Goal: Find contact information: Find contact information

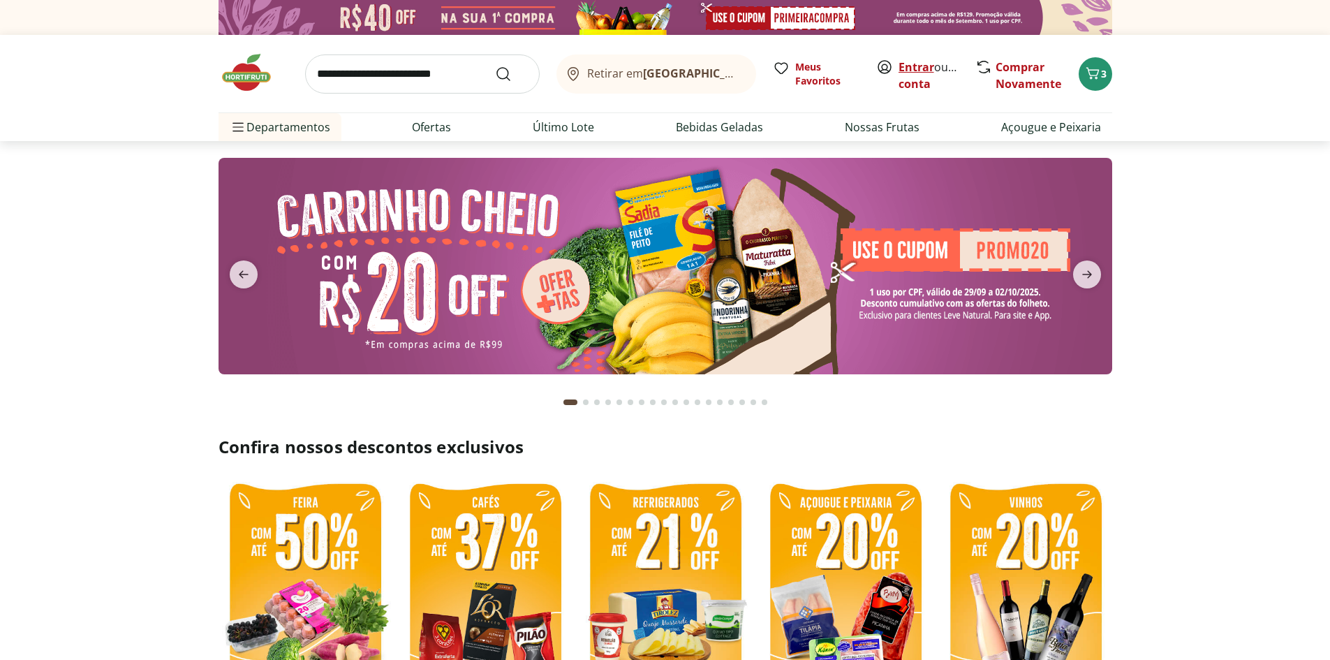
click at [654, 63] on link "Entrar" at bounding box center [917, 66] width 36 height 15
click at [920, 87] on link "[PERSON_NAME]" at bounding box center [944, 83] width 91 height 15
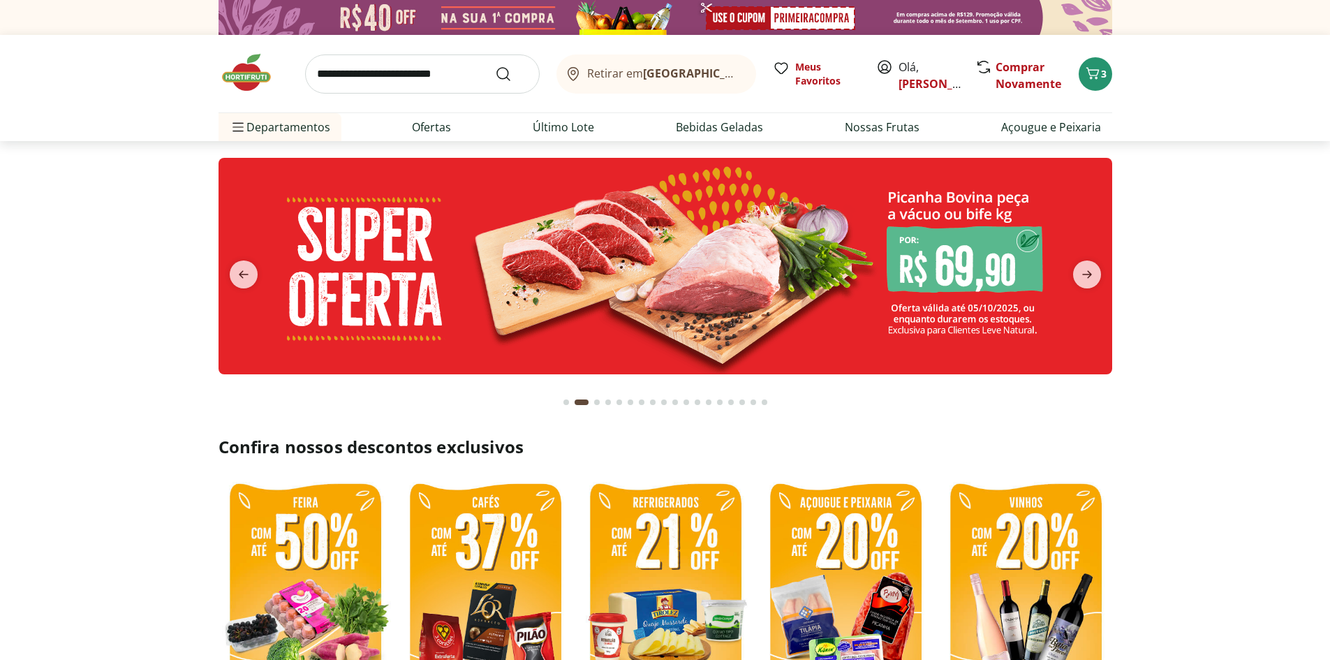
click at [687, 75] on b "[GEOGRAPHIC_DATA]/[GEOGRAPHIC_DATA]" at bounding box center [760, 73] width 235 height 15
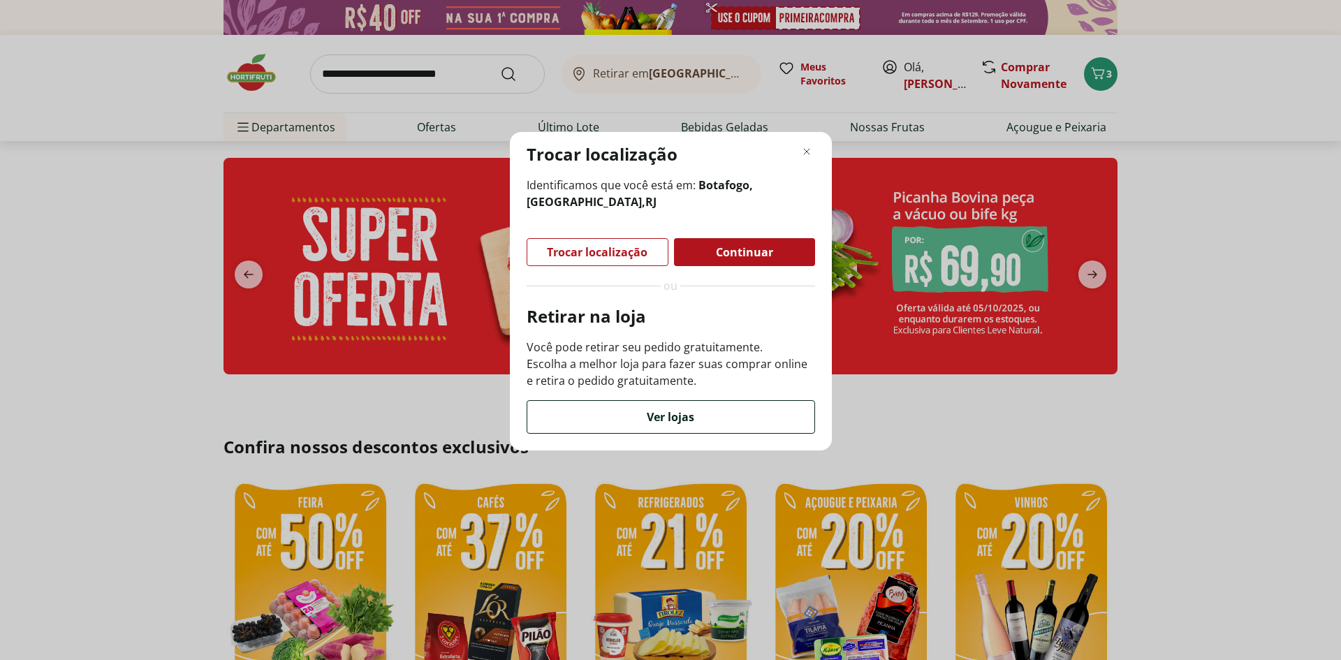
click at [660, 418] on span "Ver lojas" at bounding box center [670, 416] width 47 height 11
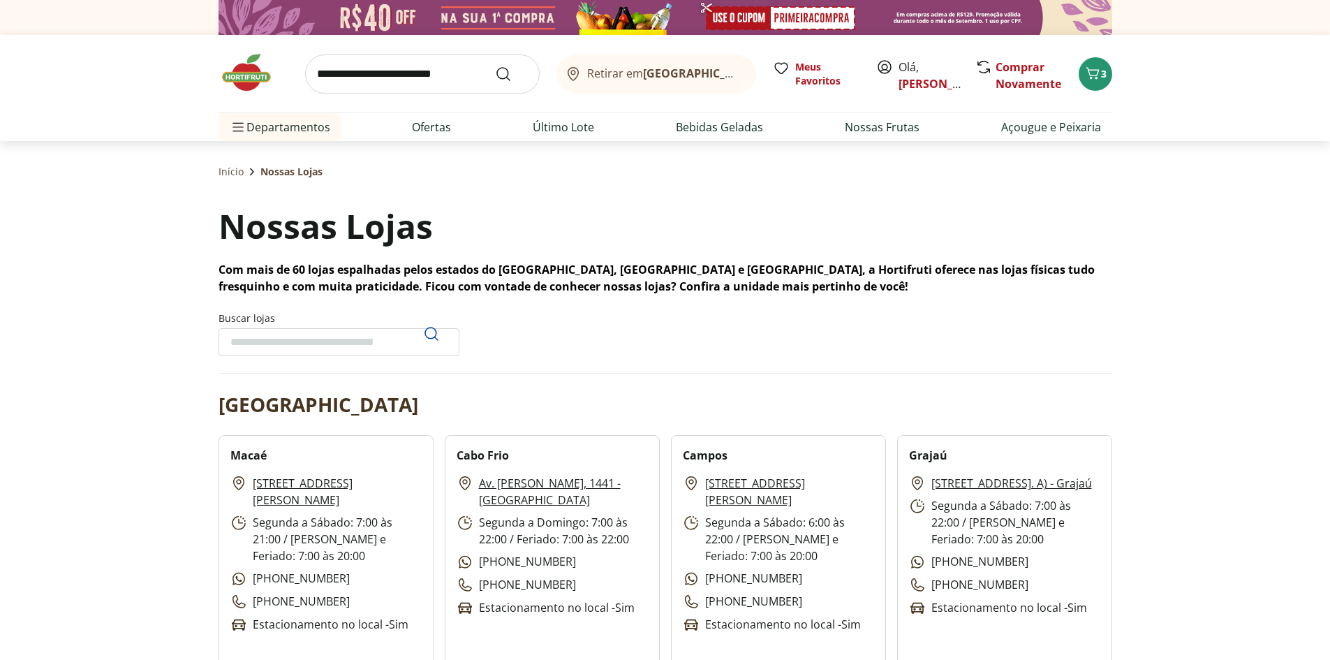
click at [307, 345] on input "Buscar lojas" at bounding box center [339, 342] width 241 height 28
type input "******"
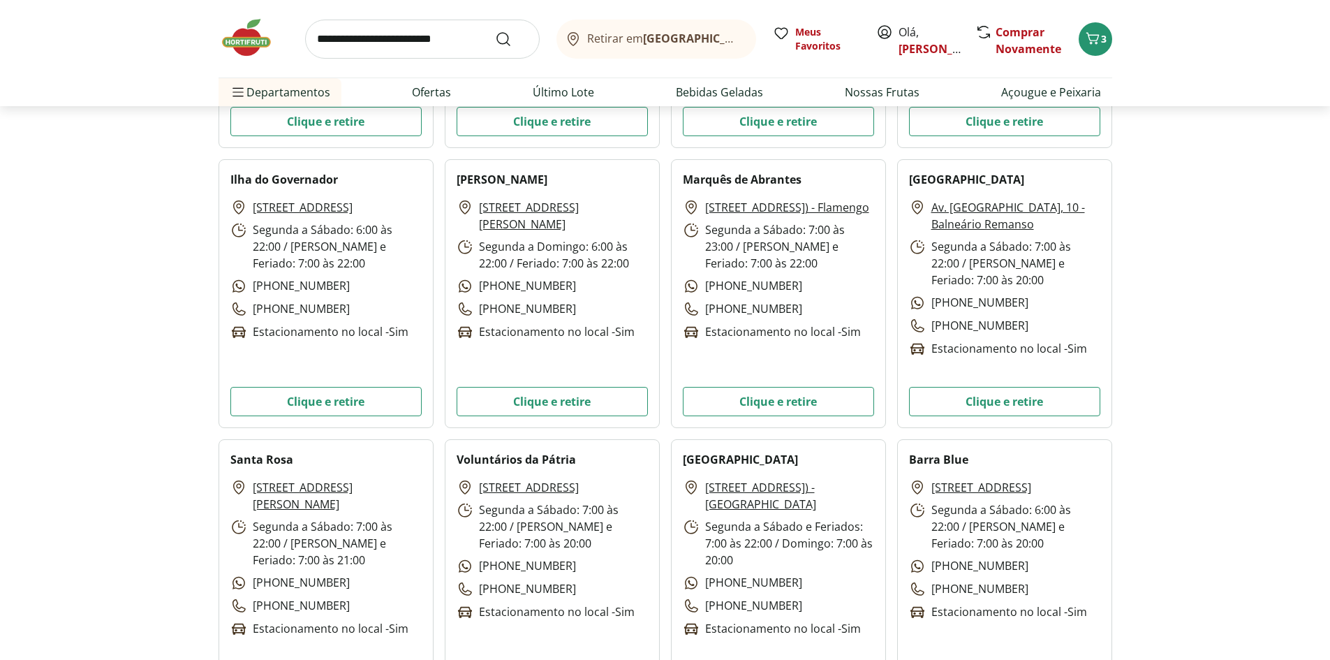
scroll to position [1815, 0]
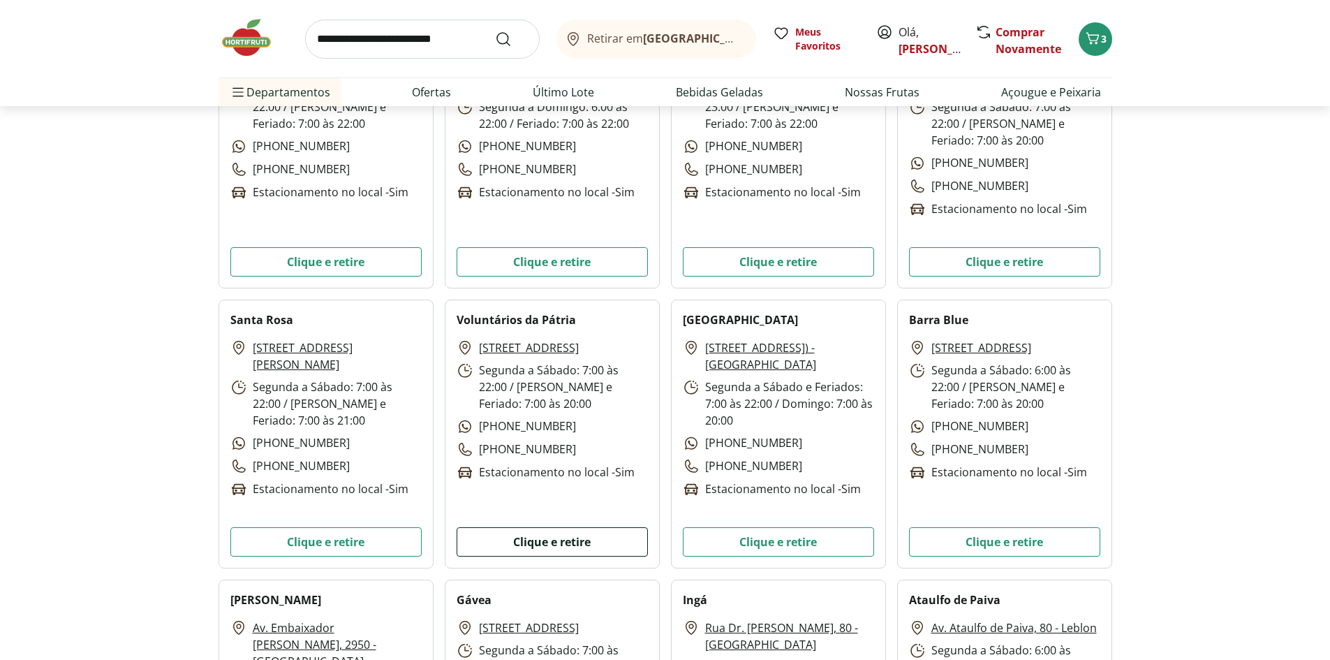
click at [572, 543] on button "Clique e retire" at bounding box center [552, 541] width 191 height 29
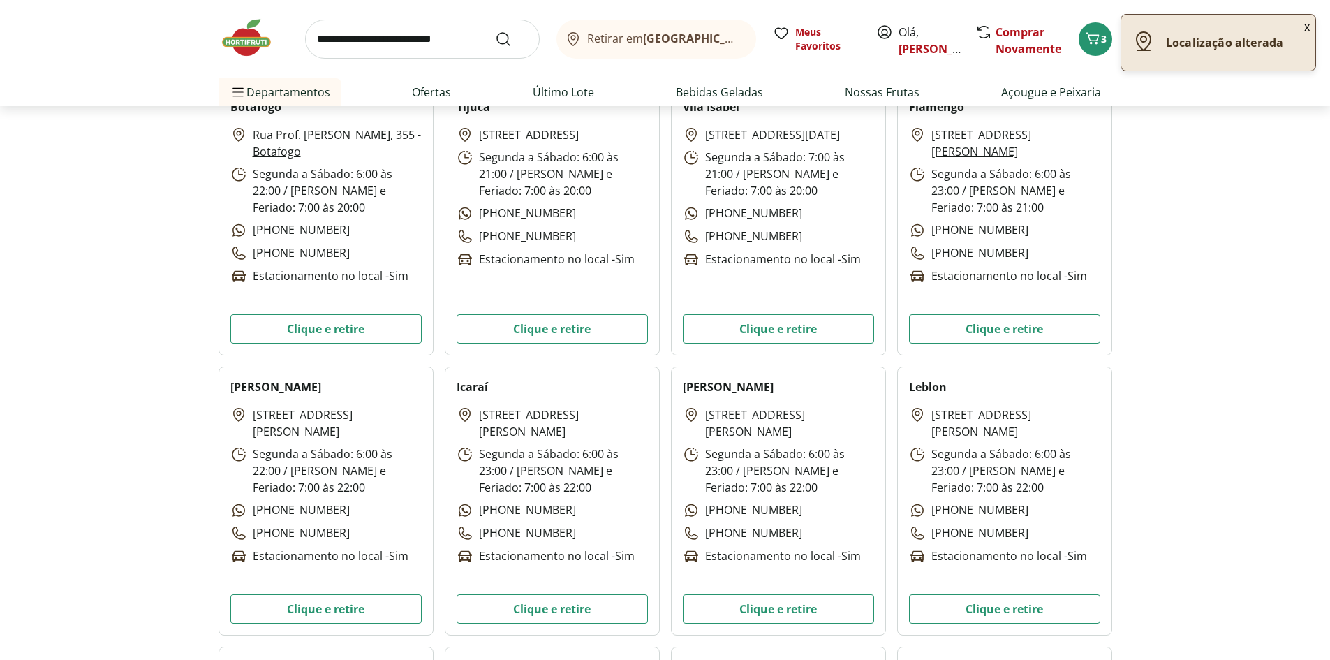
scroll to position [349, 0]
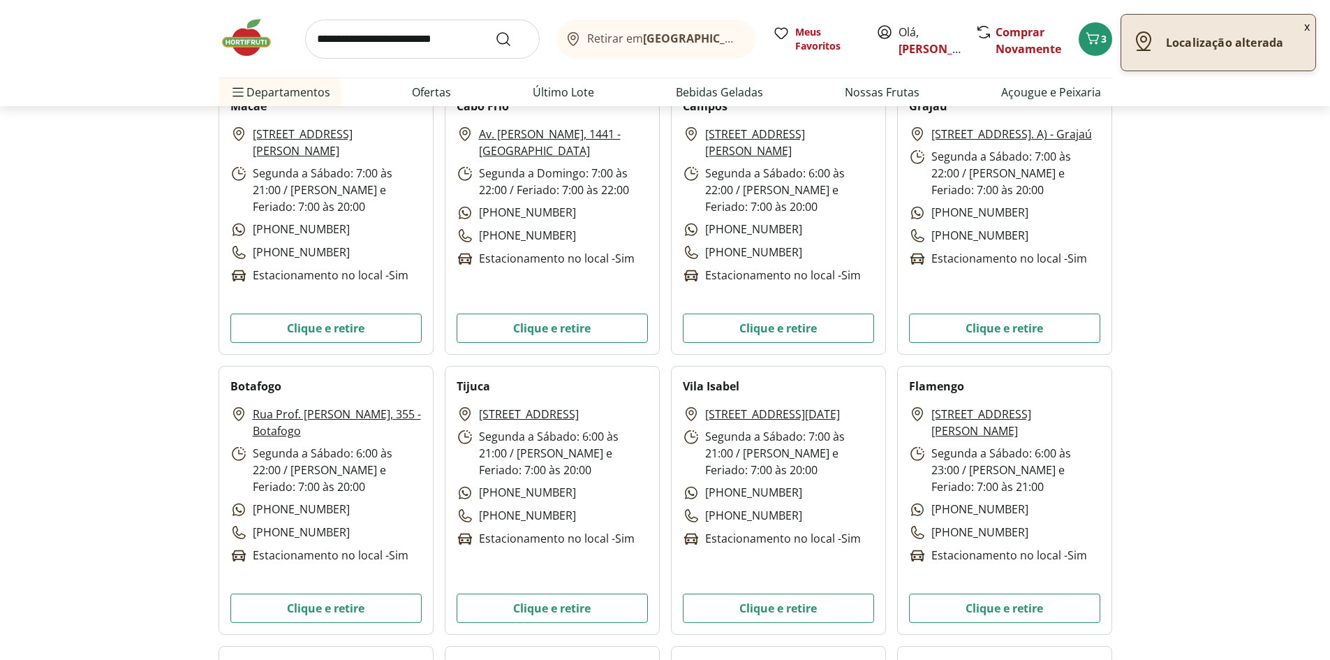
click at [408, 36] on input "search" at bounding box center [422, 39] width 235 height 39
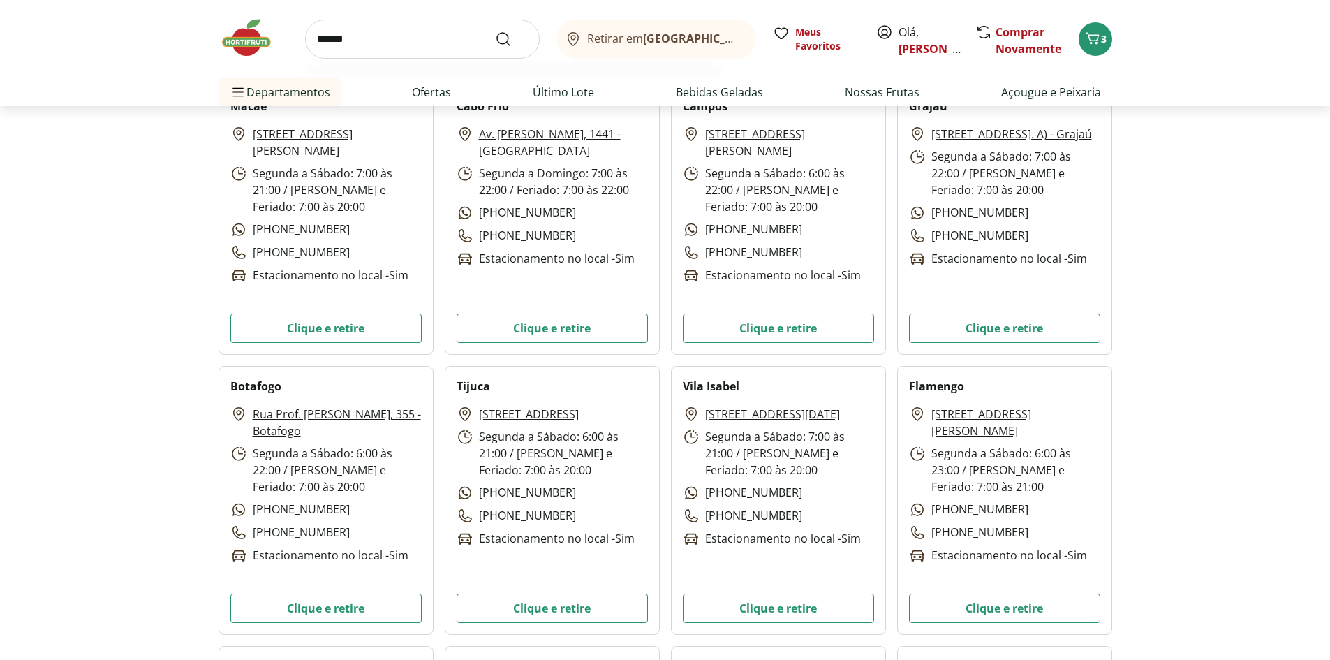
type input "******"
click at [495, 31] on button "Submit Search" at bounding box center [512, 39] width 34 height 17
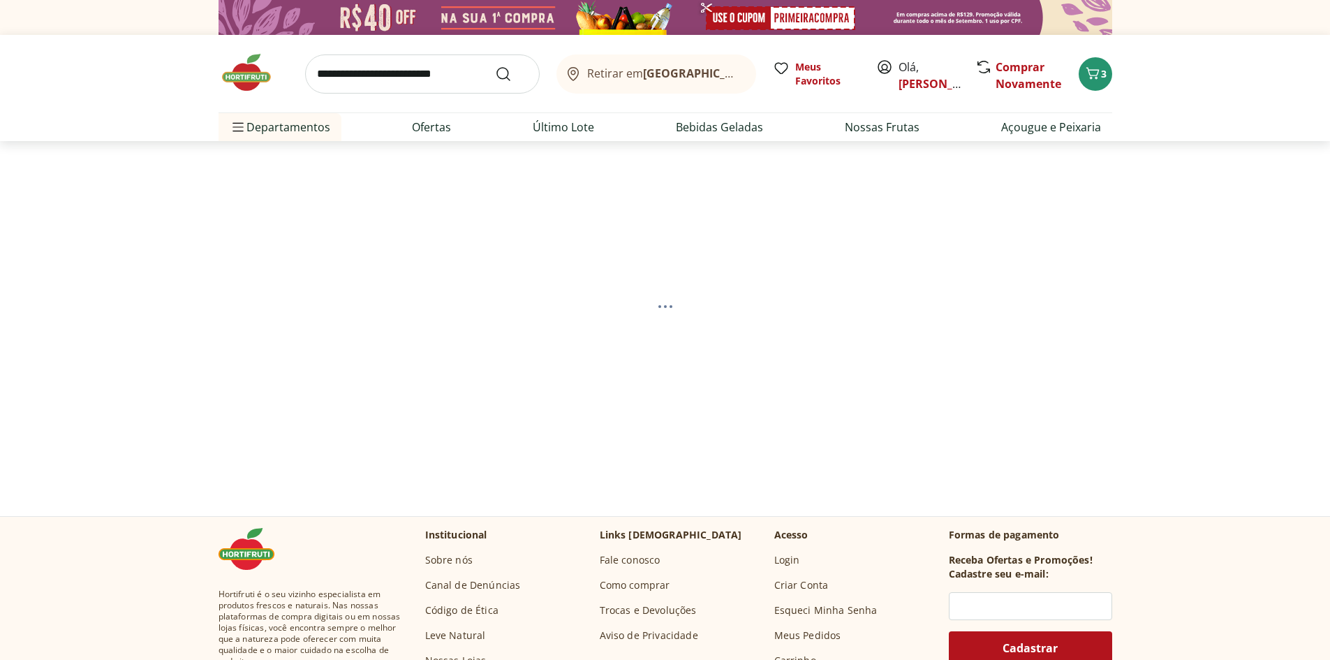
select select "**********"
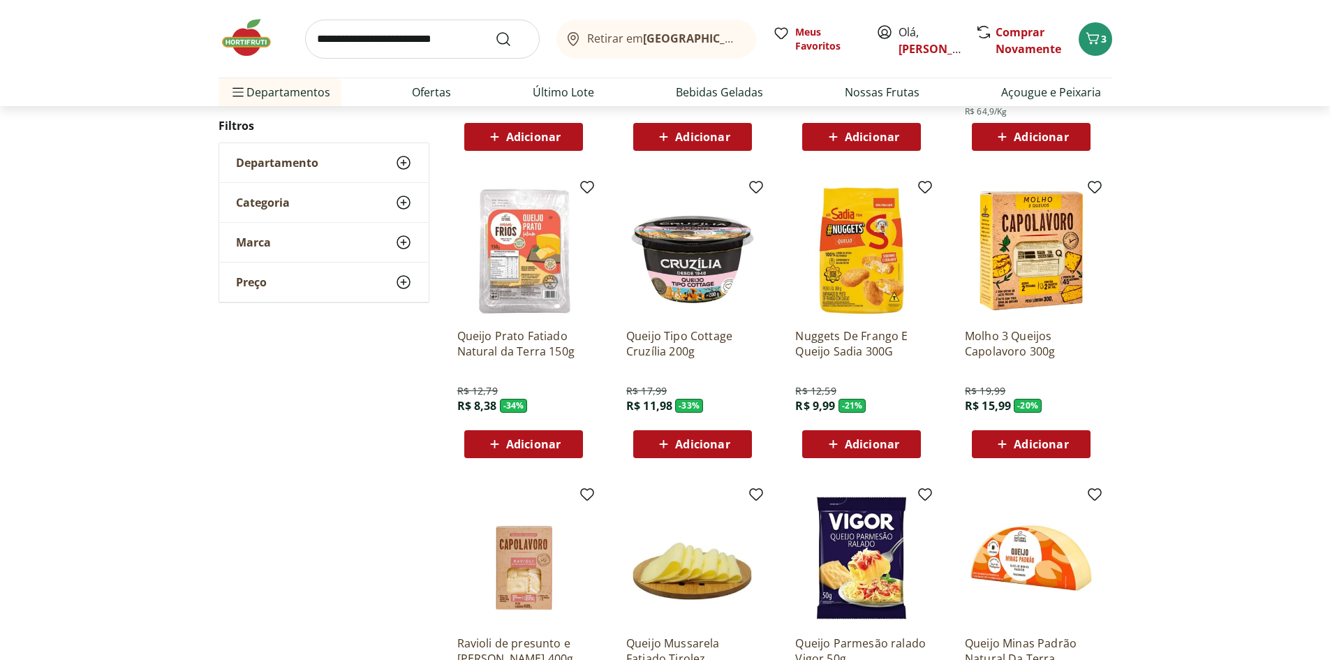
scroll to position [559, 0]
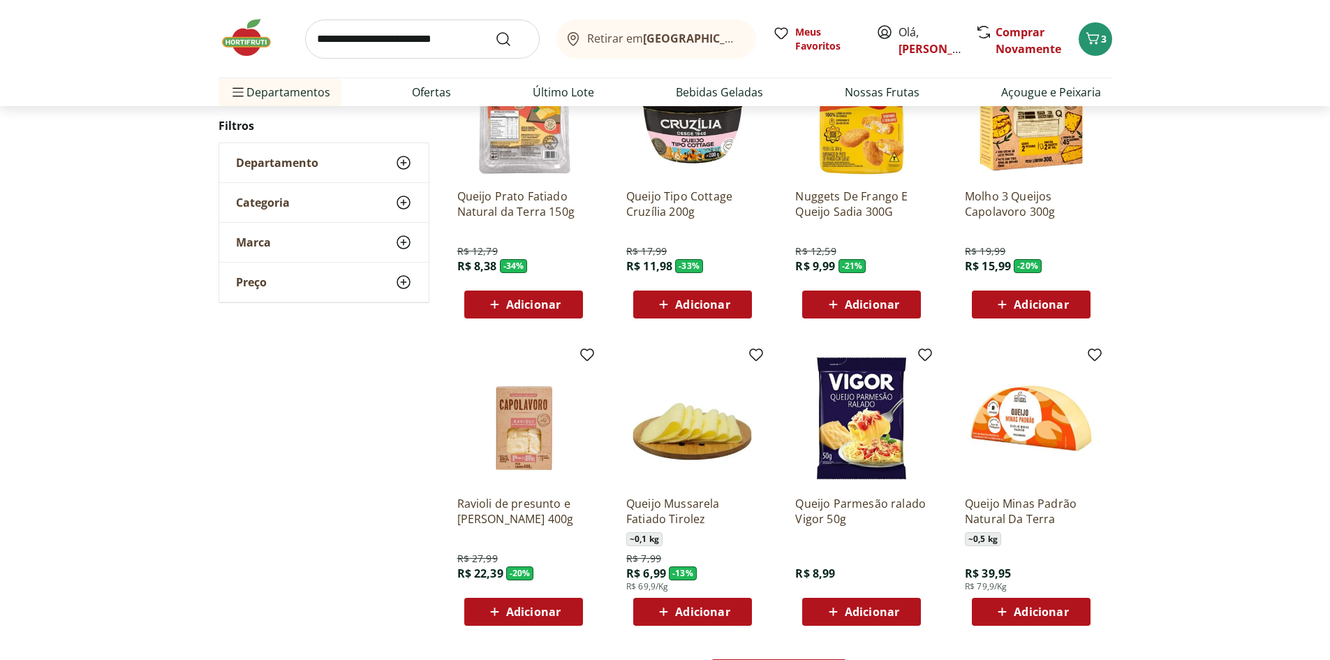
click at [1056, 310] on span "Adicionar" at bounding box center [1041, 304] width 54 height 11
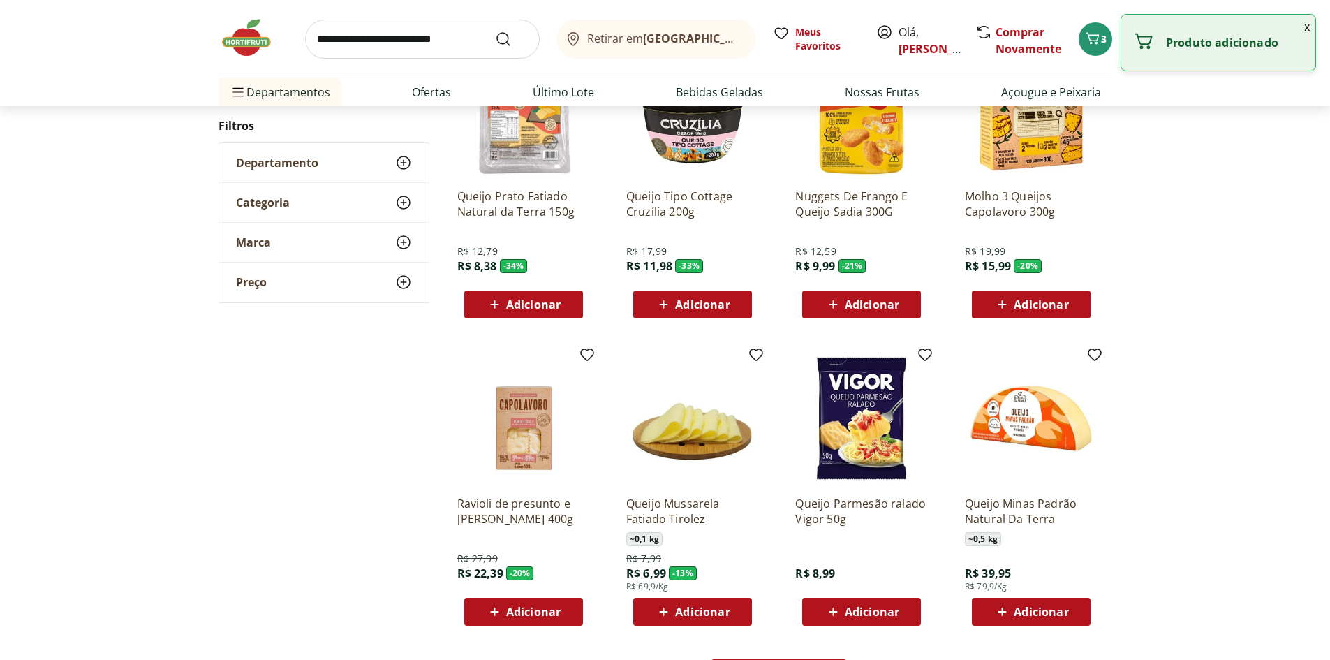
scroll to position [768, 0]
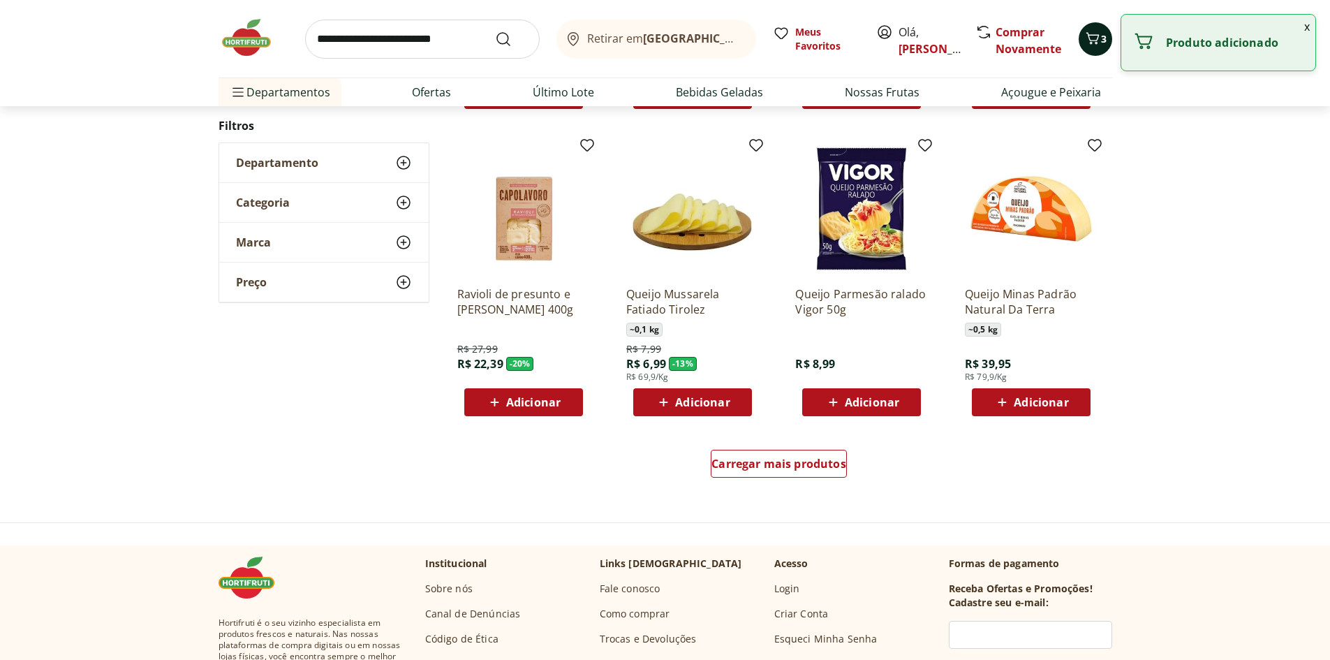
click at [1092, 52] on button "3" at bounding box center [1096, 39] width 34 height 34
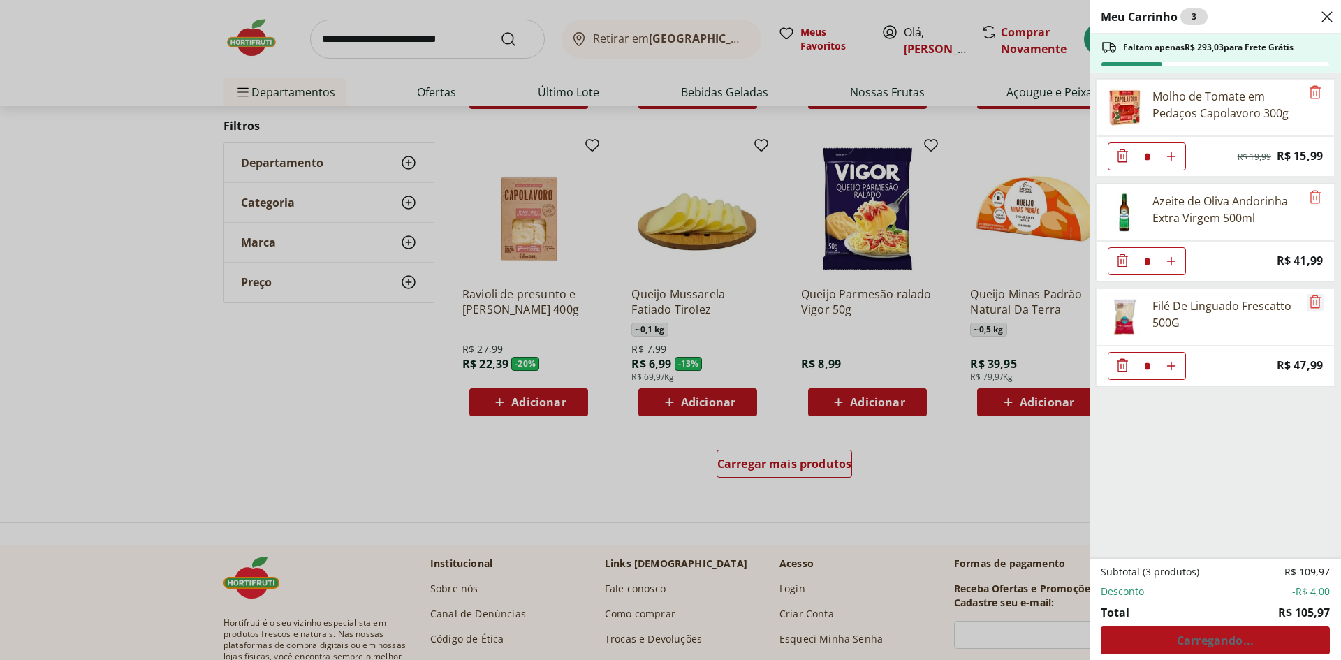
click at [1306, 309] on icon "Remove" at bounding box center [1314, 301] width 17 height 17
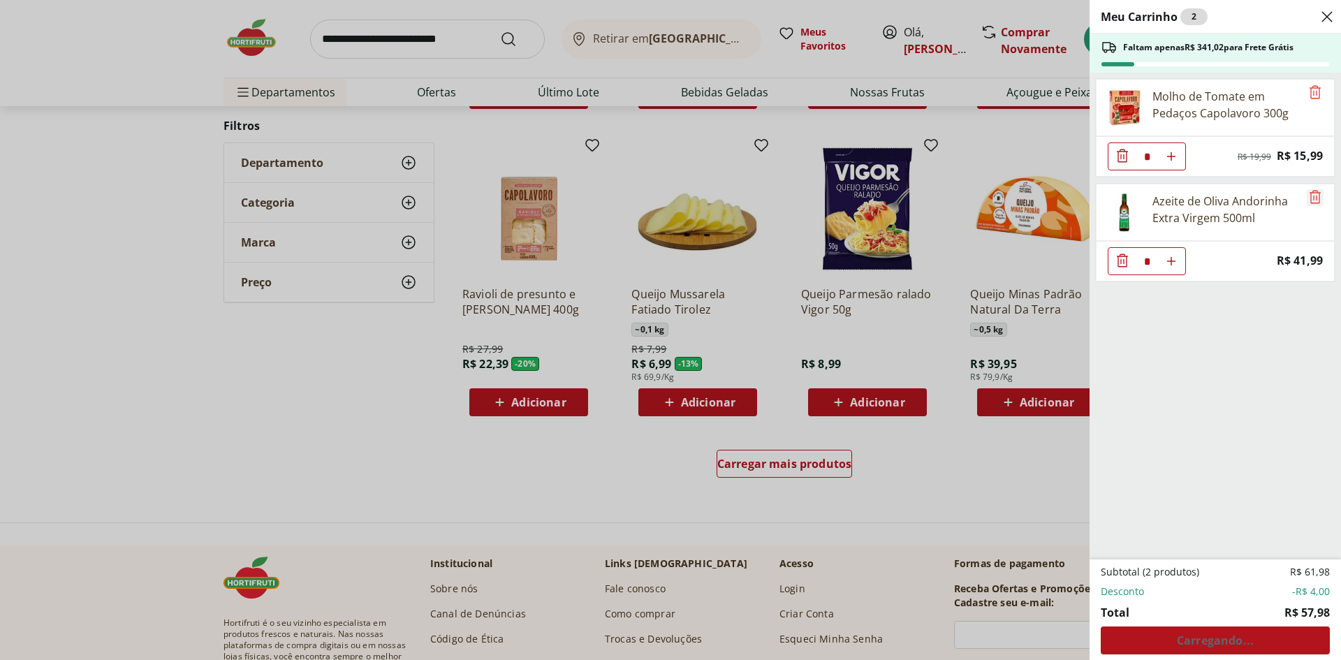
click at [1313, 203] on icon "Remove" at bounding box center [1314, 196] width 11 height 13
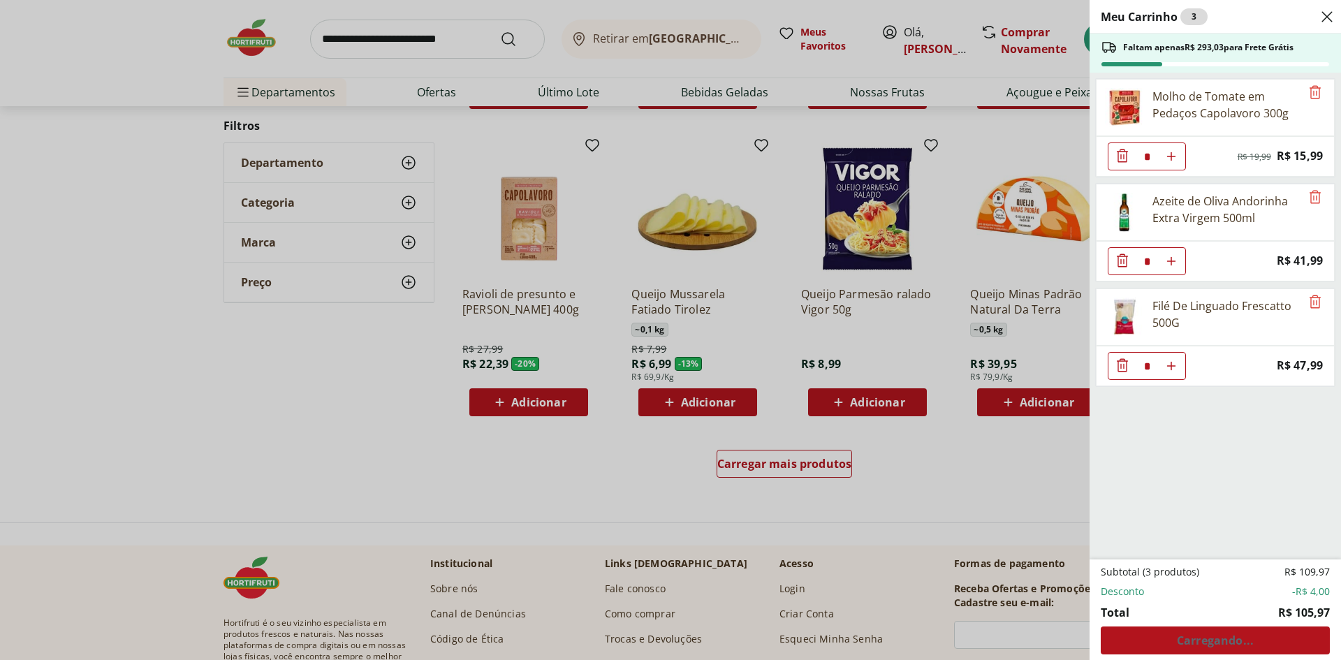
click at [1299, 84] on div "Molho de Tomate em Pedaços Capolavoro 300g" at bounding box center [1215, 107] width 239 height 57
click at [1311, 91] on icon "Remove" at bounding box center [1314, 92] width 17 height 17
click at [1306, 100] on icon "Remove" at bounding box center [1314, 92] width 17 height 17
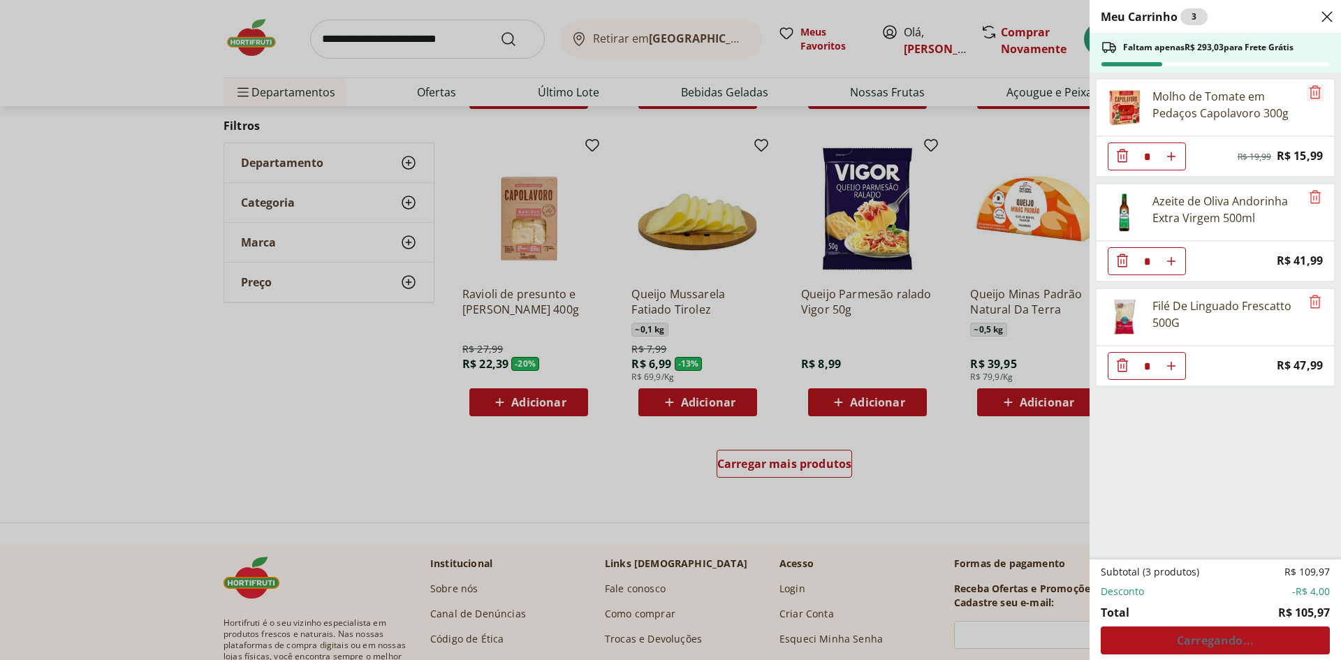
click at [1306, 100] on icon "Remove" at bounding box center [1314, 92] width 17 height 17
click at [1119, 160] on icon "Diminuir Quantidade" at bounding box center [1122, 155] width 17 height 17
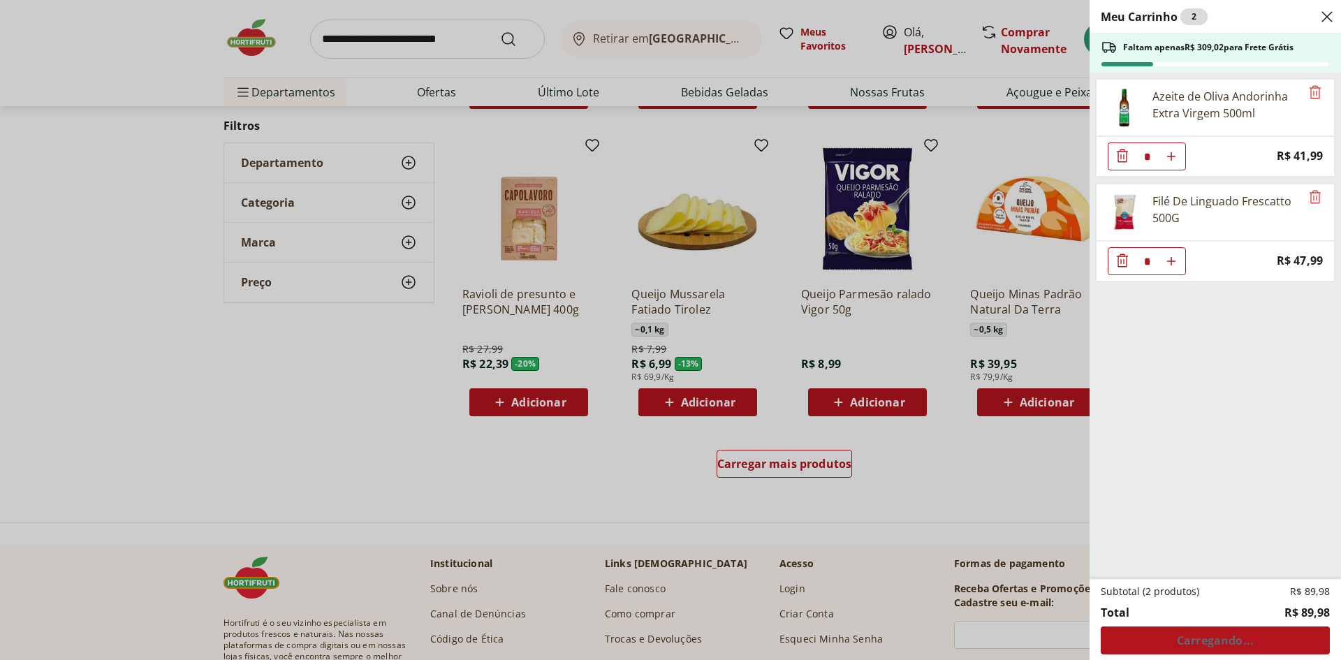
click at [1119, 160] on icon "Diminuir Quantidade" at bounding box center [1122, 155] width 17 height 17
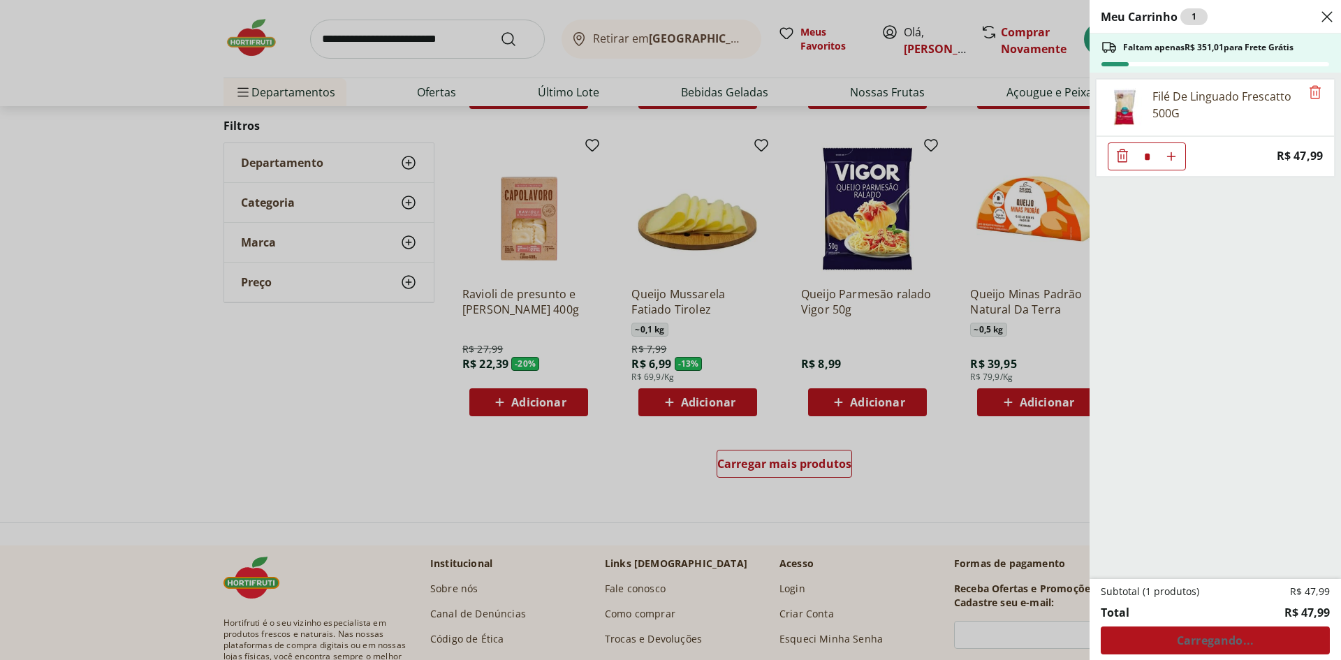
click at [1119, 160] on icon "Diminuir Quantidade" at bounding box center [1122, 155] width 17 height 17
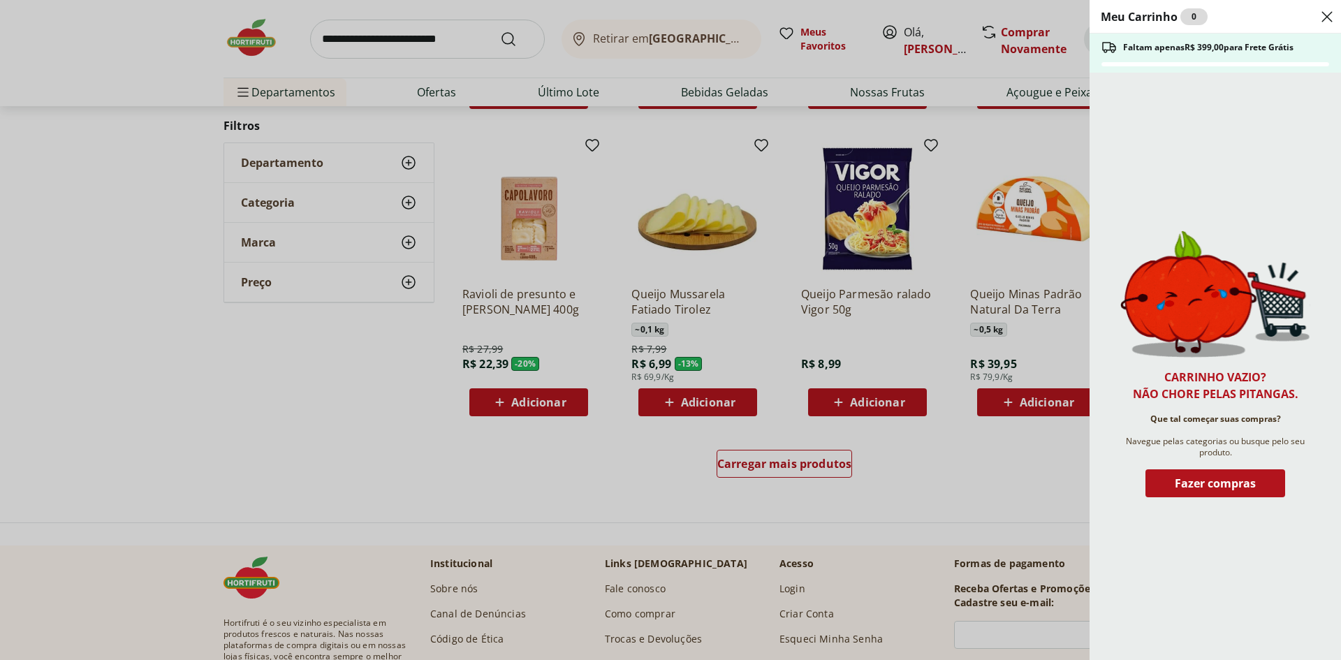
click at [1002, 199] on div "Meu Carrinho 0 Faltam apenas R$ 399,00 para Frete Grátis Carrinho vazio? Não ch…" at bounding box center [670, 330] width 1341 height 660
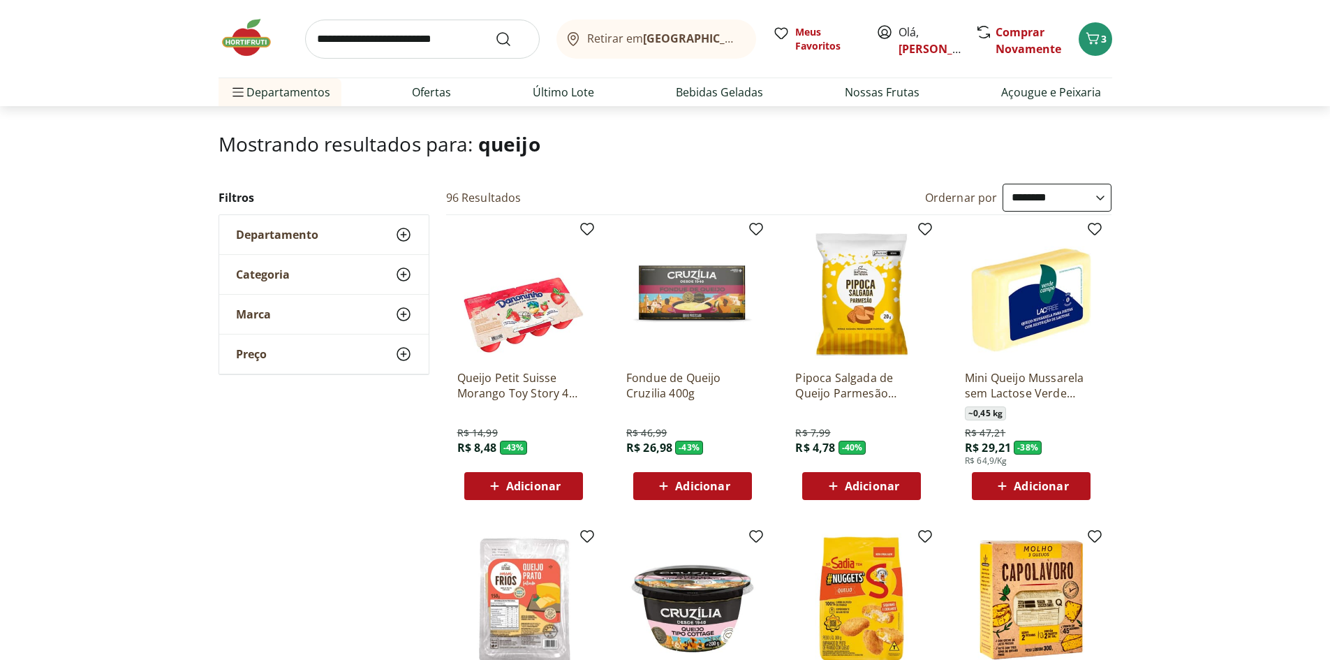
scroll to position [349, 0]
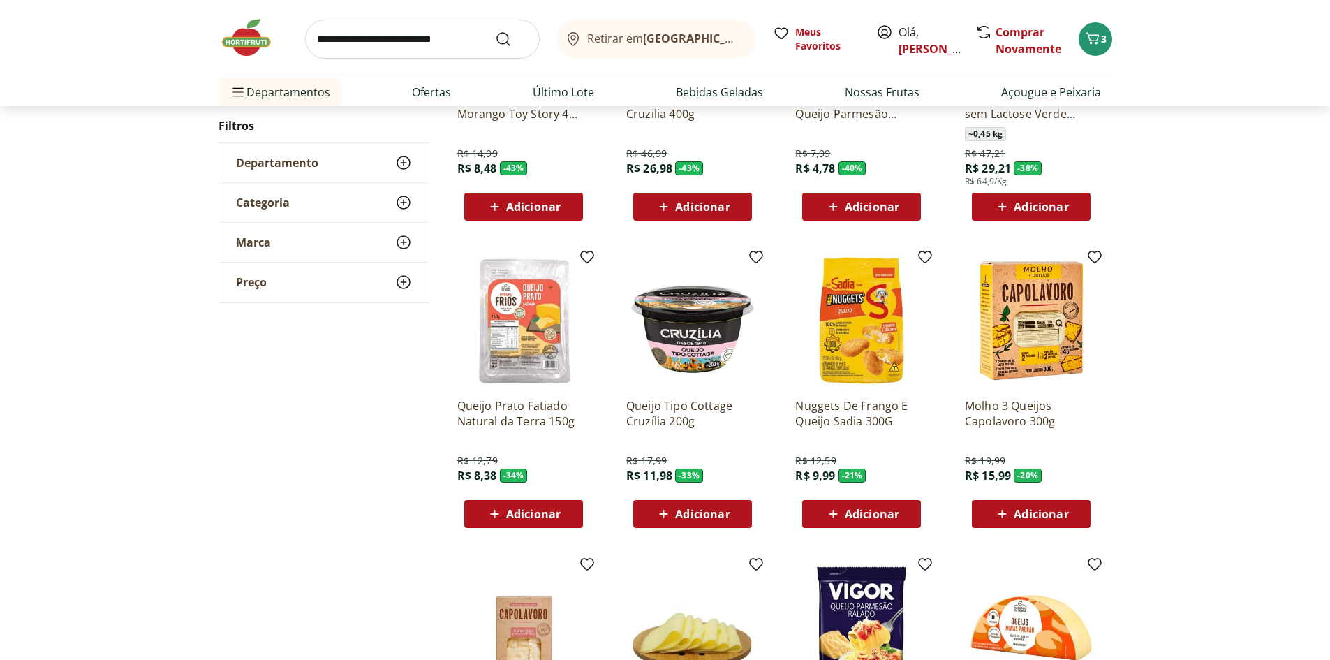
click at [1049, 512] on span "Adicionar" at bounding box center [1041, 513] width 54 height 11
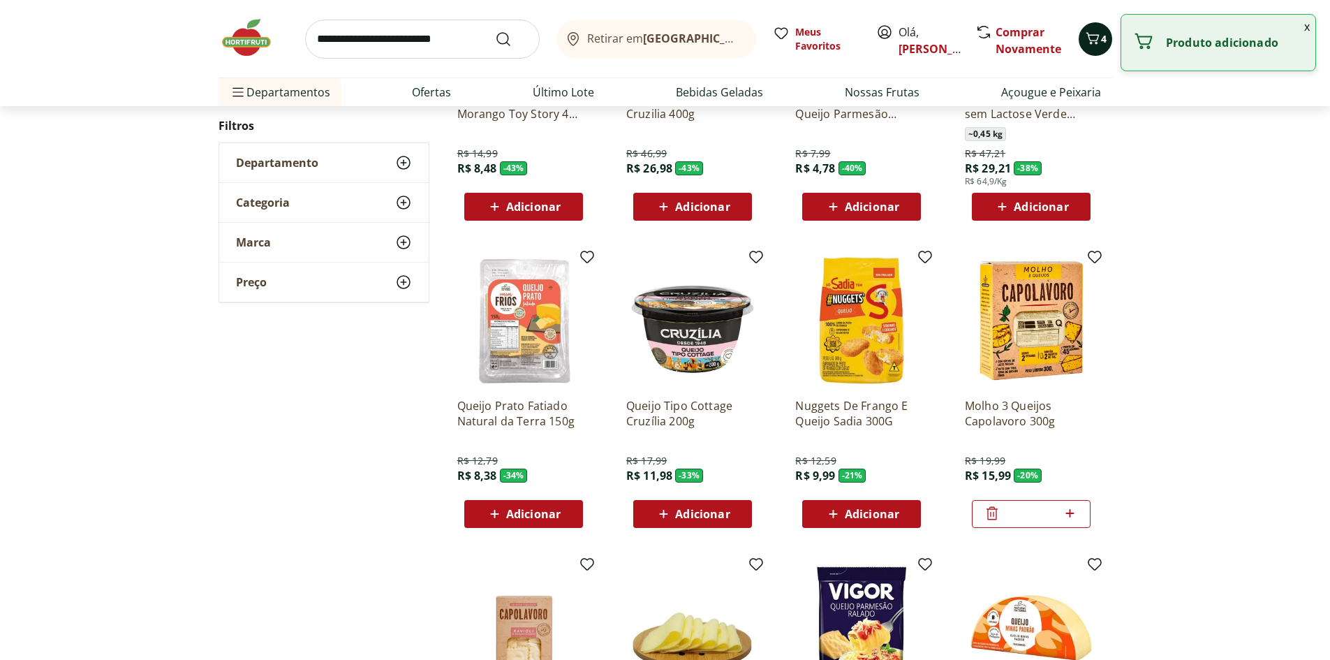
click at [1101, 38] on span "4" at bounding box center [1104, 38] width 6 height 13
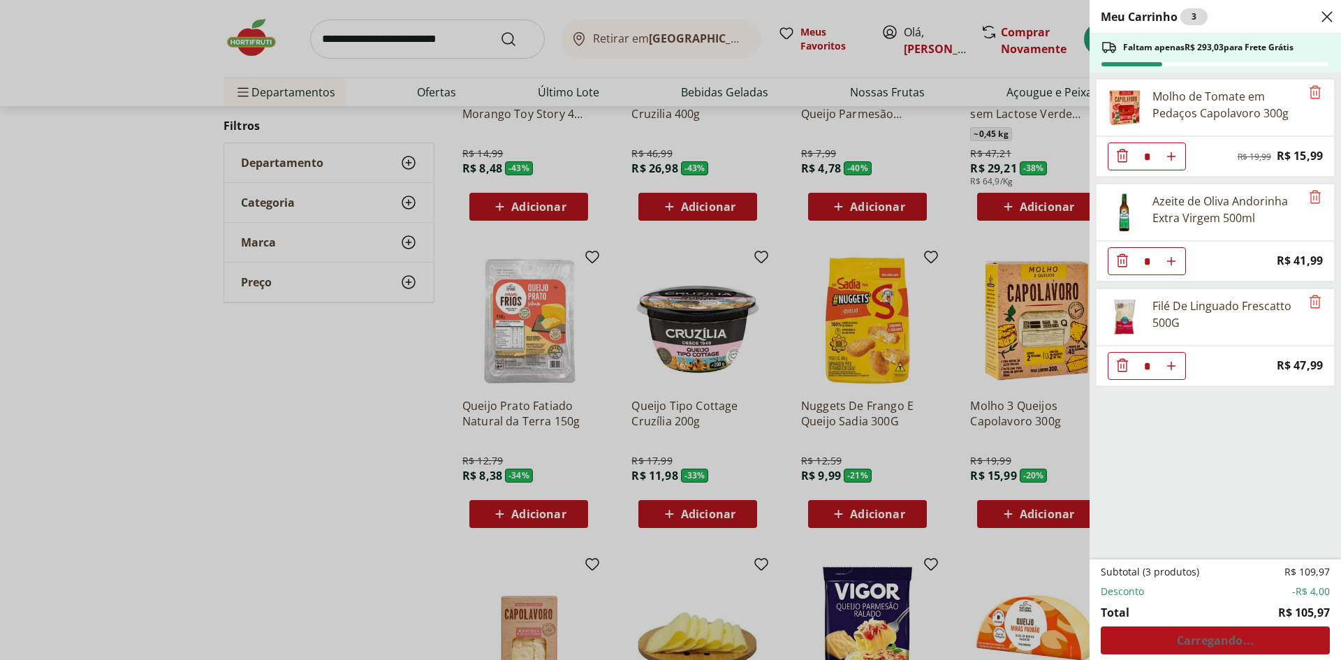
click at [1120, 155] on icon "Diminuir Quantidade" at bounding box center [1122, 155] width 17 height 17
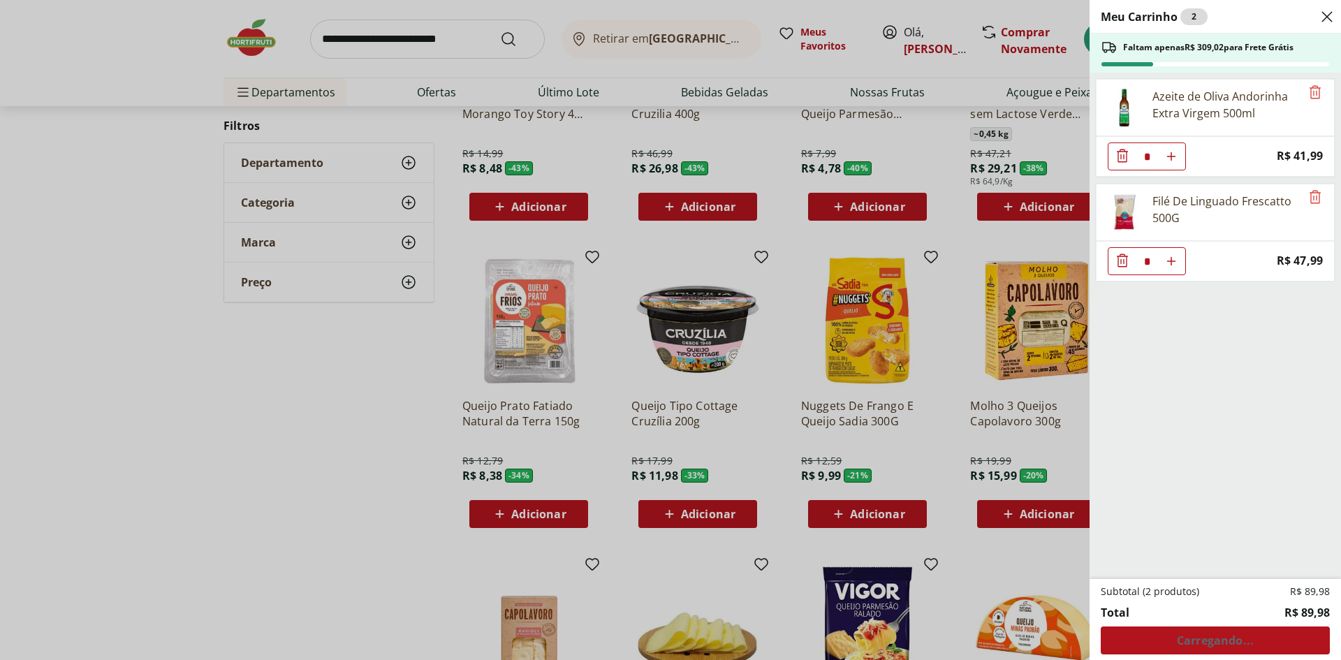
click at [1120, 155] on icon "Diminuir Quantidade" at bounding box center [1122, 155] width 17 height 17
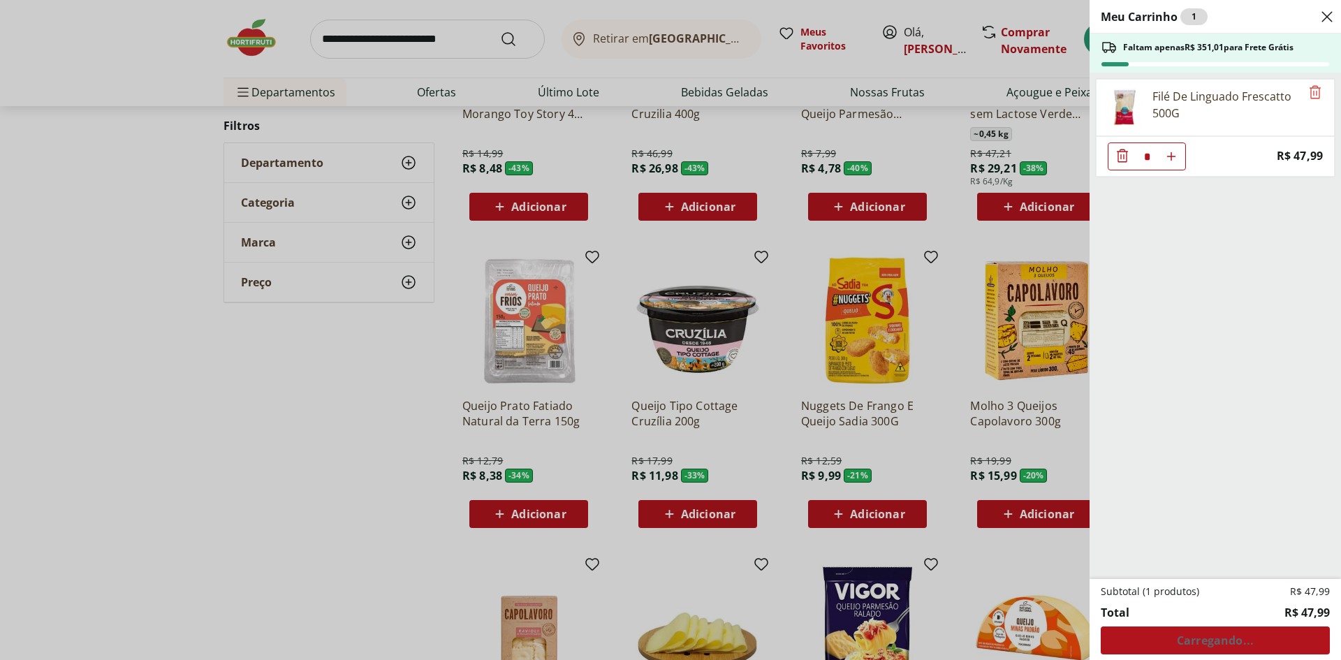
click at [1120, 155] on icon "Diminuir Quantidade" at bounding box center [1122, 155] width 17 height 17
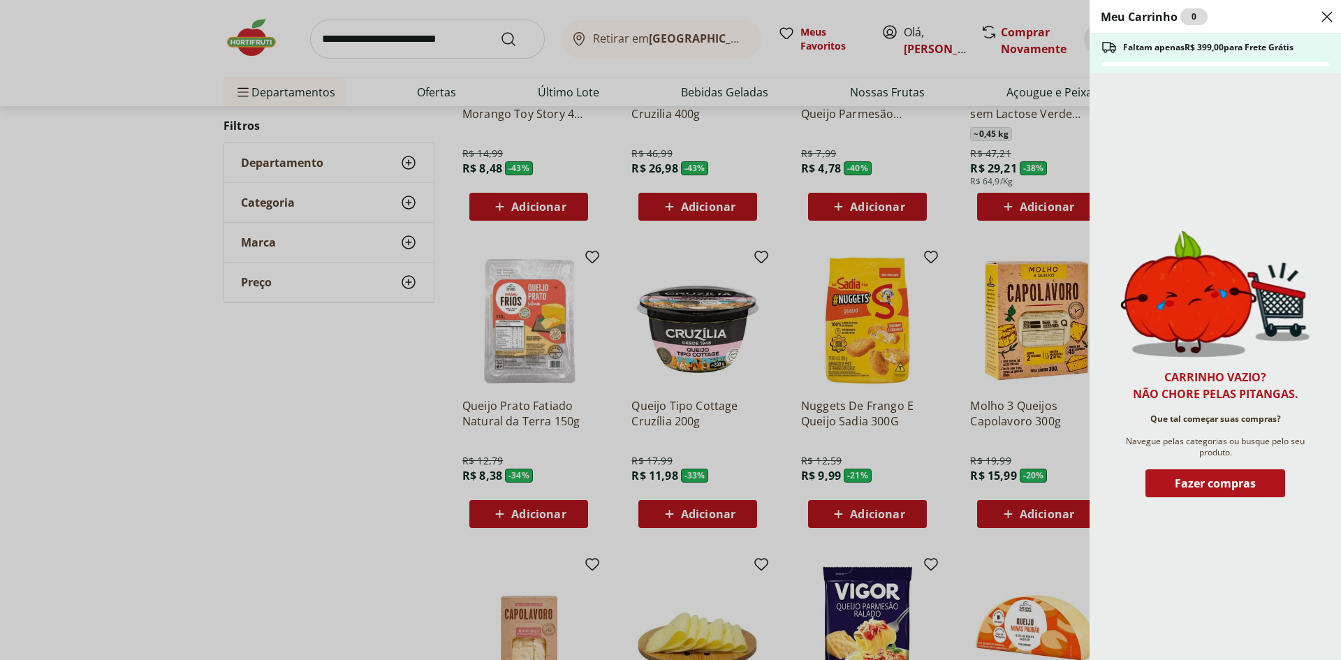
click at [1008, 191] on div "Meu Carrinho 0 Faltam apenas R$ 399,00 para Frete Grátis Carrinho vazio? Não ch…" at bounding box center [670, 330] width 1341 height 660
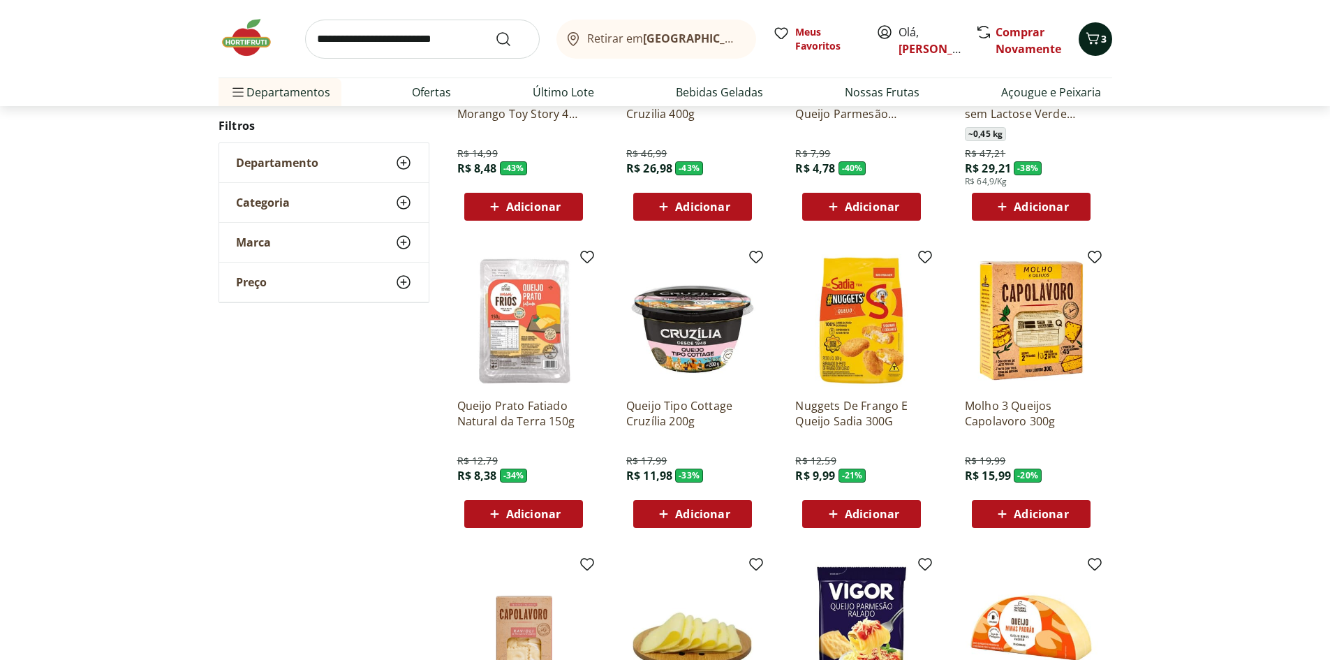
click at [1101, 36] on span "3" at bounding box center [1104, 38] width 6 height 13
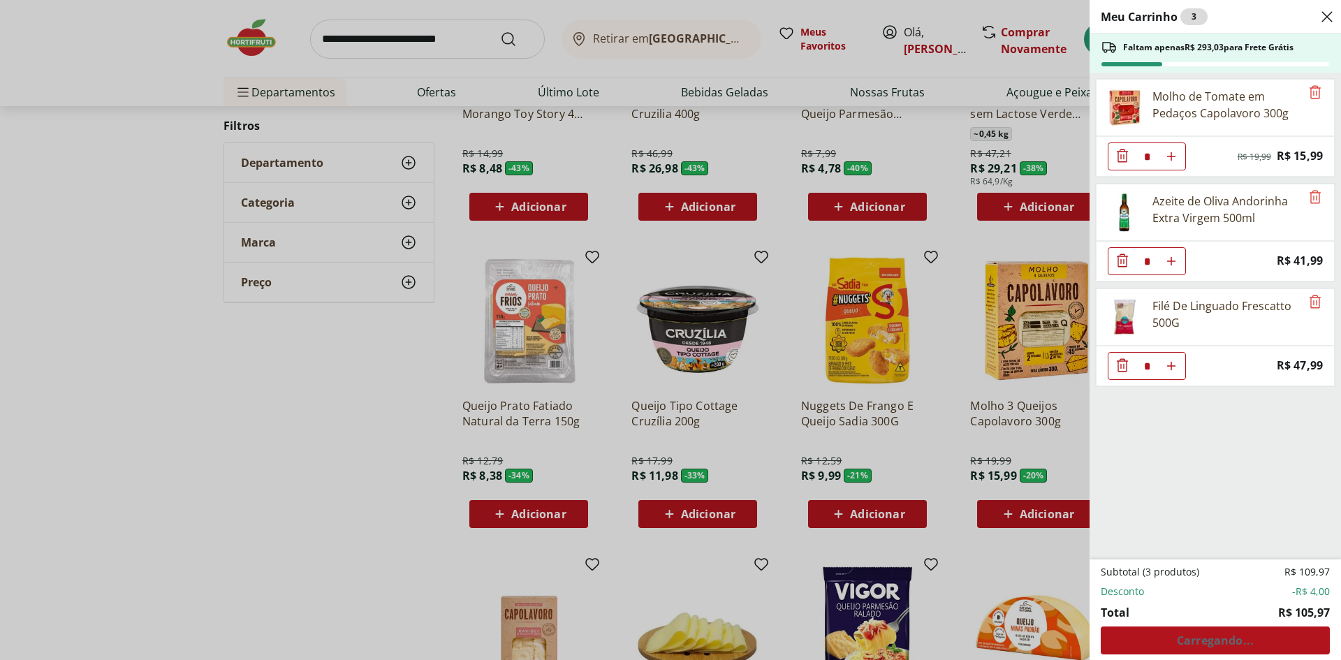
click at [701, 91] on div "Meu Carrinho 3 Faltam apenas R$ 293,03 para Frete Grátis Molho de Tomate em Ped…" at bounding box center [670, 330] width 1341 height 660
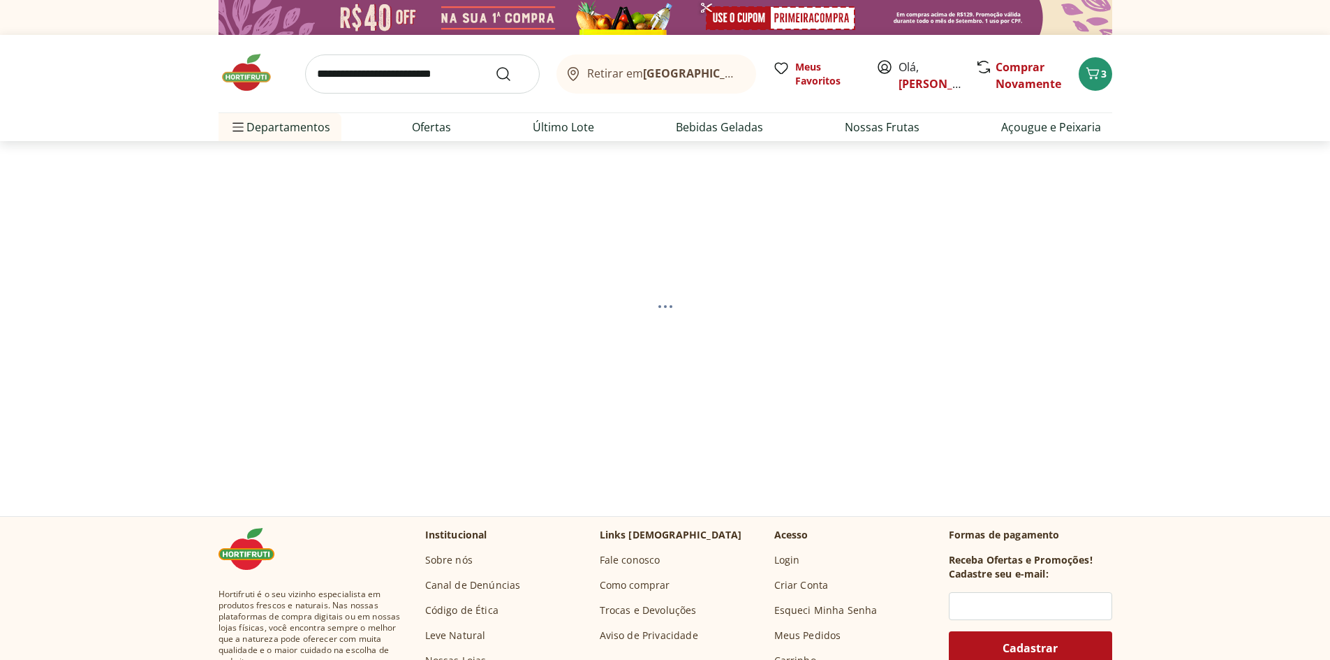
select select "**********"
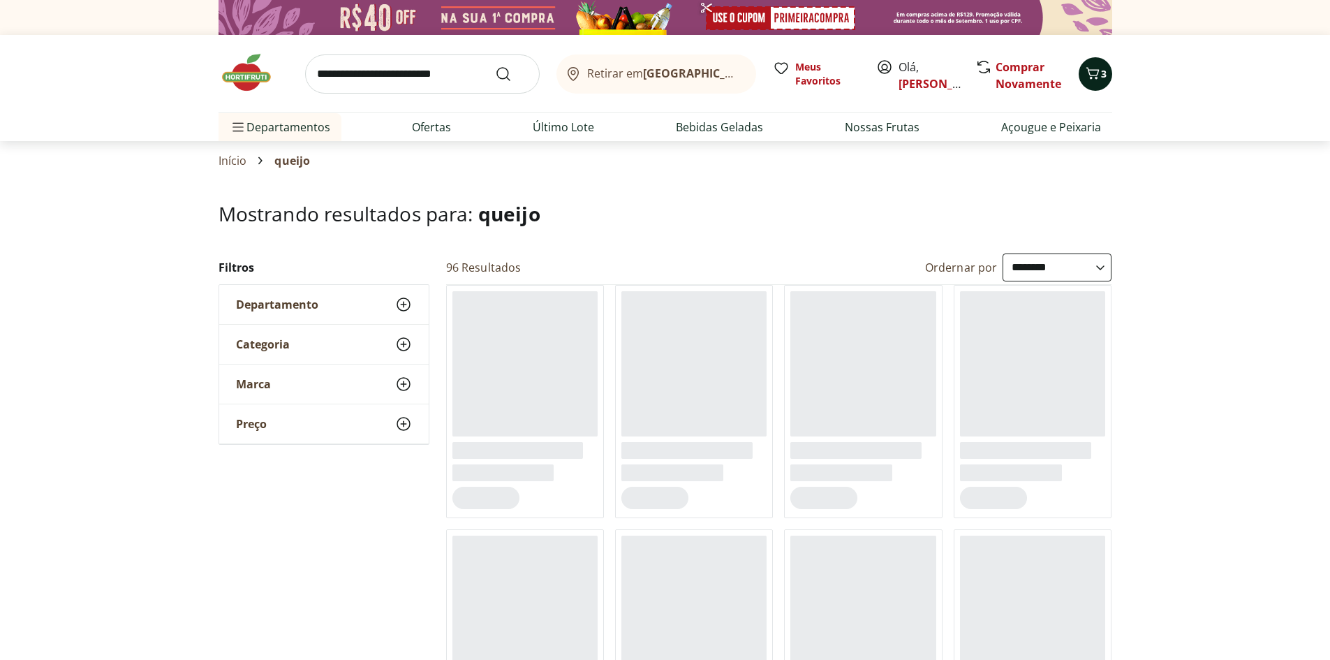
click at [1105, 84] on button "3" at bounding box center [1096, 74] width 34 height 34
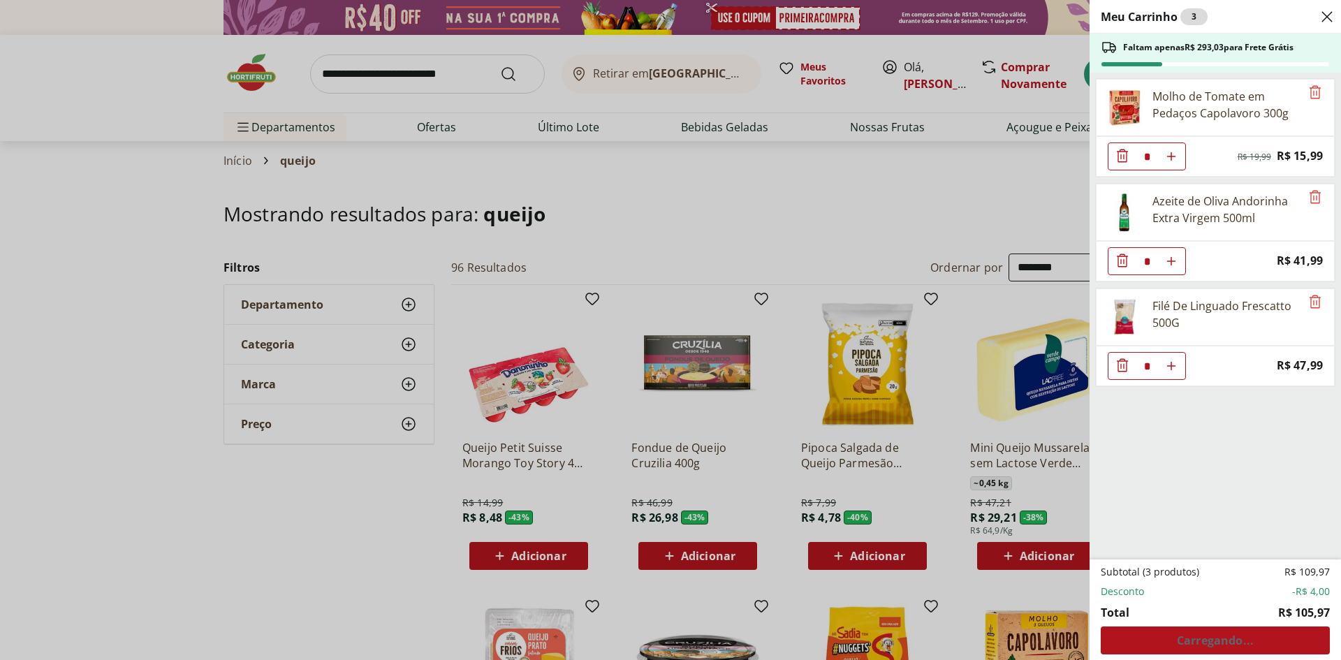
click at [1128, 161] on icon "Diminuir Quantidade" at bounding box center [1122, 155] width 17 height 17
click at [989, 312] on div "Meu Carrinho 3 Faltam apenas R$ 293,03 para Frete Grátis Molho de Tomate em Ped…" at bounding box center [670, 330] width 1341 height 660
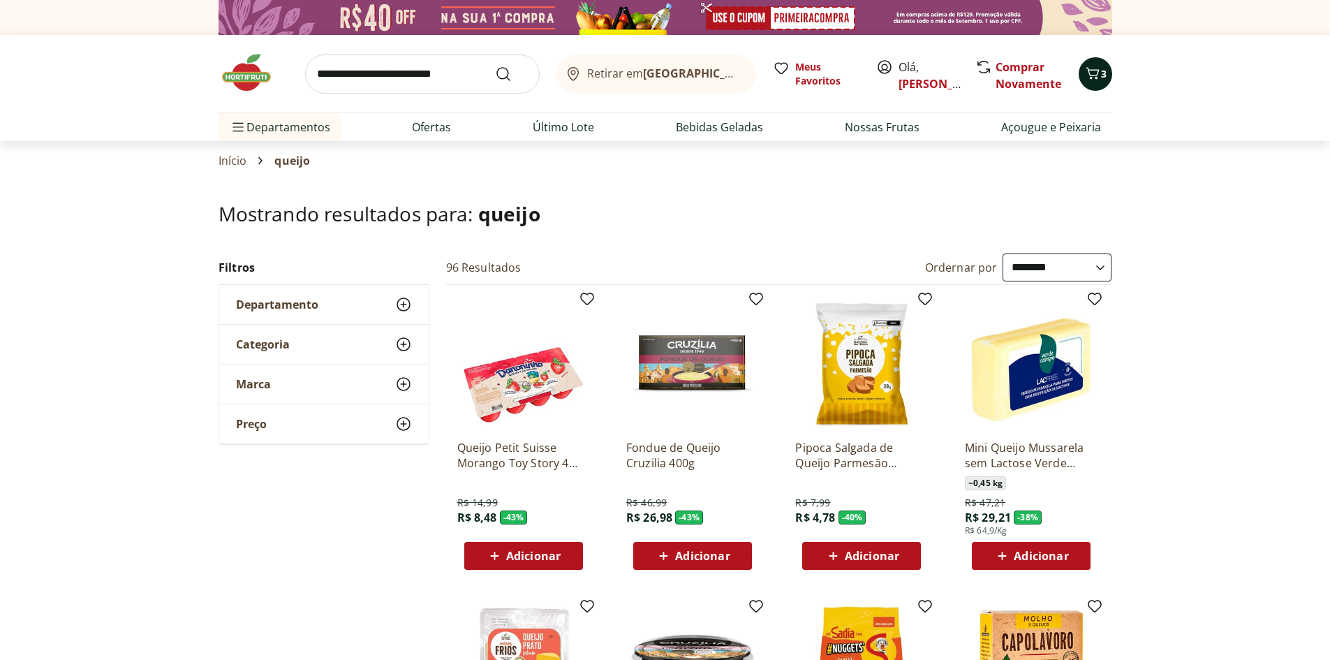
click at [1099, 81] on icon "Carrinho" at bounding box center [1092, 73] width 17 height 17
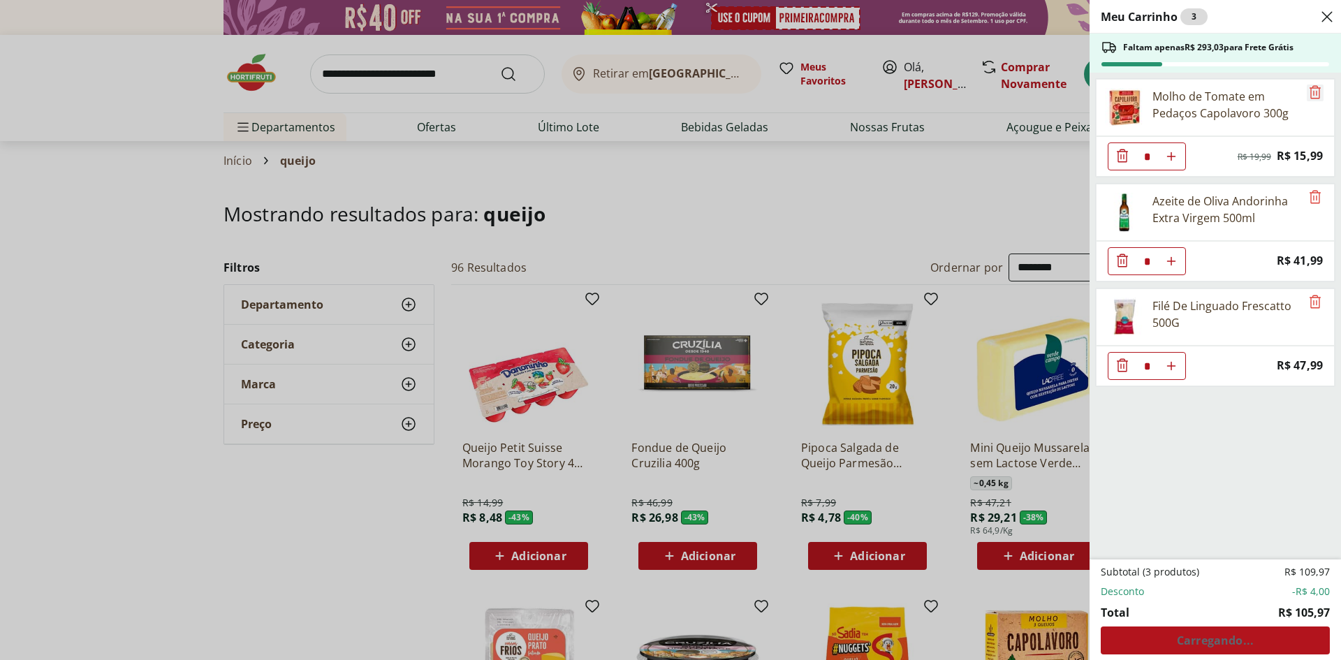
click at [1306, 91] on icon "Remove" at bounding box center [1314, 92] width 17 height 17
click at [1177, 156] on button "Aumentar Quantidade" at bounding box center [1171, 156] width 28 height 28
click at [1130, 162] on button "Diminuir Quantidade" at bounding box center [1122, 156] width 28 height 28
type input "*"
click at [1130, 162] on button "Diminuir Quantidade" at bounding box center [1122, 156] width 28 height 28
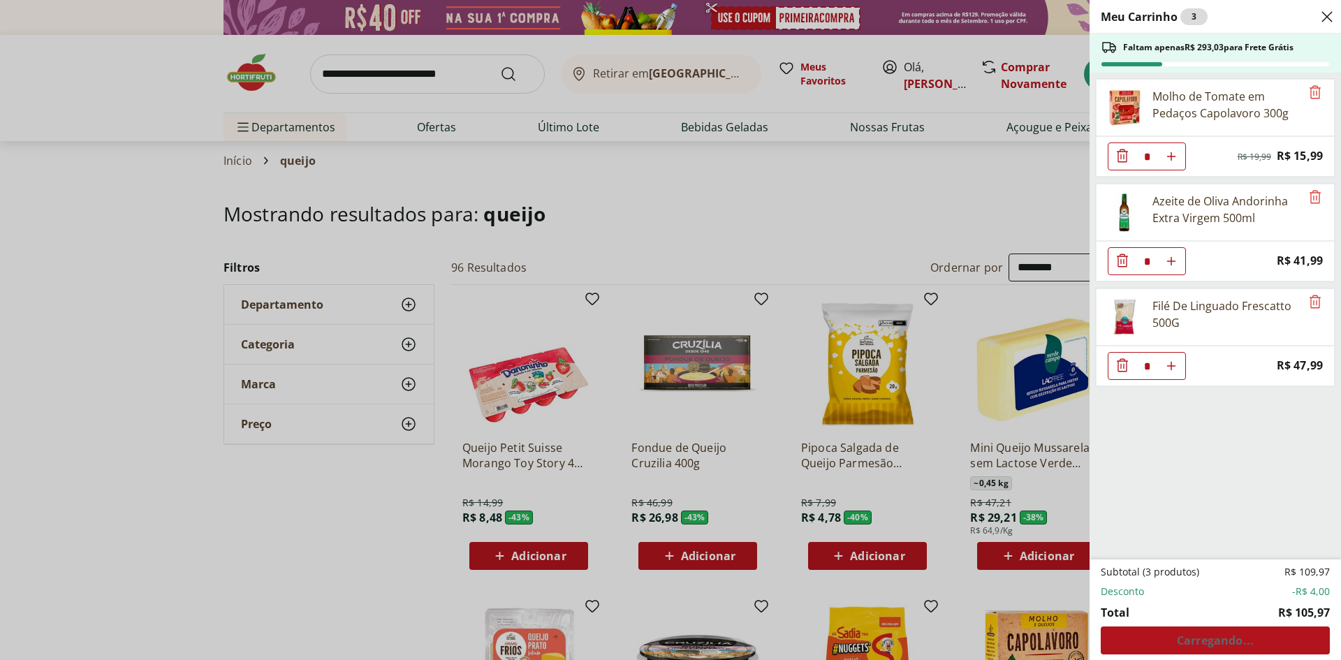
click at [1130, 162] on button "Diminuir Quantidade" at bounding box center [1122, 156] width 28 height 28
click at [1245, 640] on span "Ver carrinho completo" at bounding box center [1214, 640] width 126 height 11
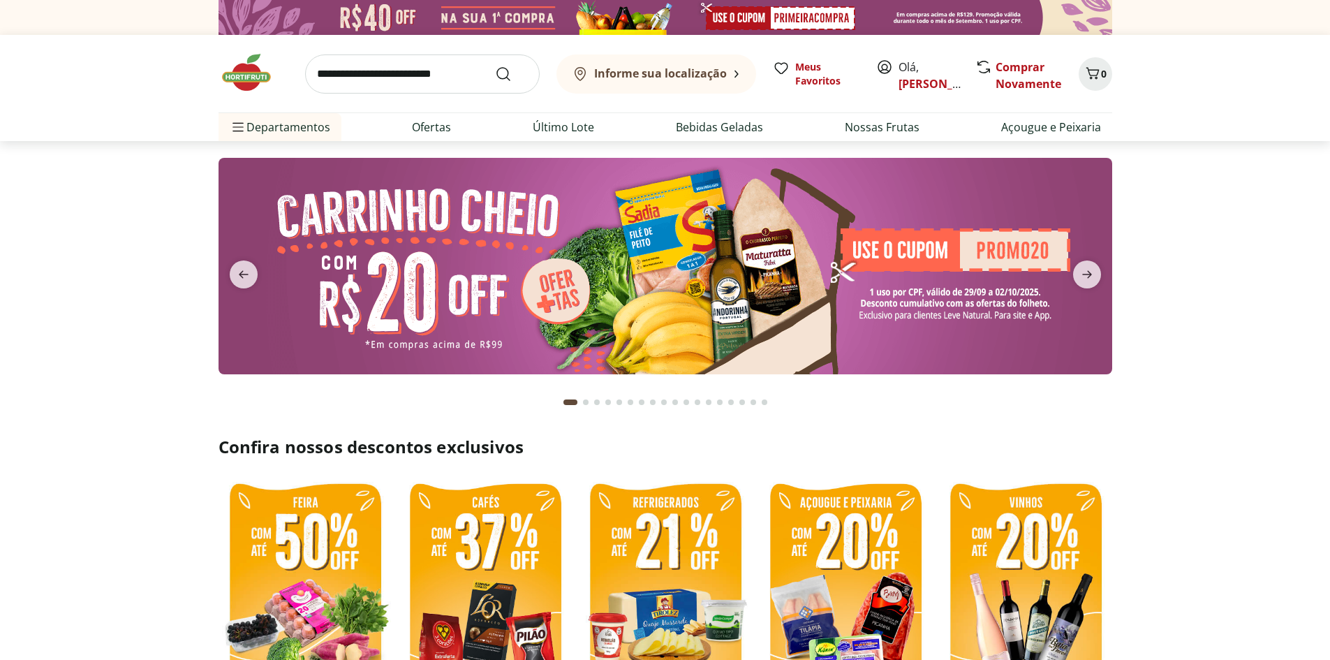
click at [367, 91] on input "search" at bounding box center [422, 73] width 235 height 39
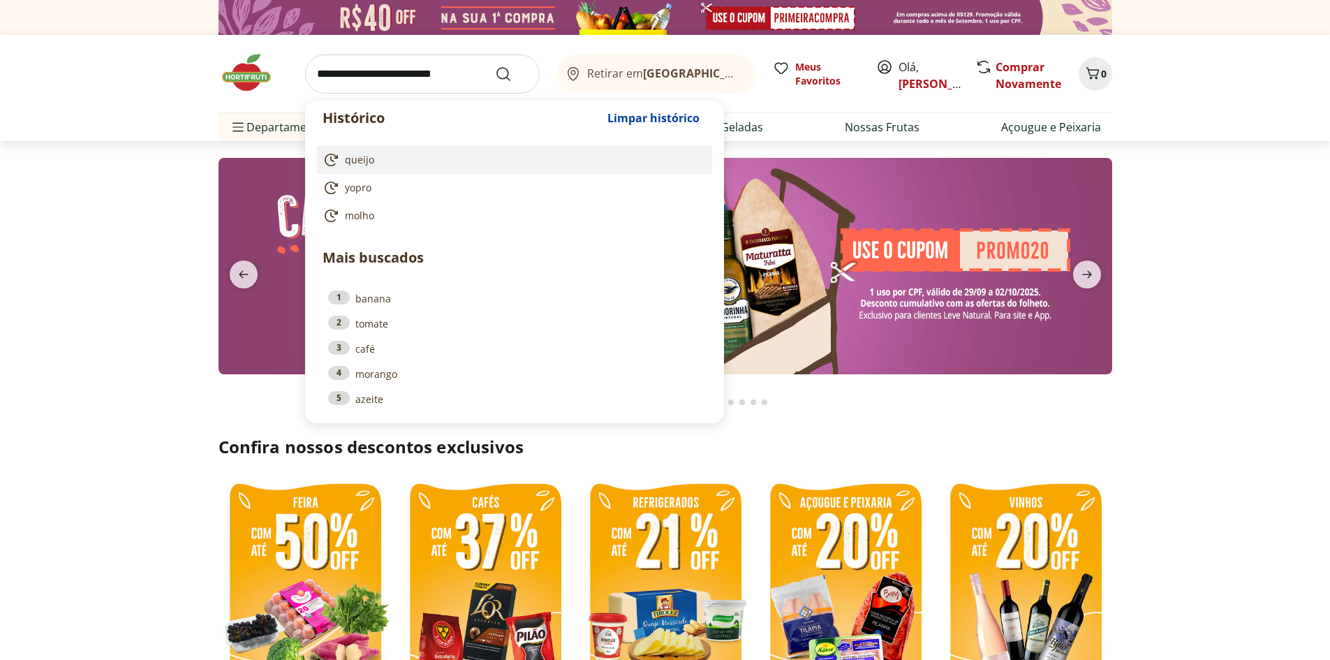
click at [371, 167] on link "queijo" at bounding box center [512, 160] width 378 height 17
type input "******"
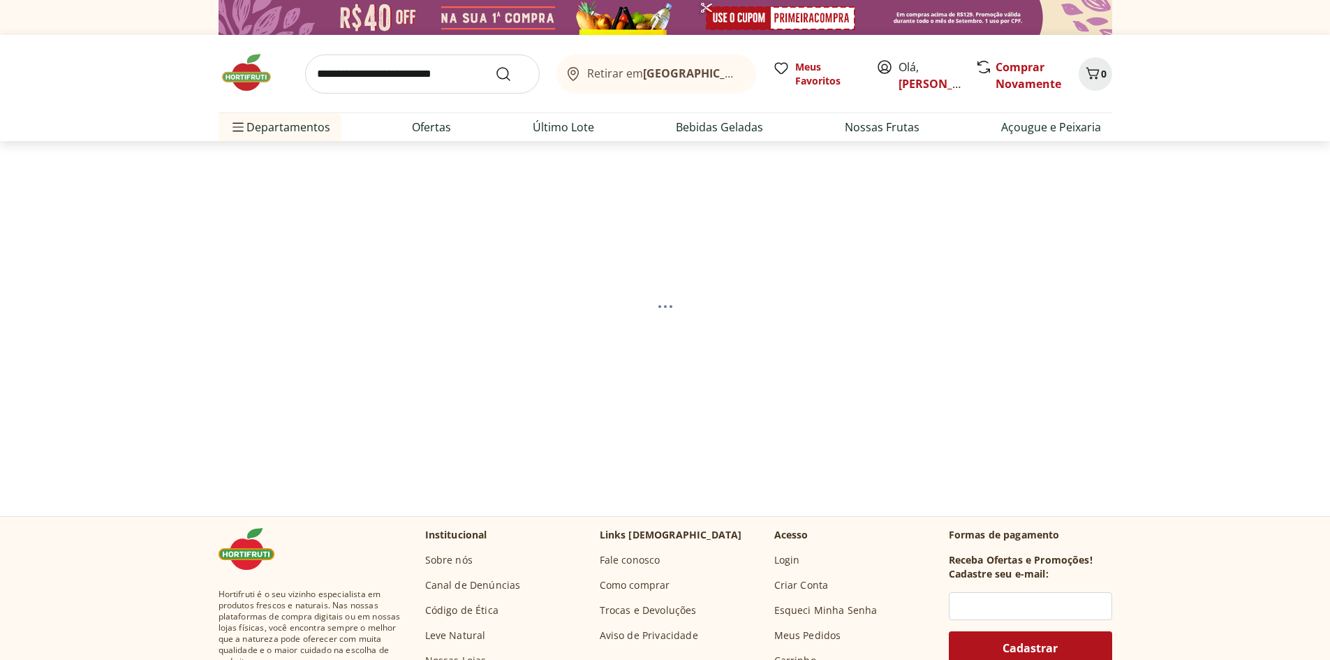
select select "**********"
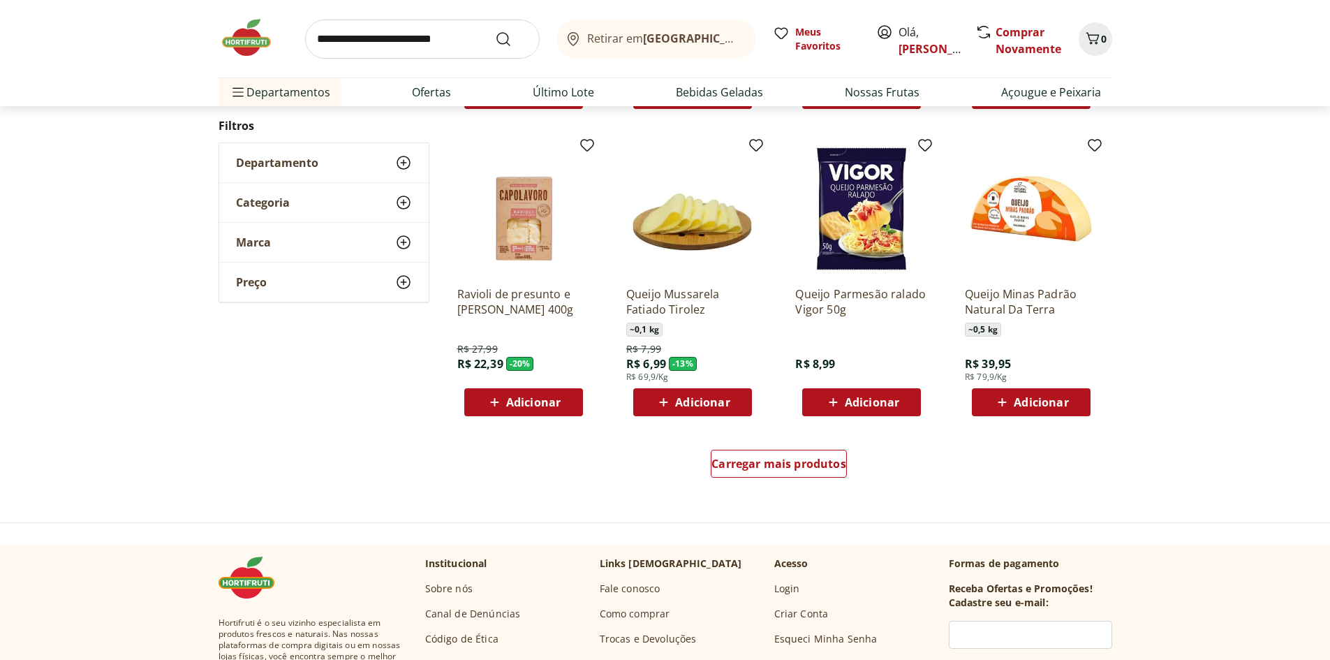
scroll to position [419, 0]
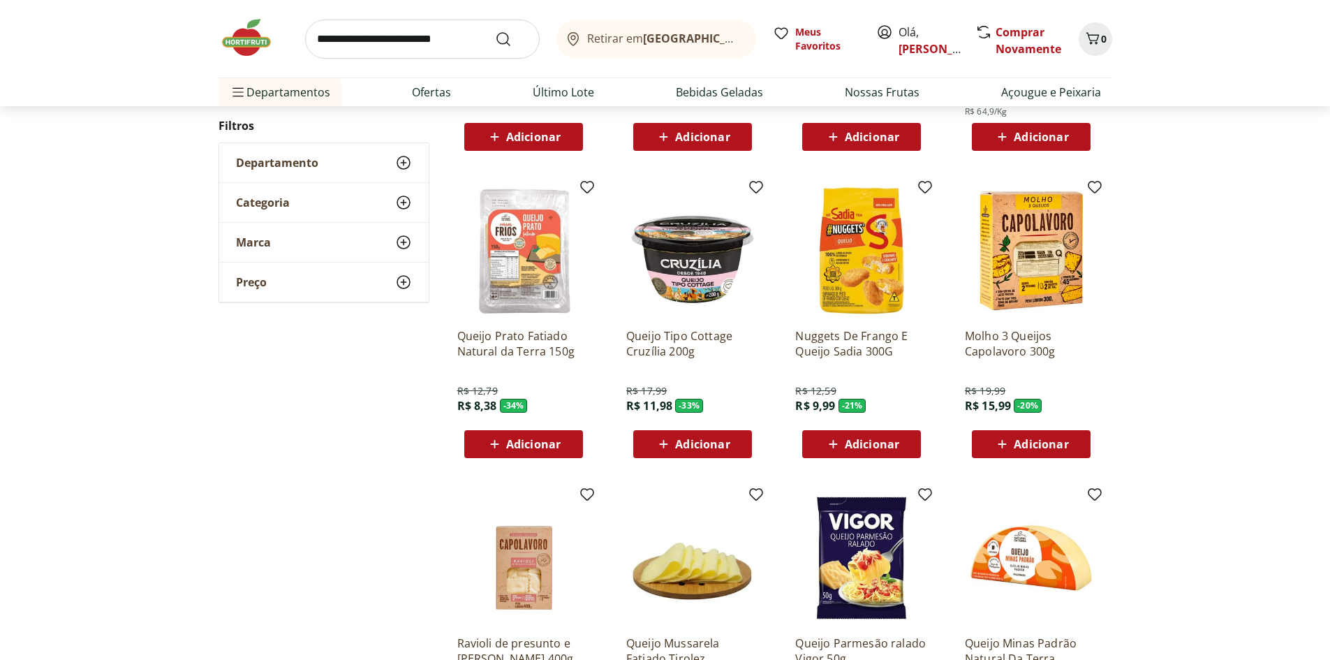
click at [1027, 448] on span "Adicionar" at bounding box center [1041, 443] width 54 height 11
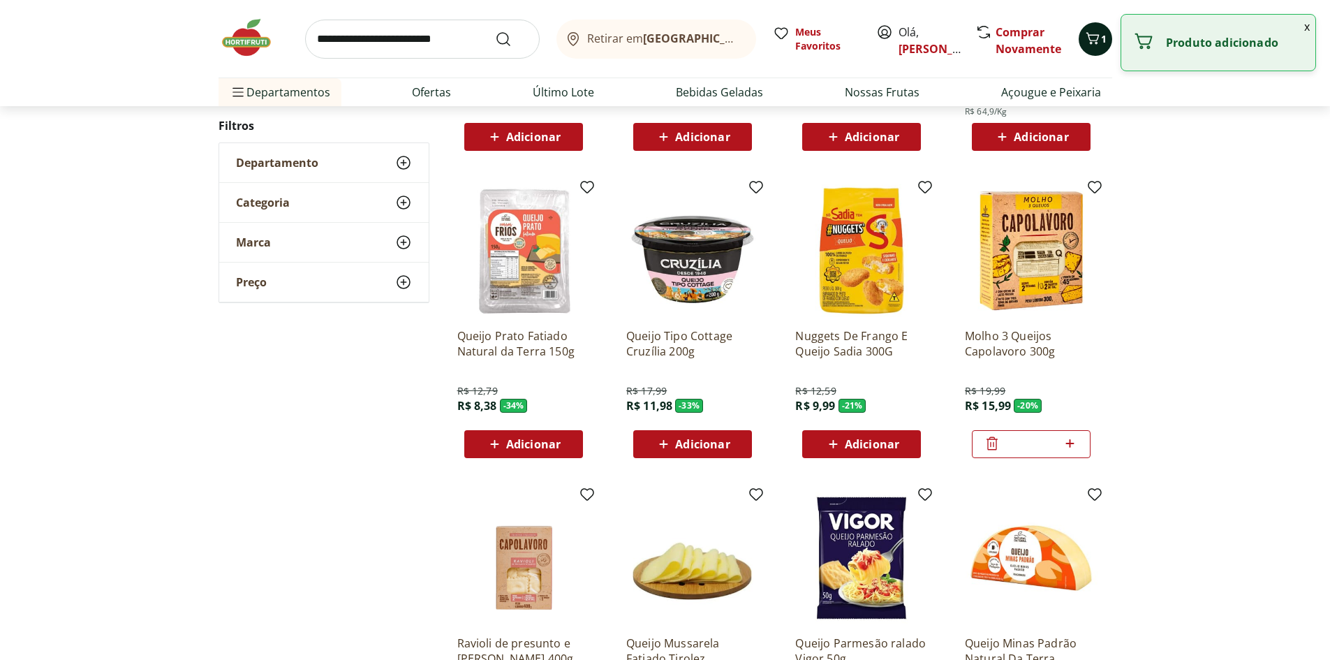
click at [1105, 43] on span "1" at bounding box center [1104, 38] width 6 height 13
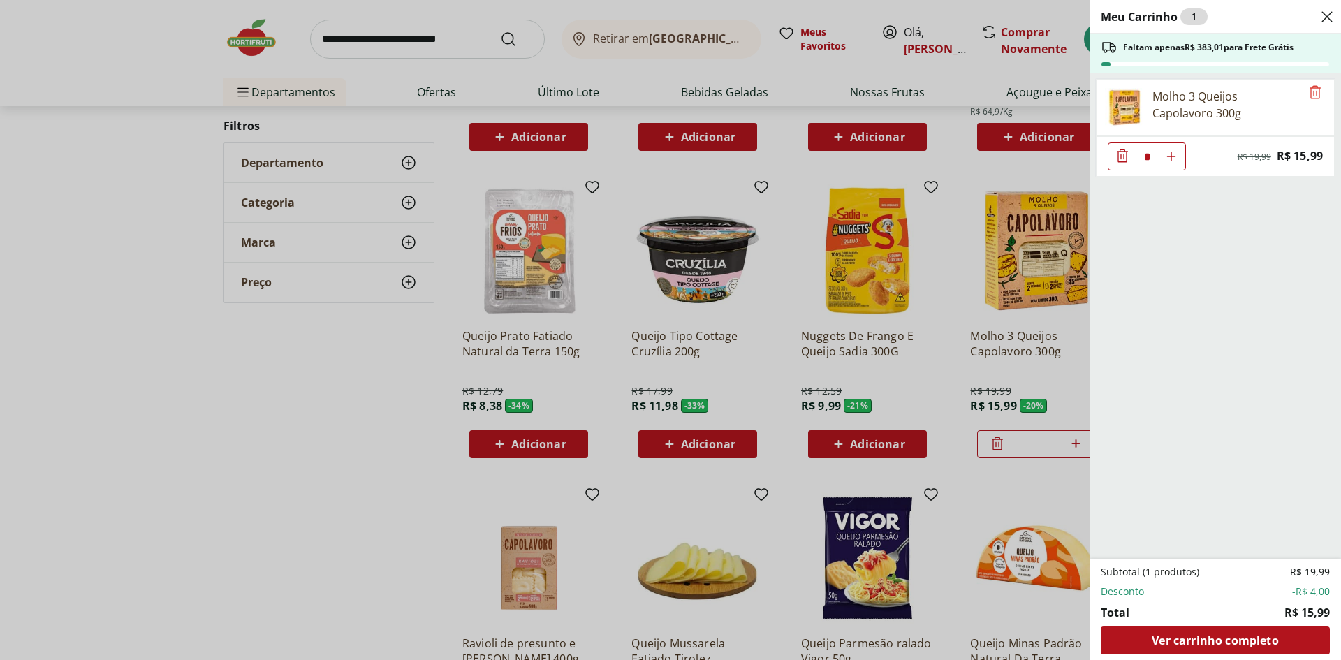
click at [961, 293] on div "Meu Carrinho 1 Faltam apenas R$ 383,01 para Frete Grátis Molho 3 Queijos Capola…" at bounding box center [670, 330] width 1341 height 660
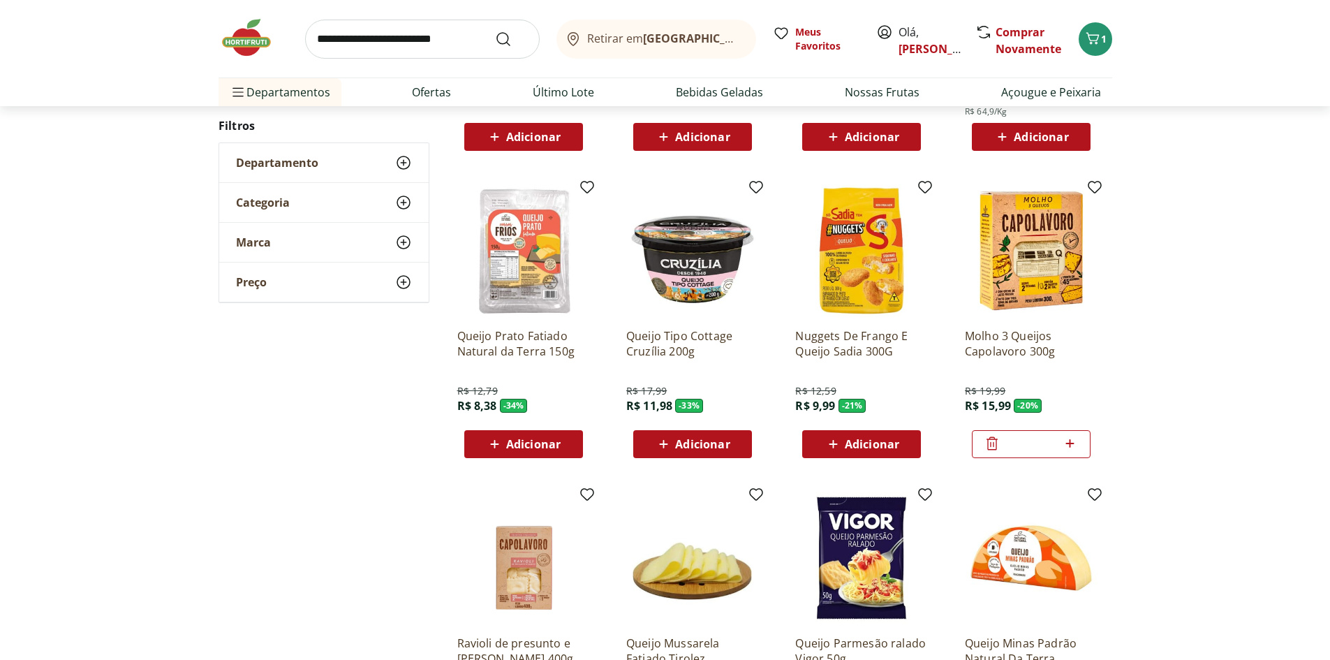
scroll to position [698, 0]
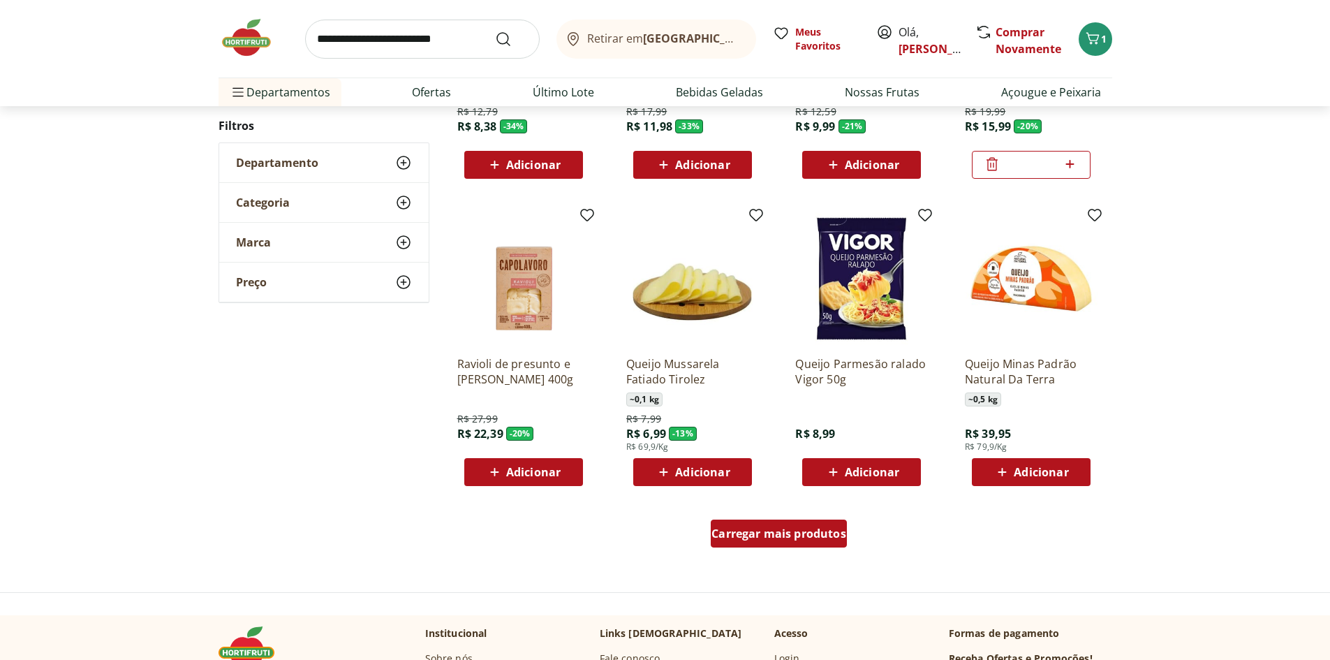
click at [778, 531] on span "Carregar mais produtos" at bounding box center [778, 533] width 135 height 11
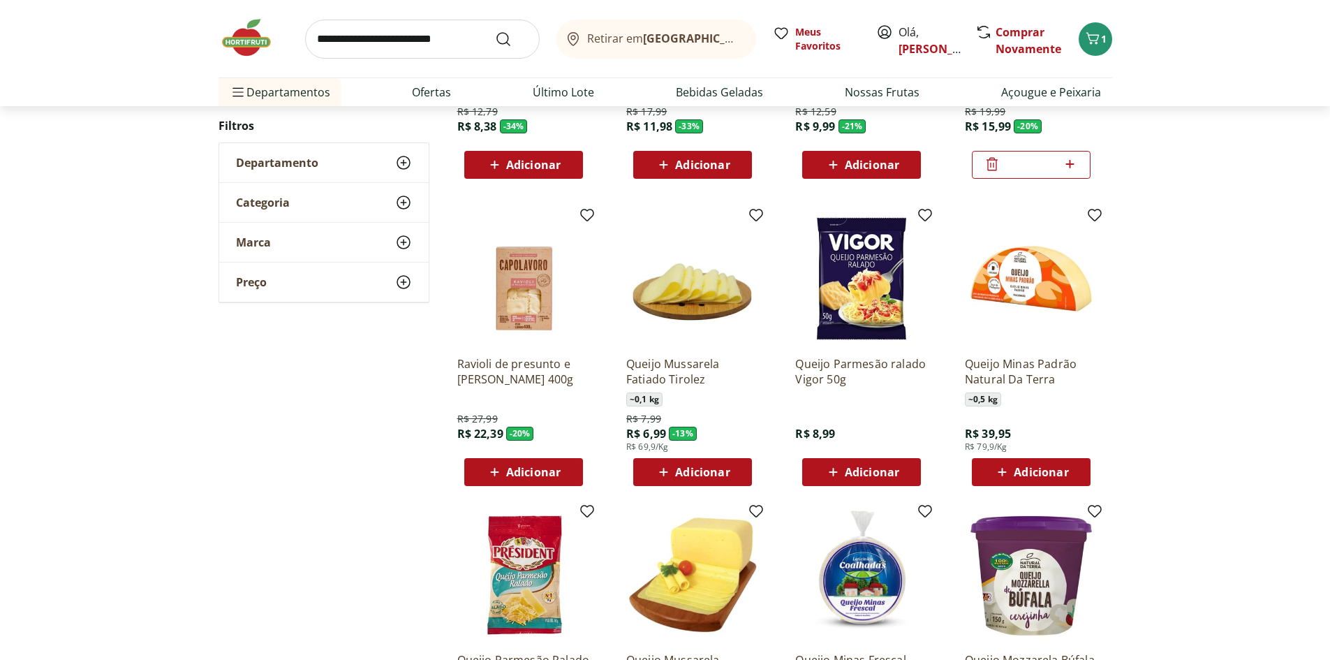
scroll to position [908, 0]
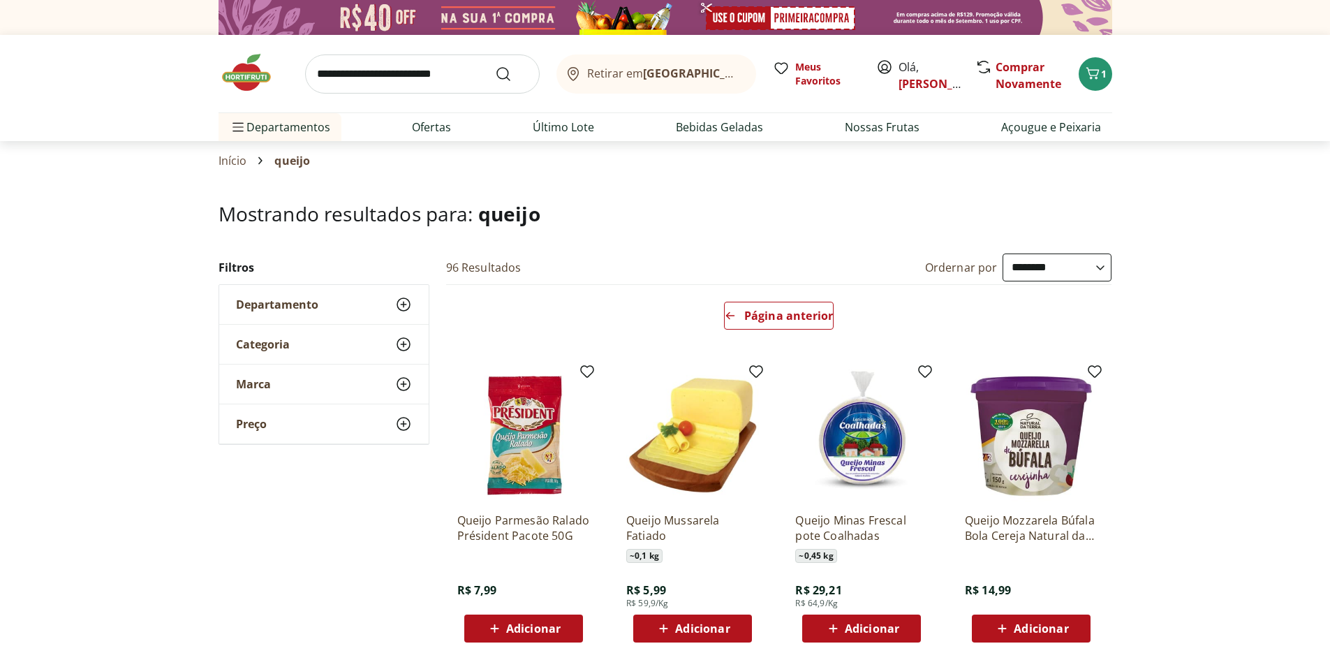
click at [409, 91] on input "search" at bounding box center [422, 73] width 235 height 39
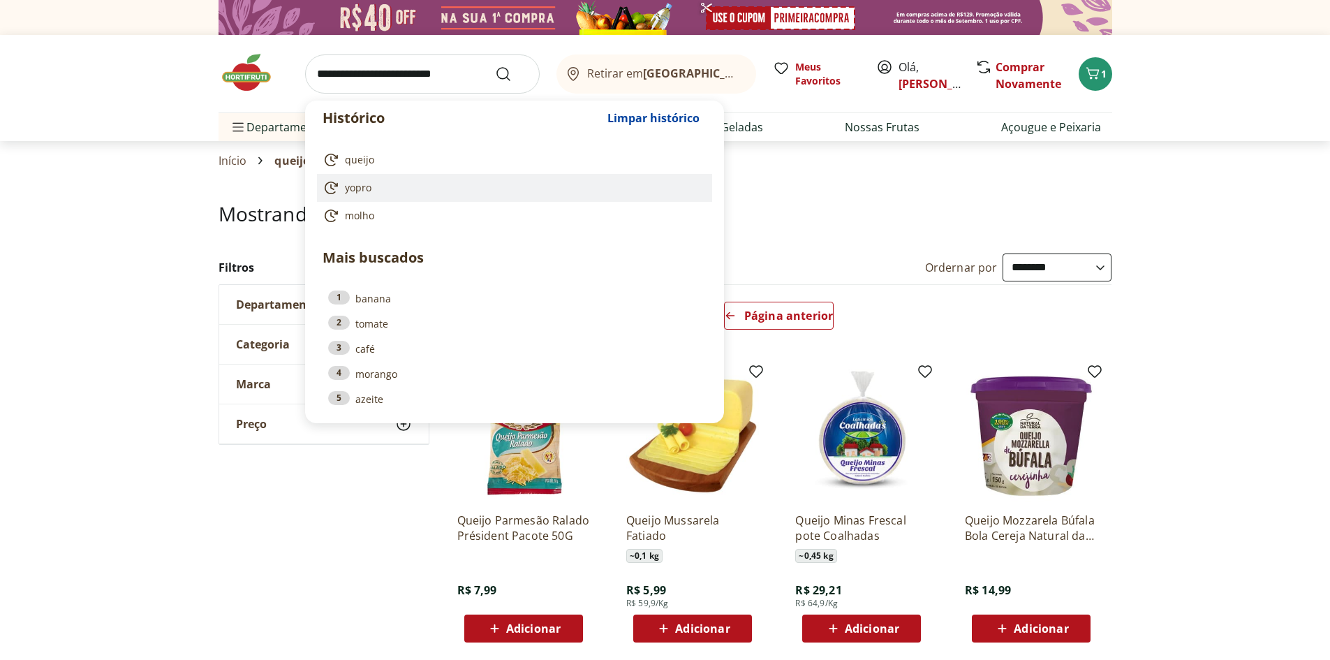
click at [354, 178] on li "yopro" at bounding box center [514, 188] width 395 height 28
click at [351, 186] on span "yopro" at bounding box center [358, 188] width 27 height 14
type input "*****"
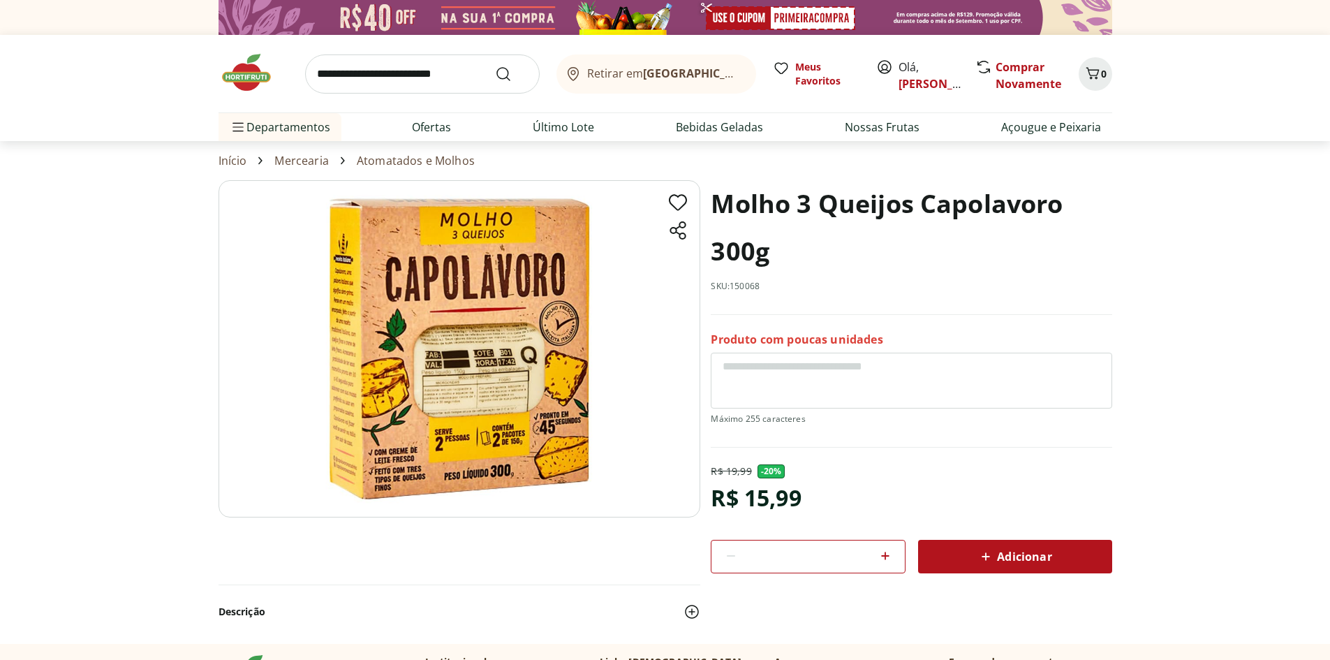
click at [405, 347] on img at bounding box center [460, 348] width 482 height 337
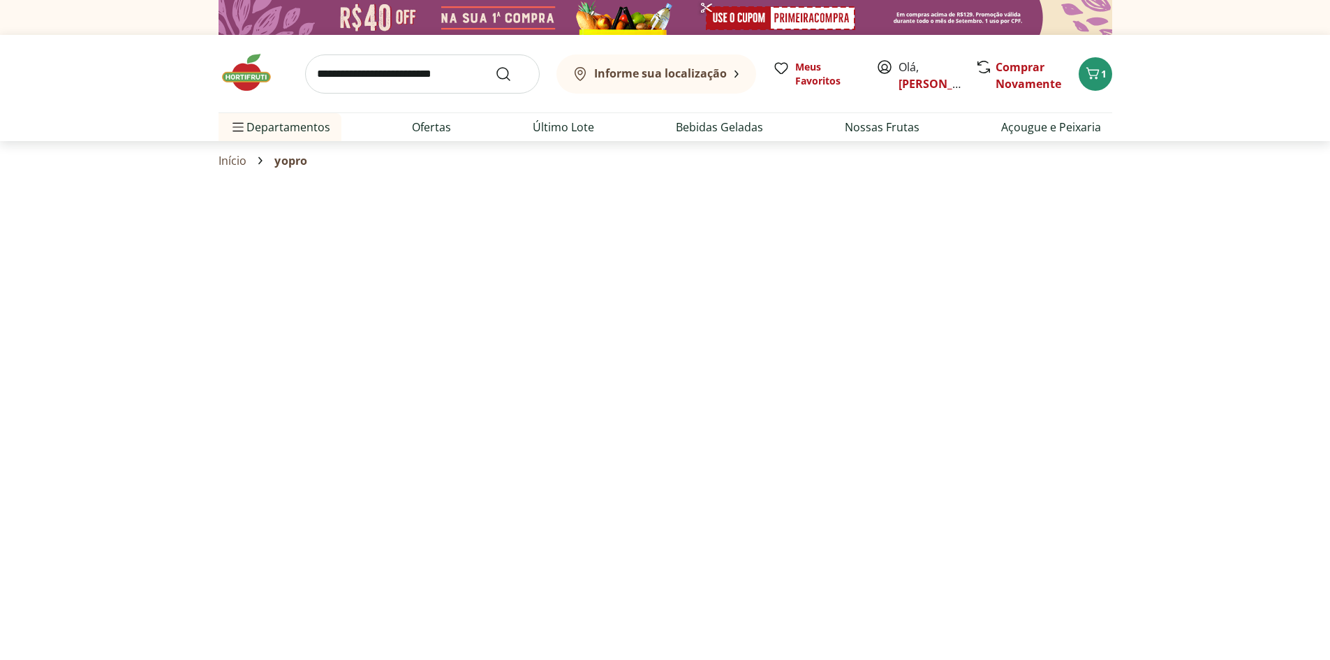
select select "**********"
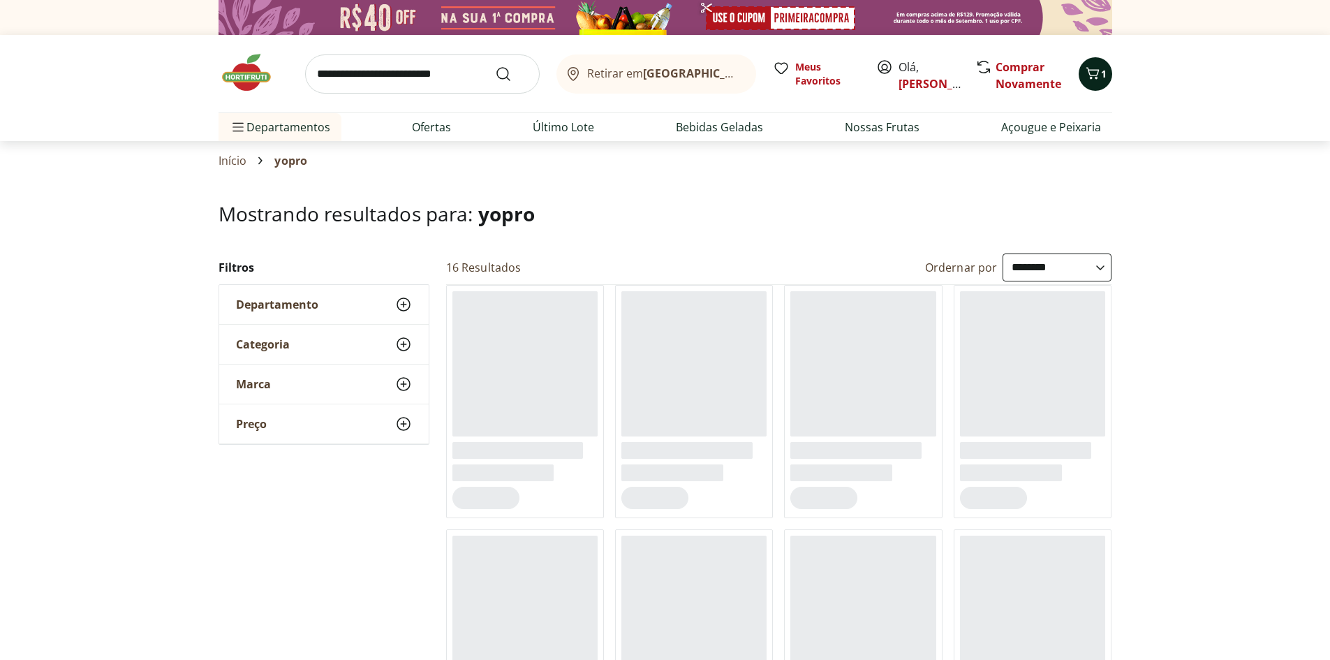
click at [1092, 75] on icon "Carrinho" at bounding box center [1092, 73] width 13 height 12
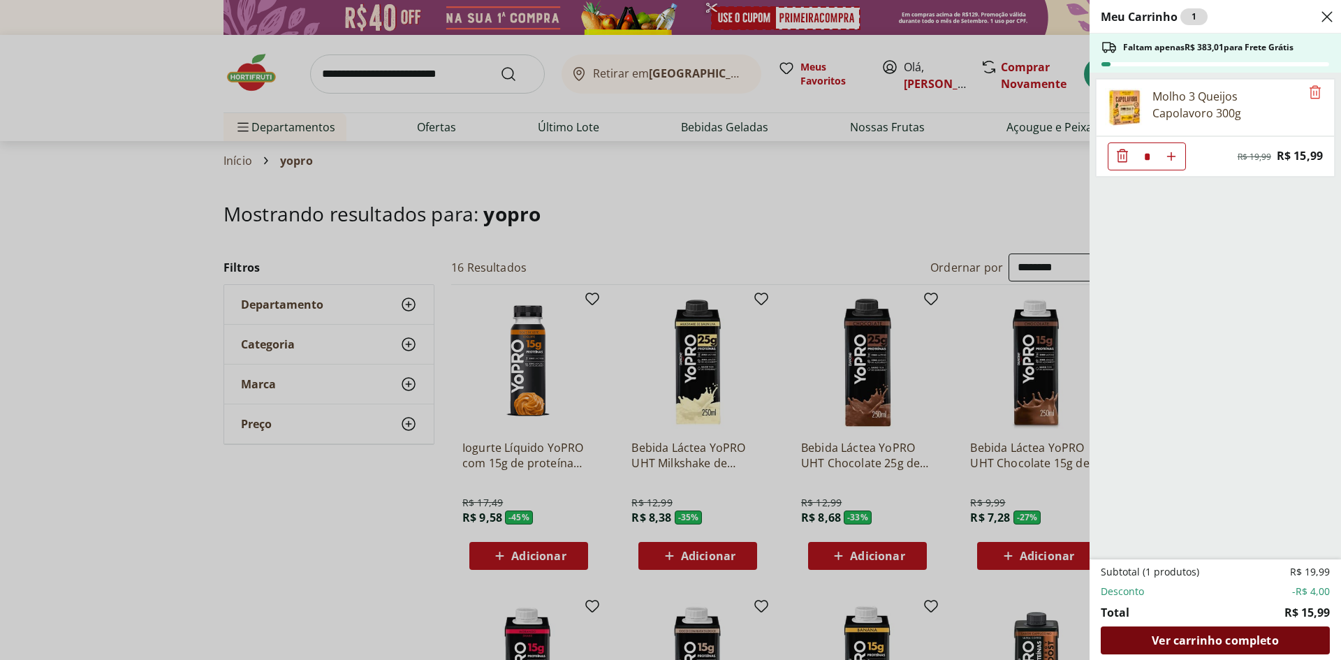
click at [1214, 645] on span "Ver carrinho completo" at bounding box center [1214, 640] width 126 height 11
click at [657, 203] on div "Meu Carrinho 1 Faltam apenas R$ 383,01 para Frete Grátis Molho 3 Queijos Capola…" at bounding box center [670, 330] width 1341 height 660
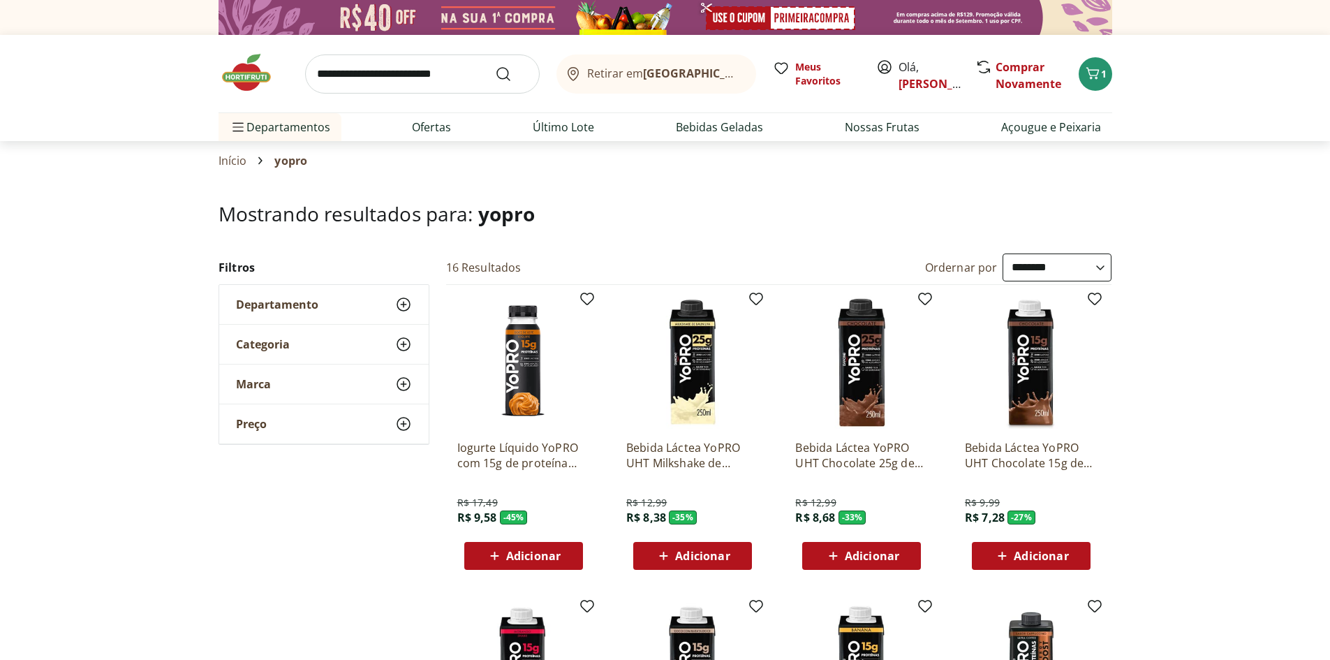
click at [718, 78] on b "[GEOGRAPHIC_DATA]/[GEOGRAPHIC_DATA]" at bounding box center [760, 73] width 235 height 15
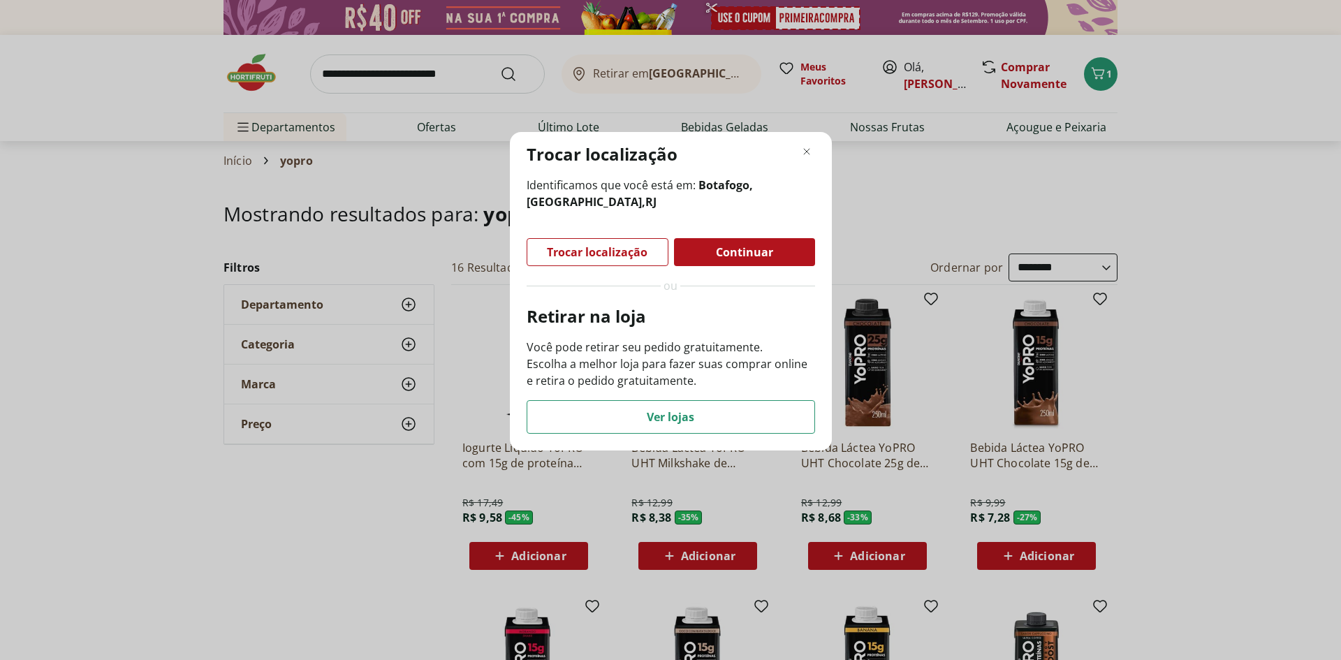
click at [685, 249] on div "Continuar" at bounding box center [744, 252] width 141 height 28
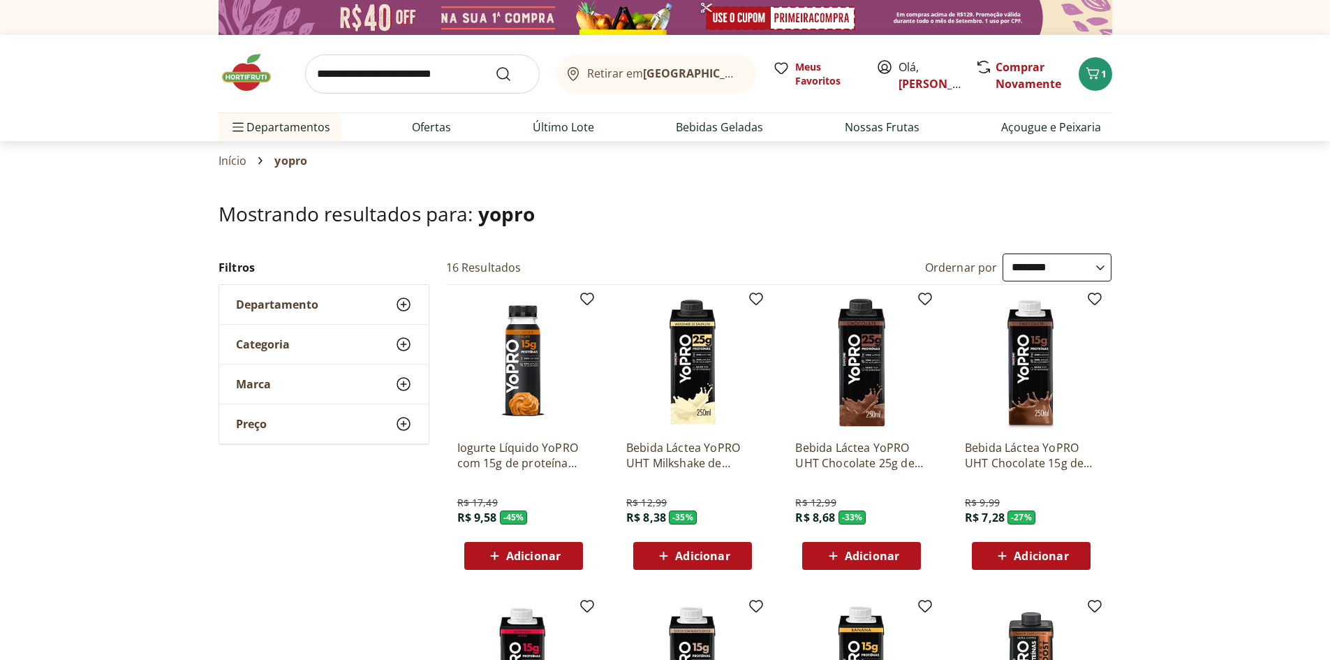
click at [674, 76] on b "[GEOGRAPHIC_DATA]/[GEOGRAPHIC_DATA]" at bounding box center [760, 73] width 235 height 15
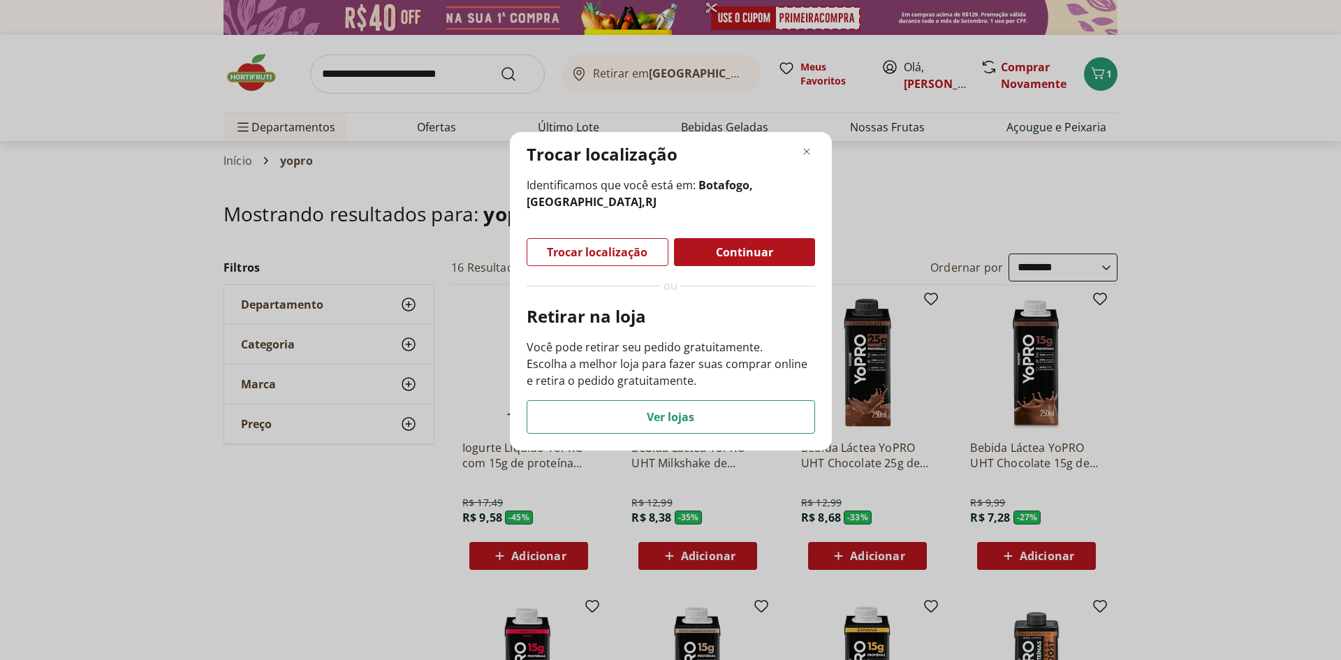
click at [589, 249] on span "Trocar localização" at bounding box center [597, 251] width 101 height 11
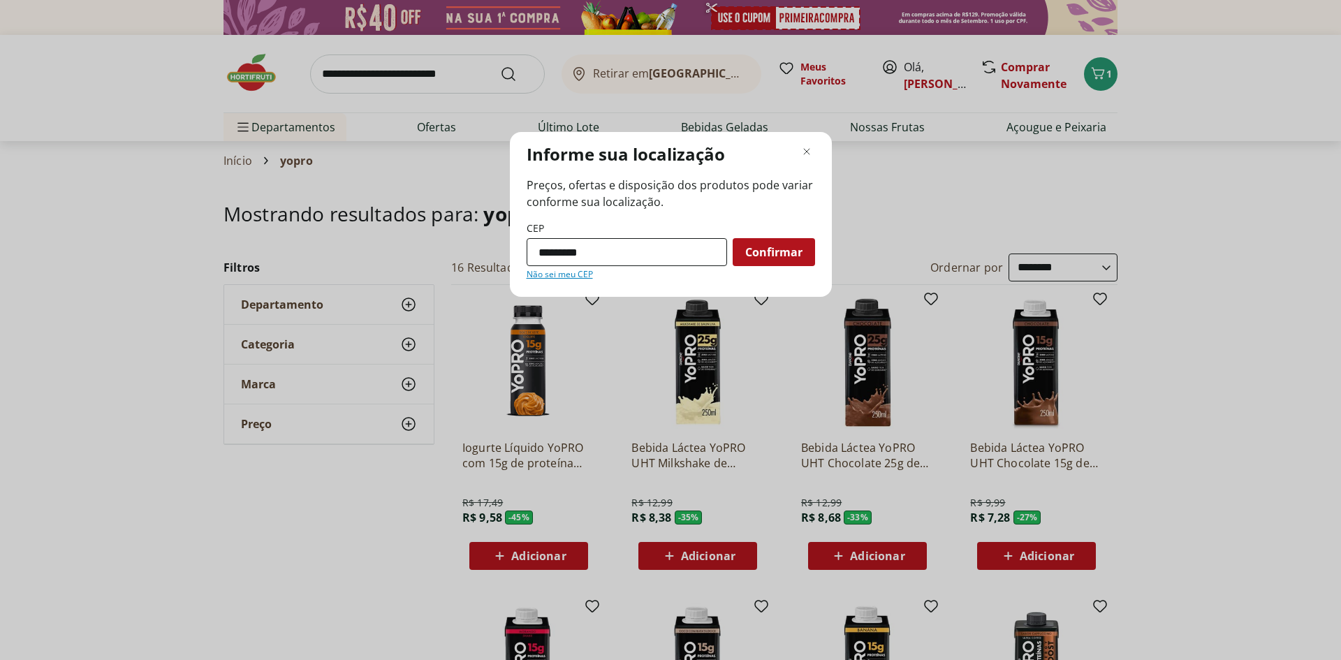
click at [617, 251] on input "*********" at bounding box center [626, 252] width 200 height 28
type input "*********"
click at [732, 238] on button "Confirmar" at bounding box center [773, 252] width 82 height 28
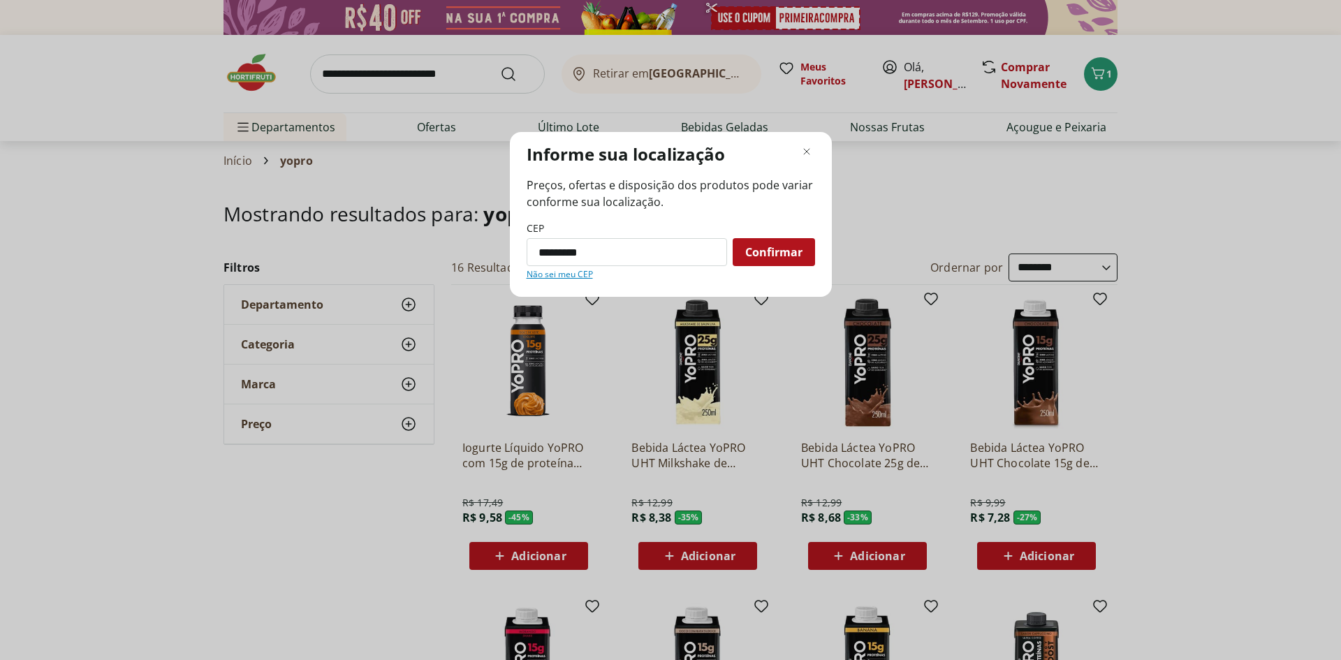
click at [751, 254] on span "Confirmar" at bounding box center [773, 251] width 57 height 11
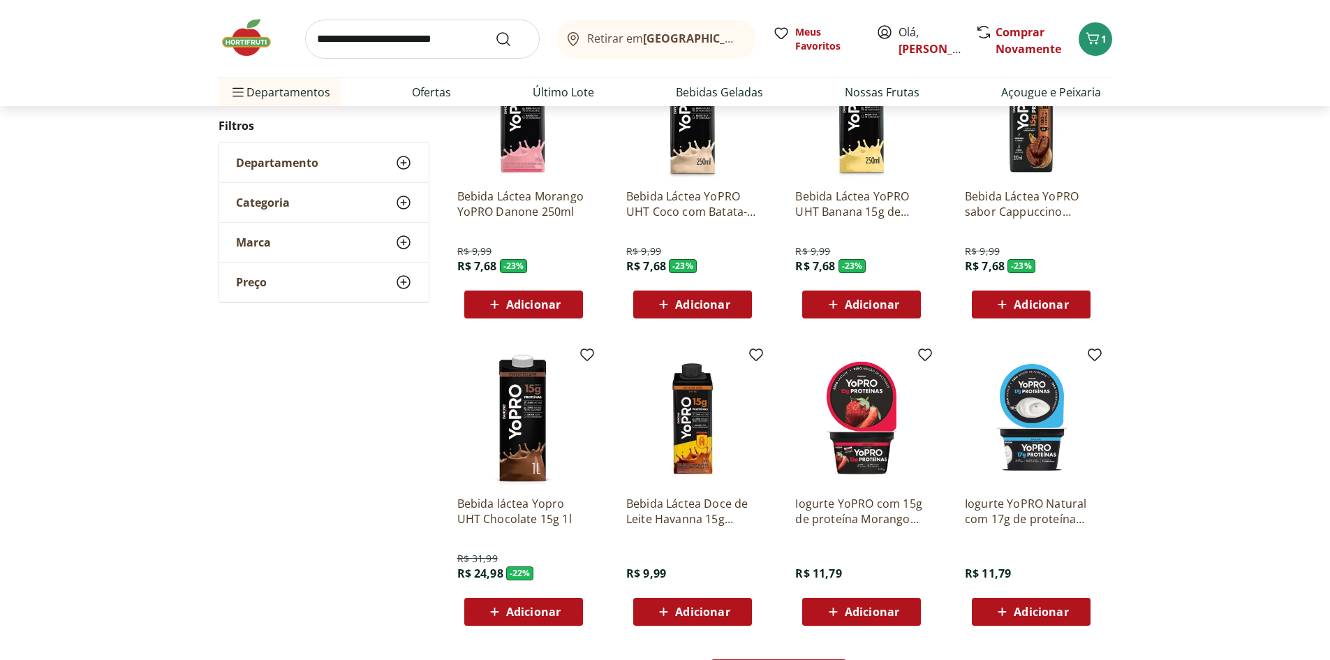
scroll to position [628, 0]
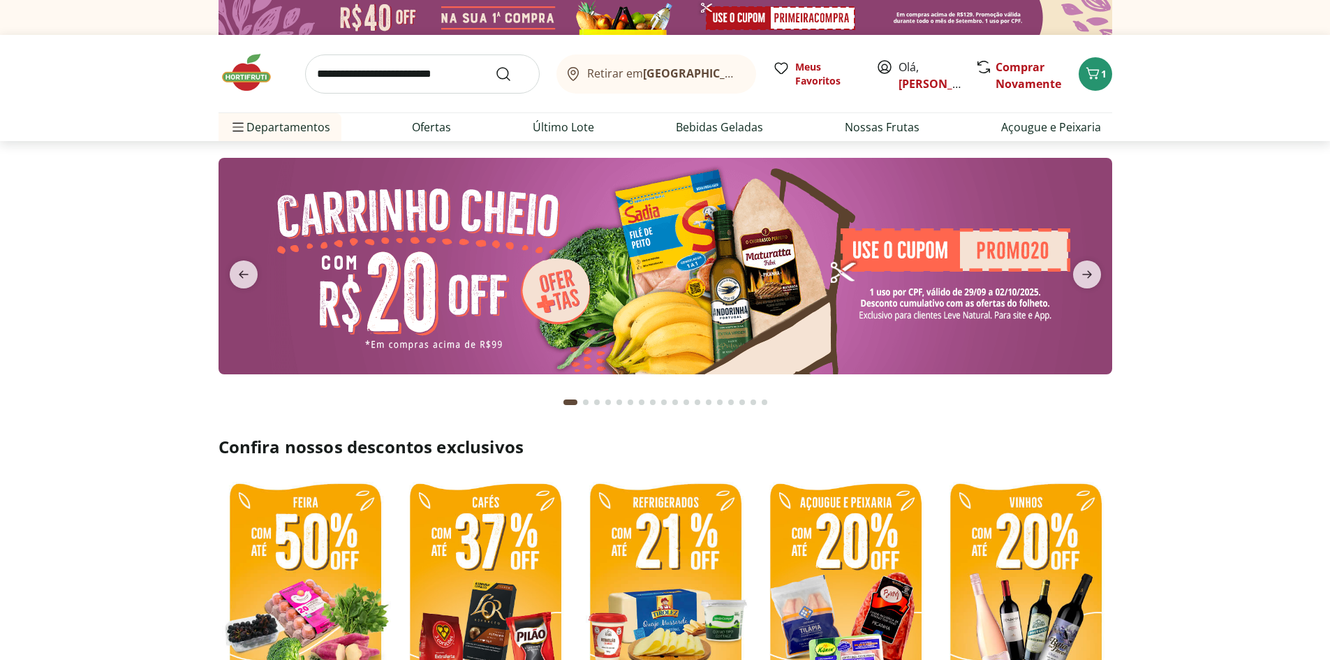
click at [714, 81] on div "Retirar em [GEOGRAPHIC_DATA]/[GEOGRAPHIC_DATA]" at bounding box center [653, 74] width 177 height 17
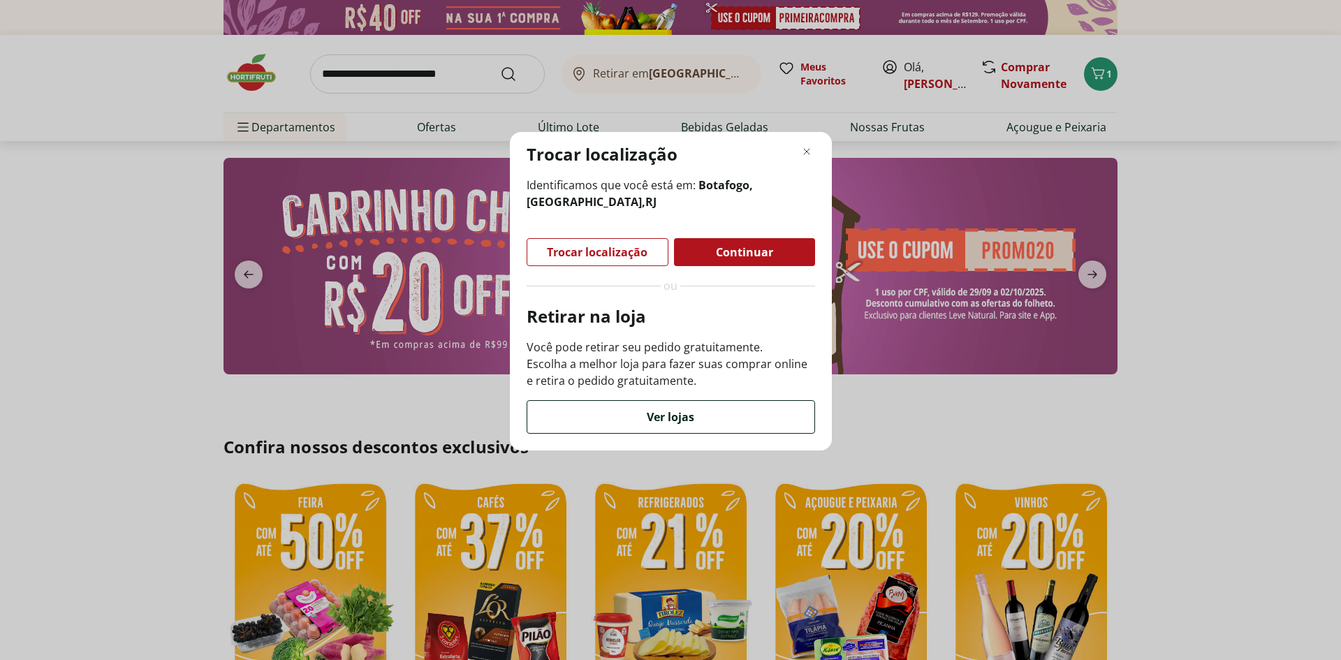
click at [671, 418] on span "Ver lojas" at bounding box center [670, 416] width 47 height 11
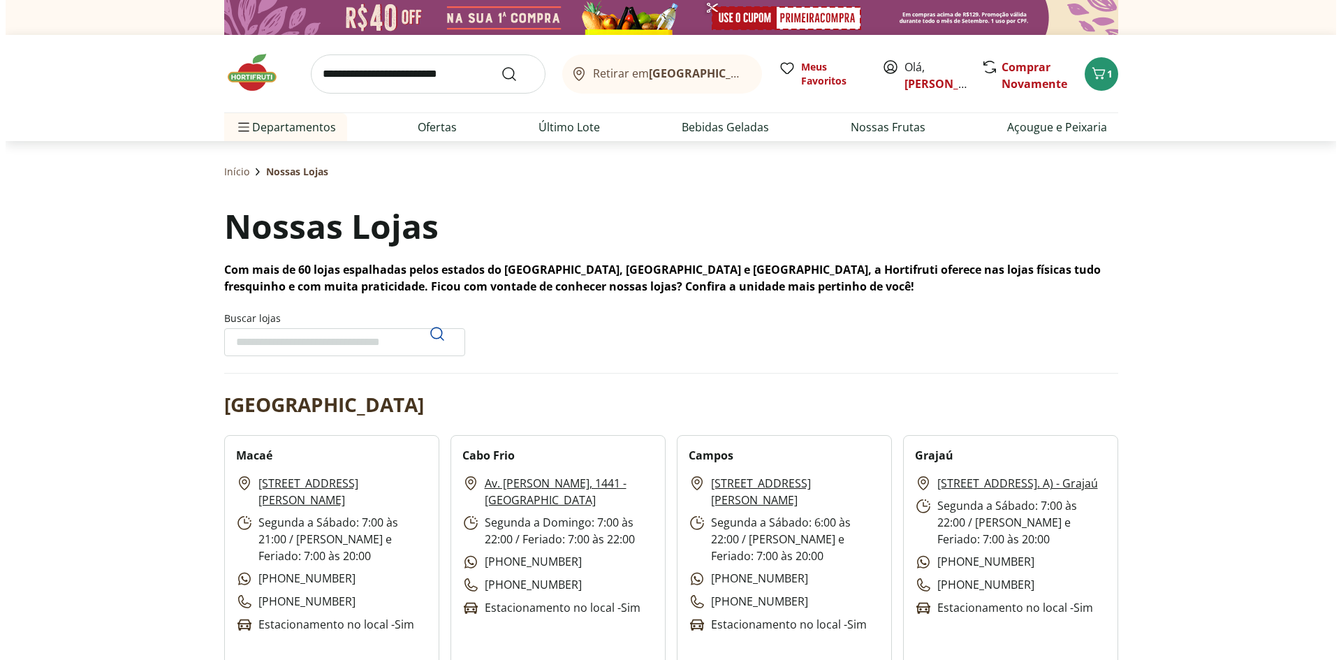
scroll to position [70, 0]
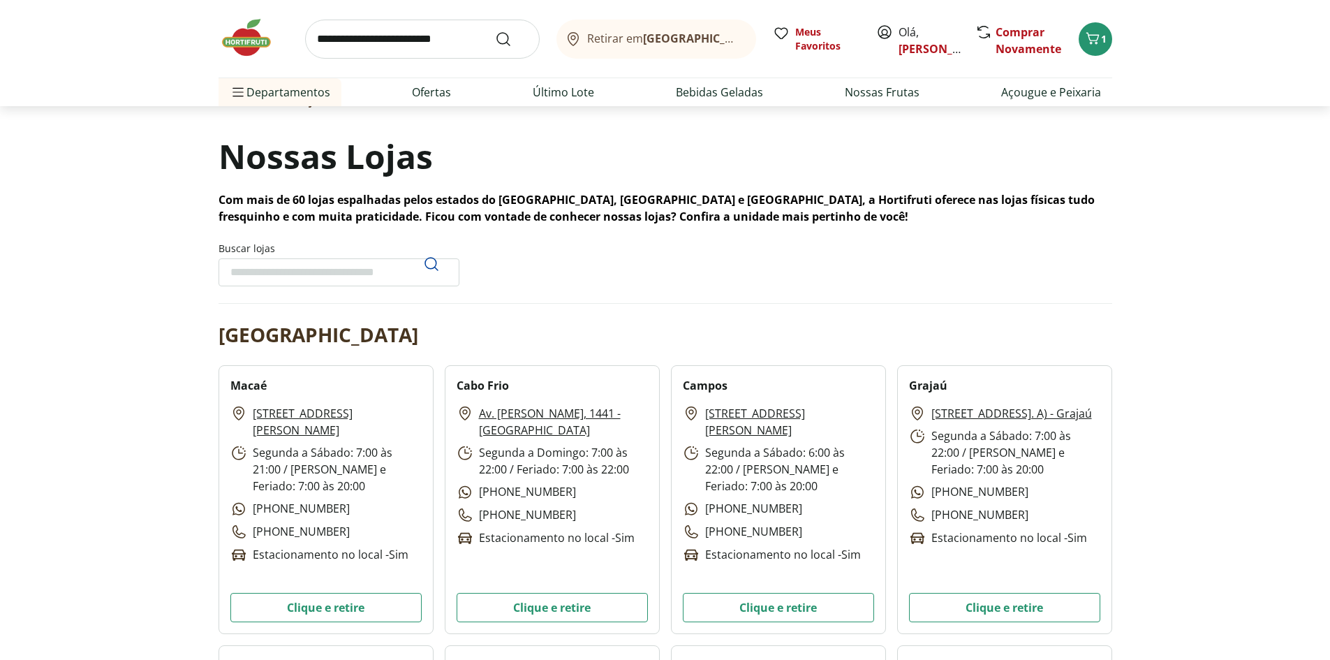
click at [1100, 18] on div "Retirar em [GEOGRAPHIC_DATA]/RJ Meus Favoritos Olá, [PERSON_NAME] Novamente 1" at bounding box center [666, 39] width 894 height 78
click at [1098, 30] on icon "Carrinho" at bounding box center [1092, 38] width 17 height 17
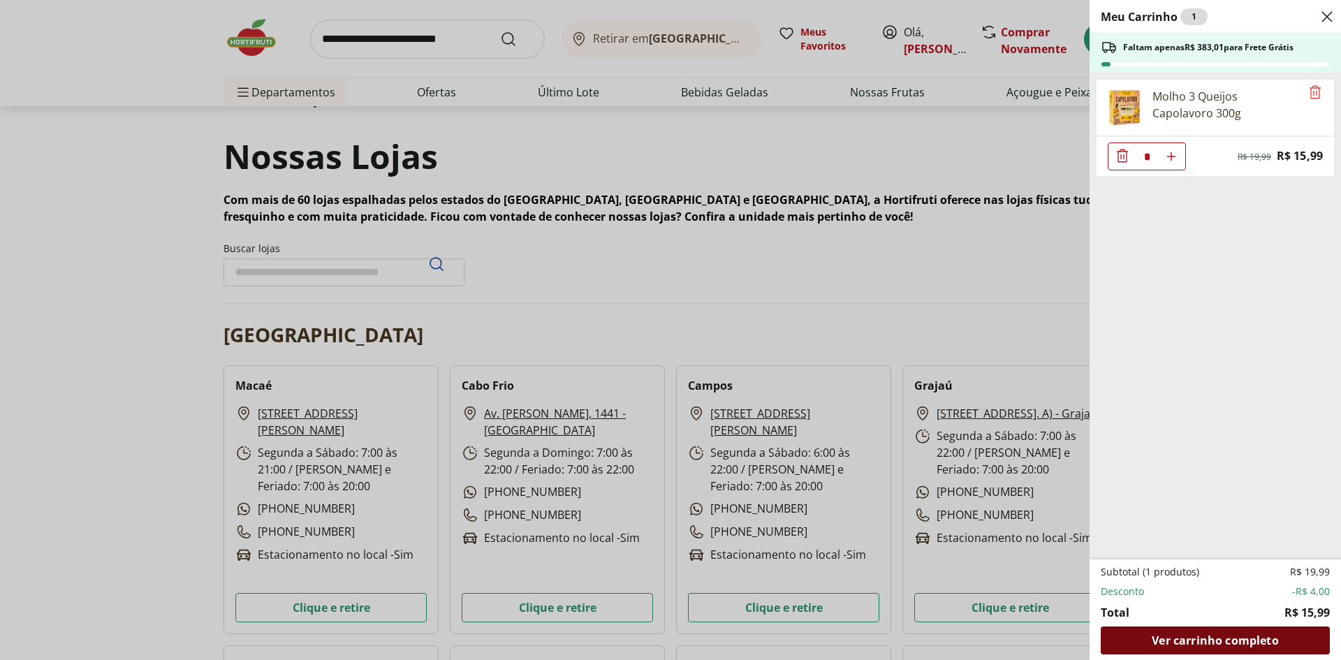
click at [1285, 645] on div "Ver carrinho completo" at bounding box center [1214, 640] width 229 height 28
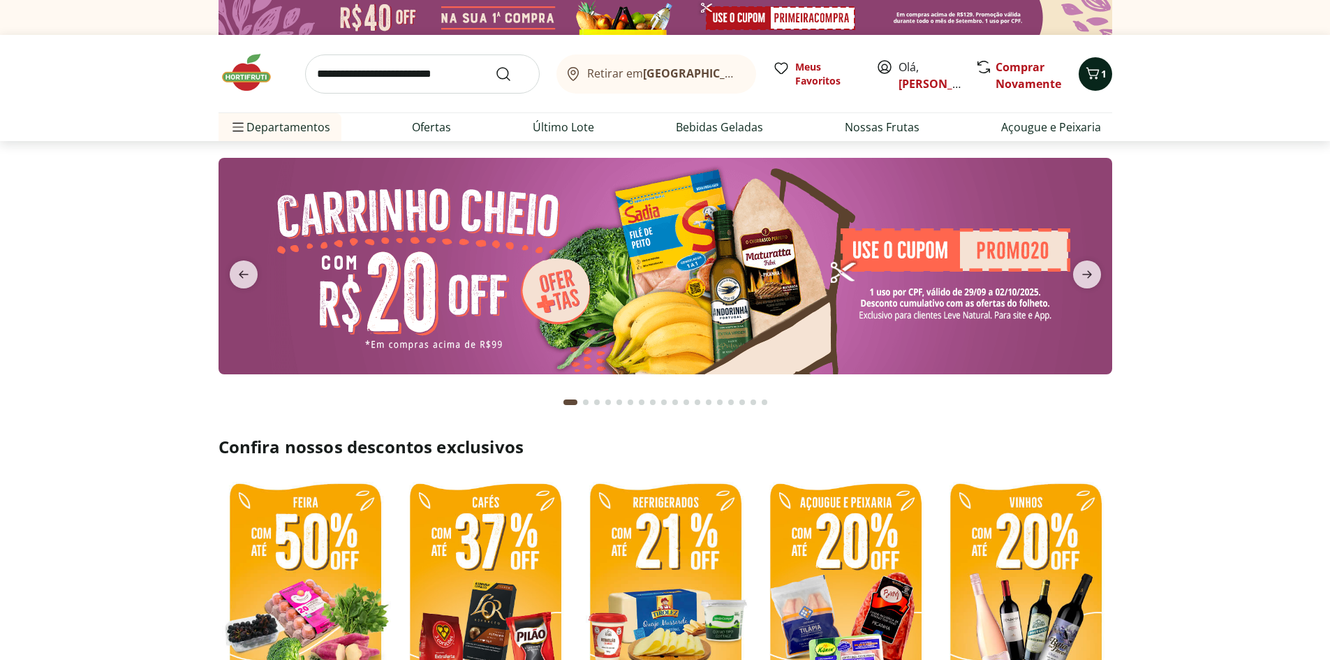
click at [1103, 67] on span "1" at bounding box center [1104, 73] width 6 height 13
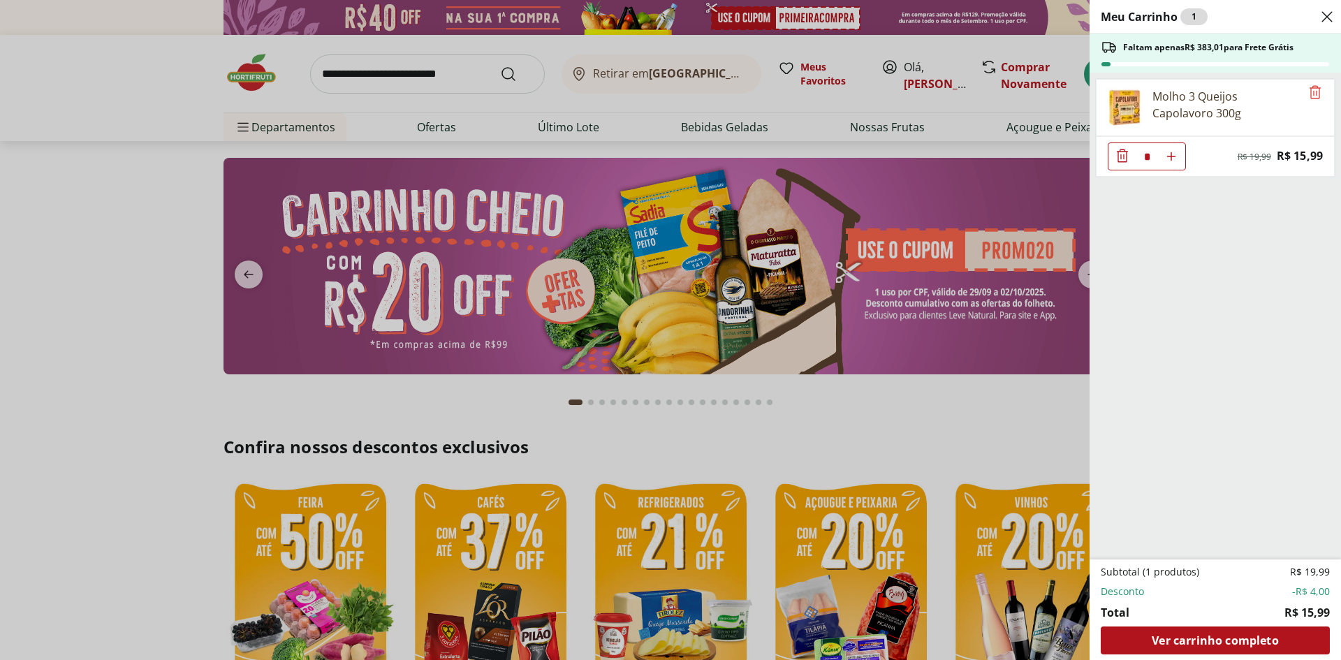
click at [923, 415] on div "Meu Carrinho 1 Faltam apenas R$ 383,01 para Frete Grátis Molho 3 Queijos Capola…" at bounding box center [670, 330] width 1341 height 660
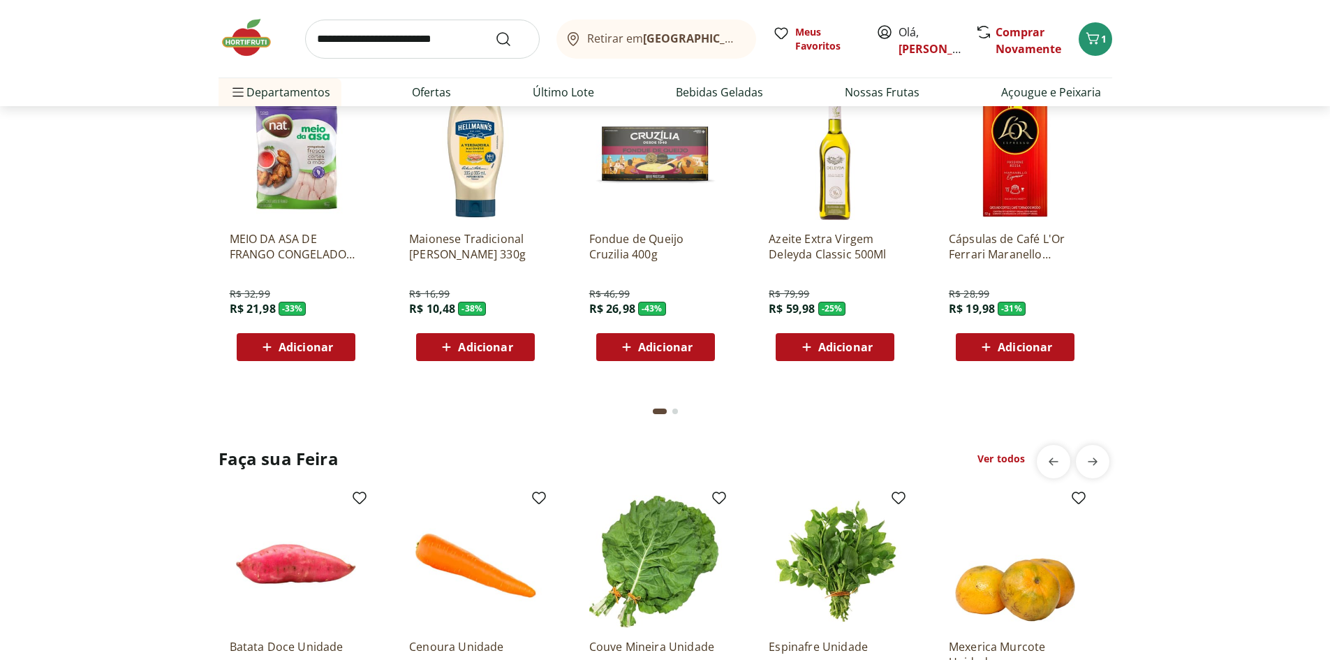
scroll to position [1396, 0]
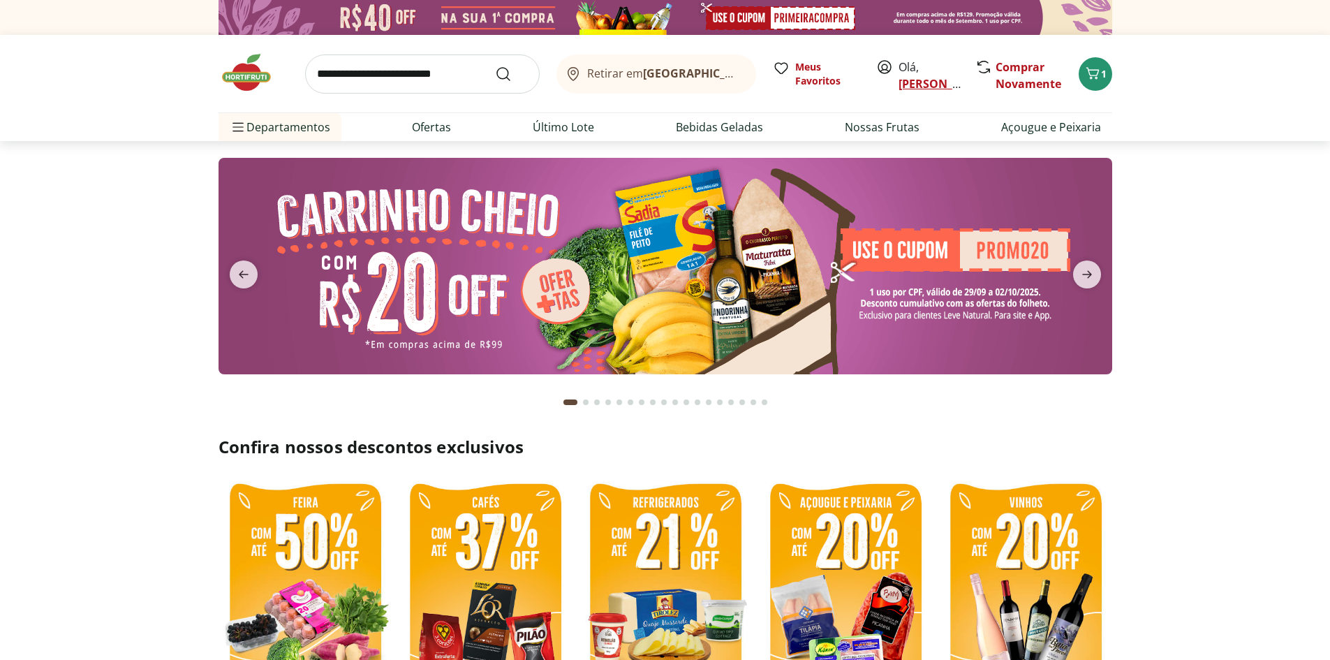
click at [902, 80] on link "[PERSON_NAME]" at bounding box center [944, 83] width 91 height 15
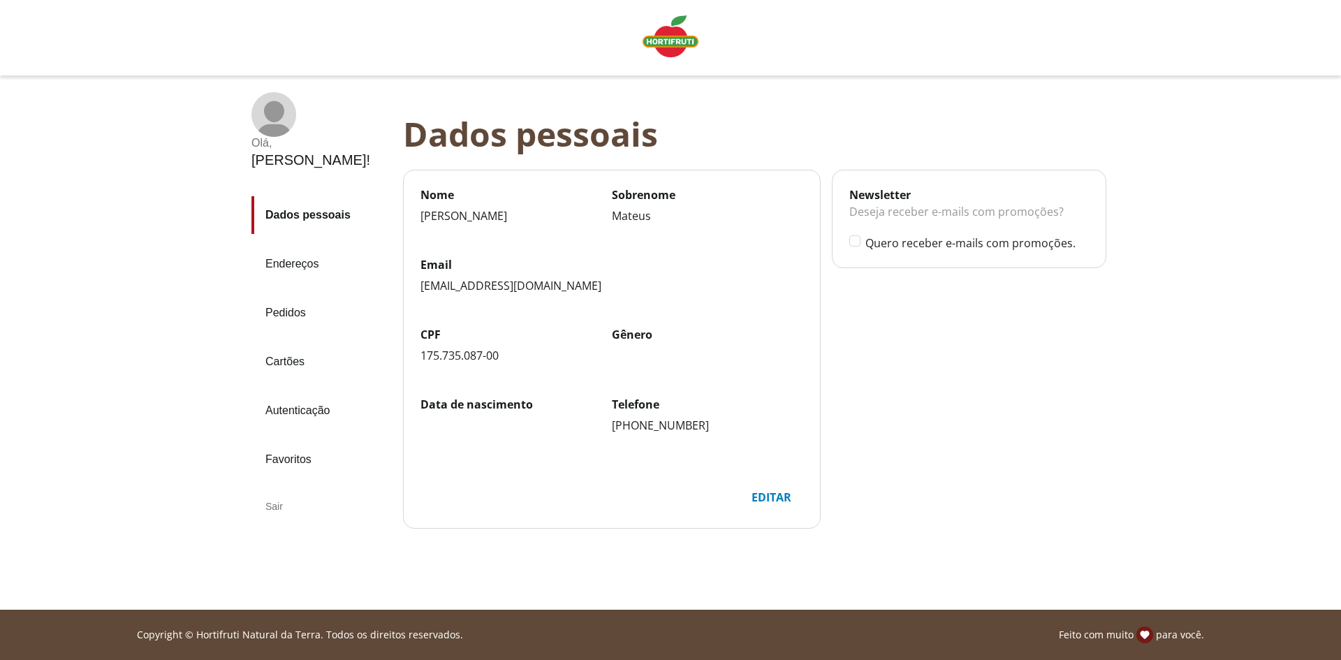
click at [297, 294] on link "Pedidos" at bounding box center [321, 313] width 140 height 38
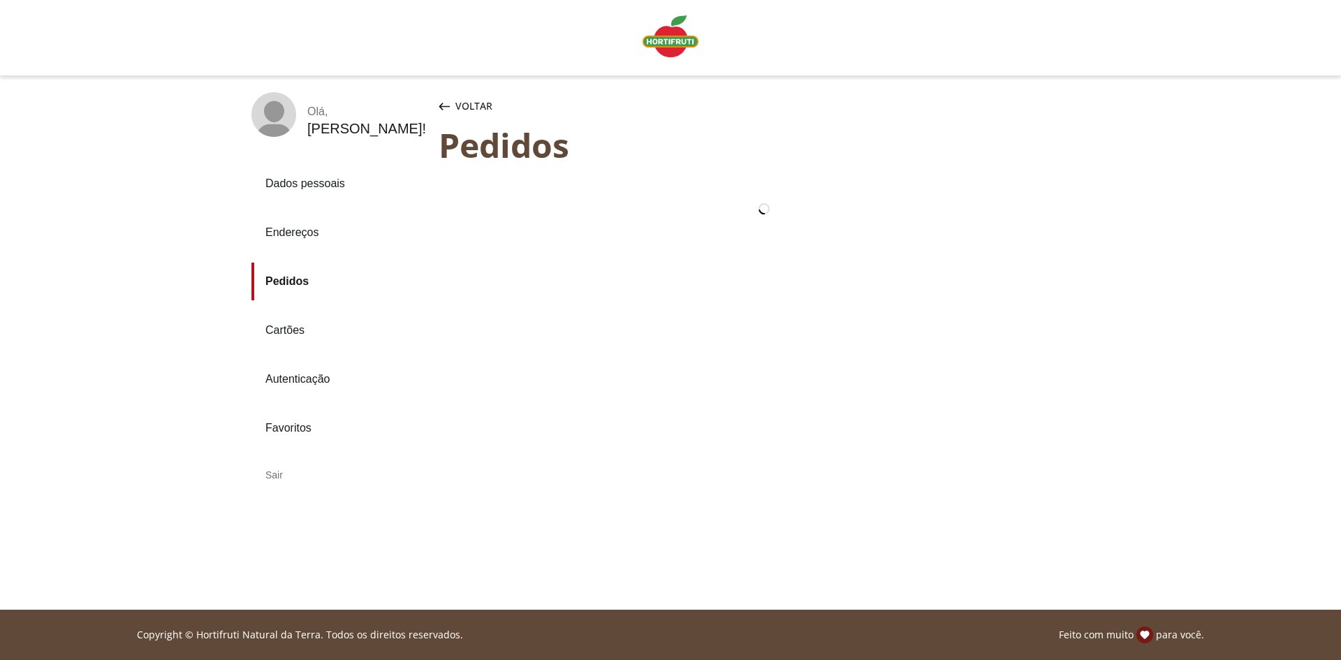
click at [311, 228] on link "Endereços" at bounding box center [339, 233] width 176 height 38
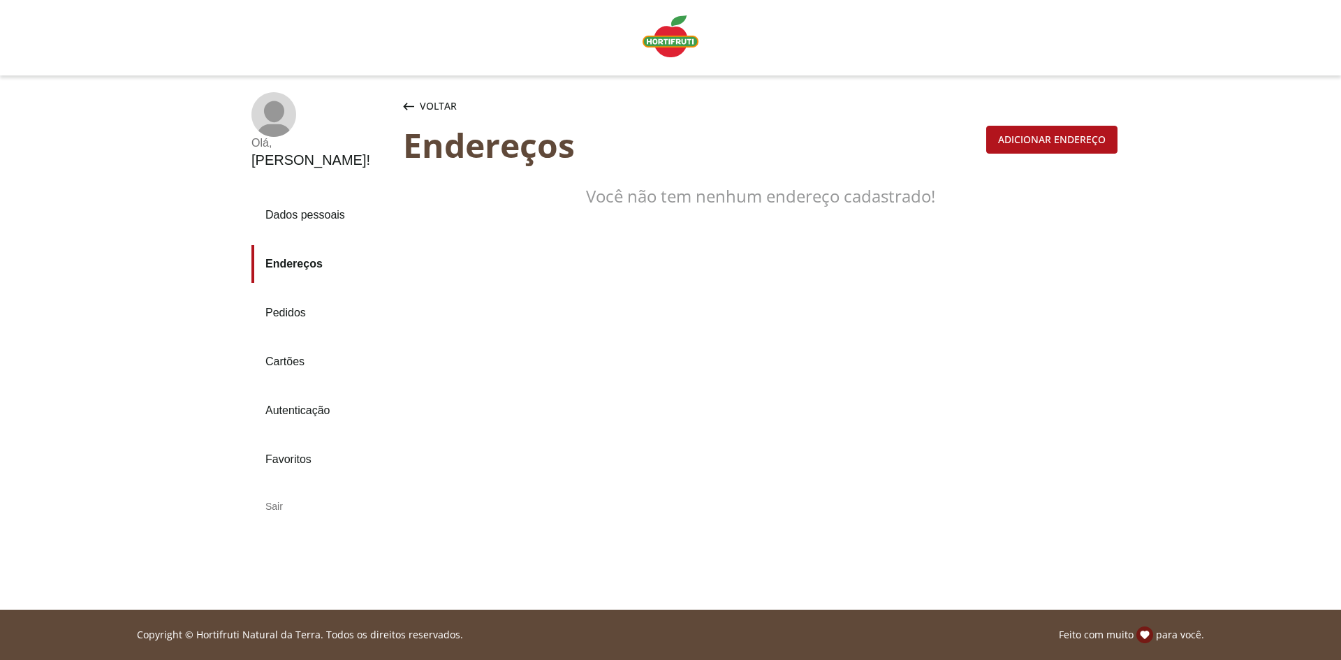
click at [994, 155] on div "Adicionar endereço" at bounding box center [1051, 145] width 131 height 38
click at [1013, 141] on div "Adicionar endereço" at bounding box center [1052, 139] width 130 height 27
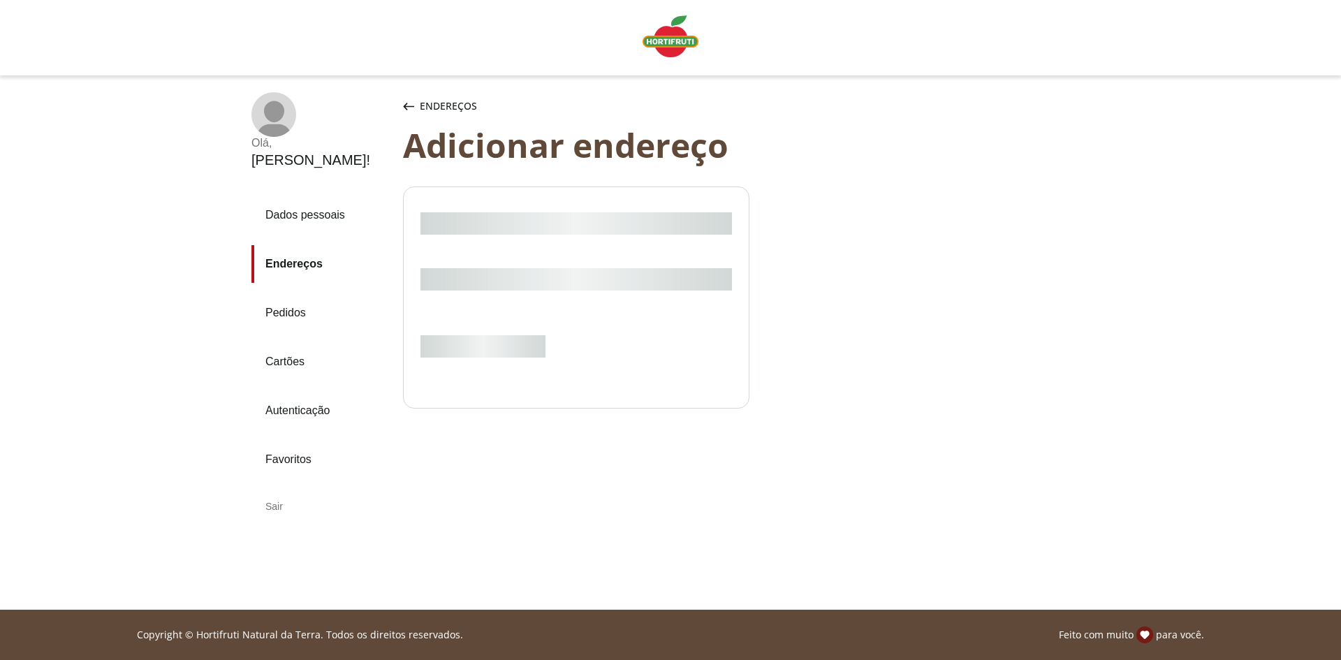
select select "***"
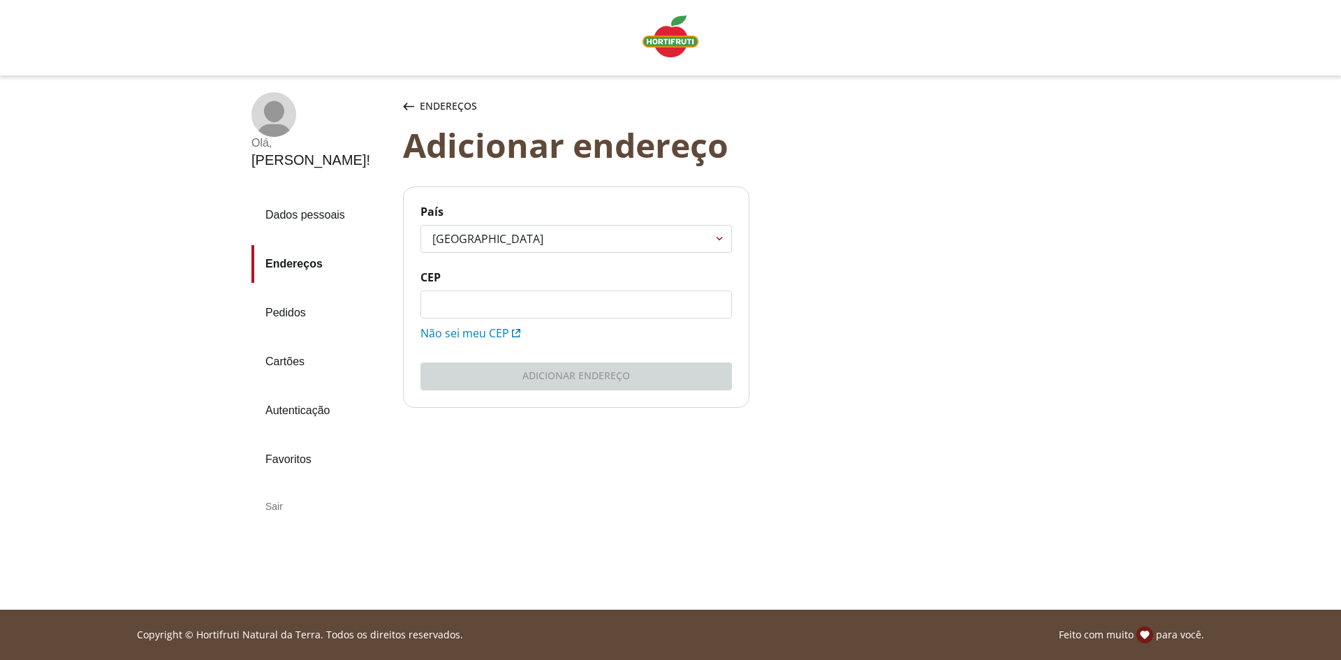
click at [512, 299] on input "CEP" at bounding box center [576, 304] width 310 height 27
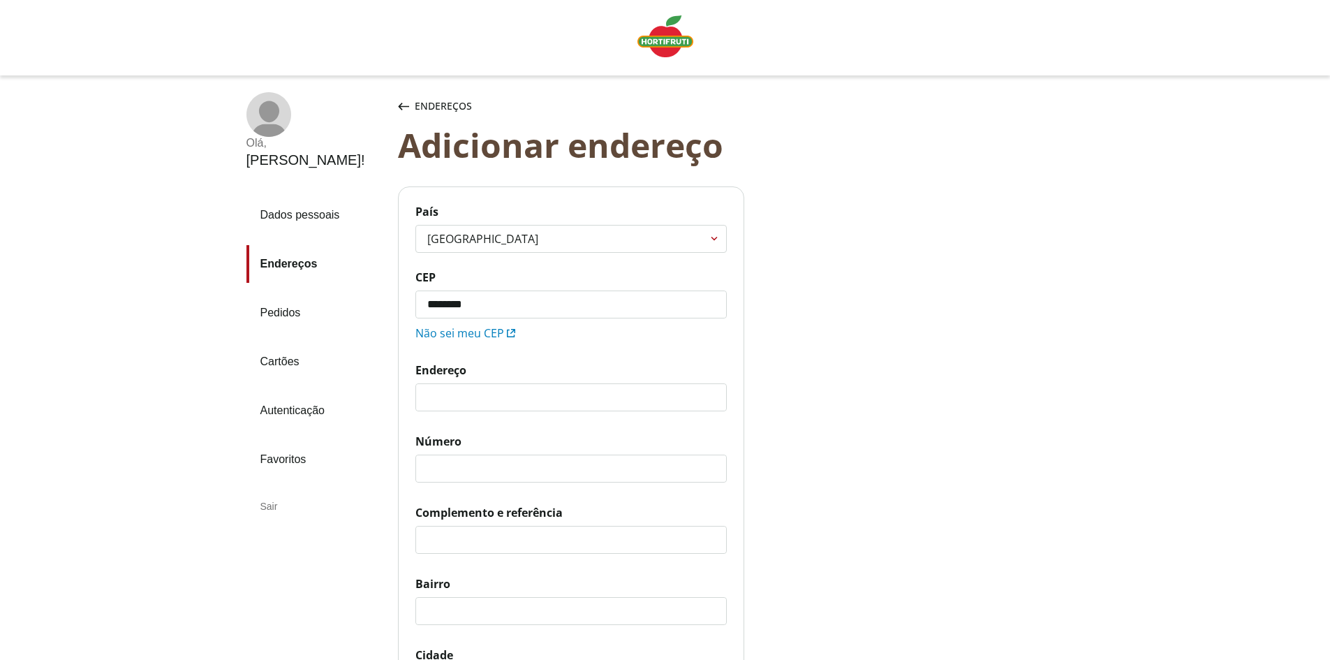
type input "*********"
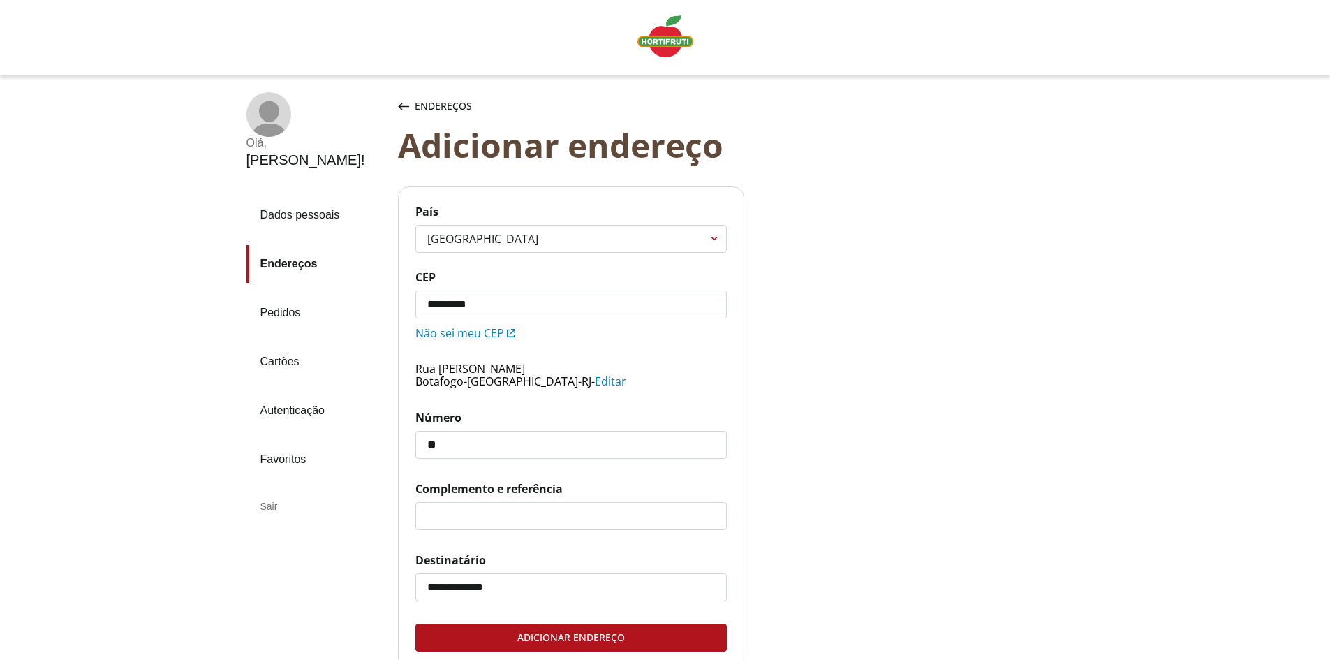
type input "**"
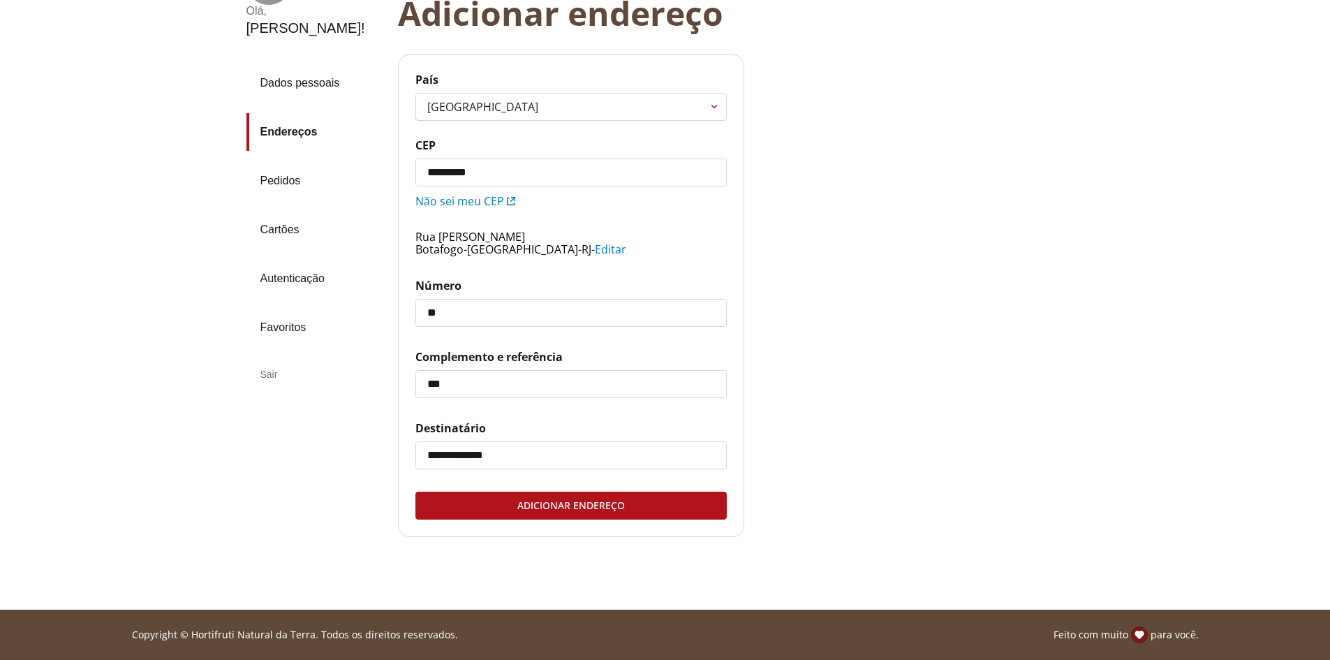
type input "***"
click at [548, 495] on div "Adicionar endereço" at bounding box center [571, 505] width 310 height 27
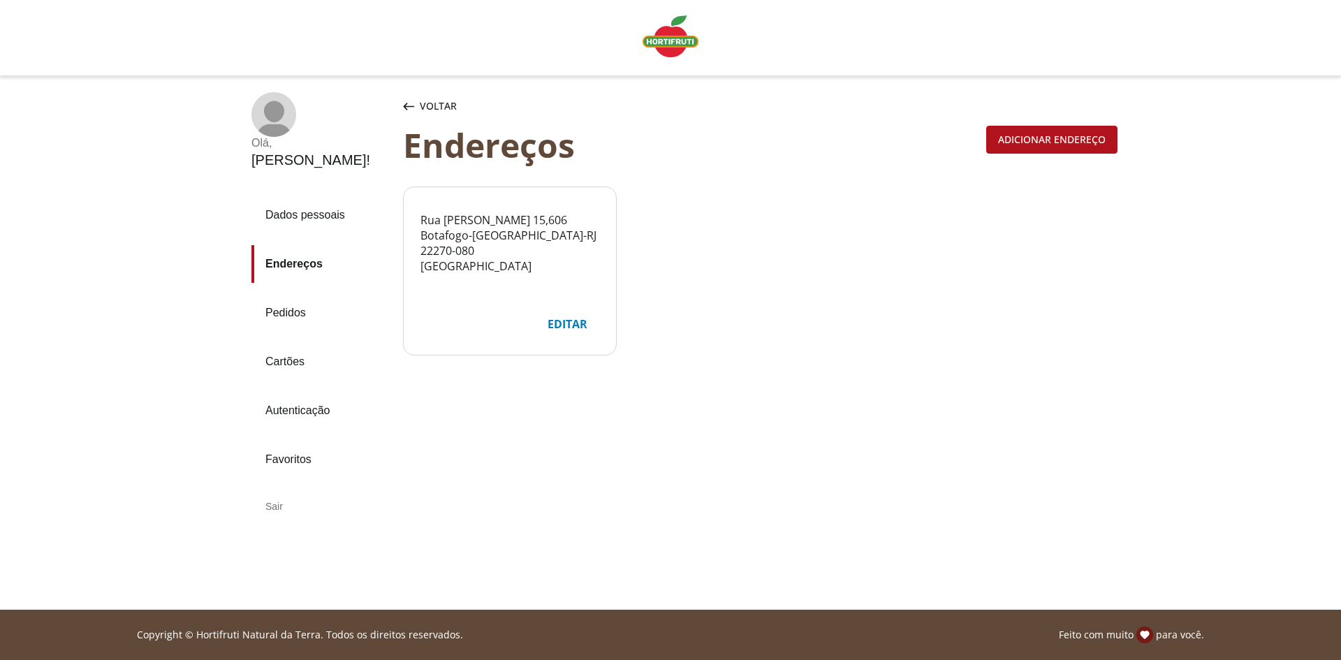
click at [281, 294] on link "Pedidos" at bounding box center [321, 313] width 140 height 38
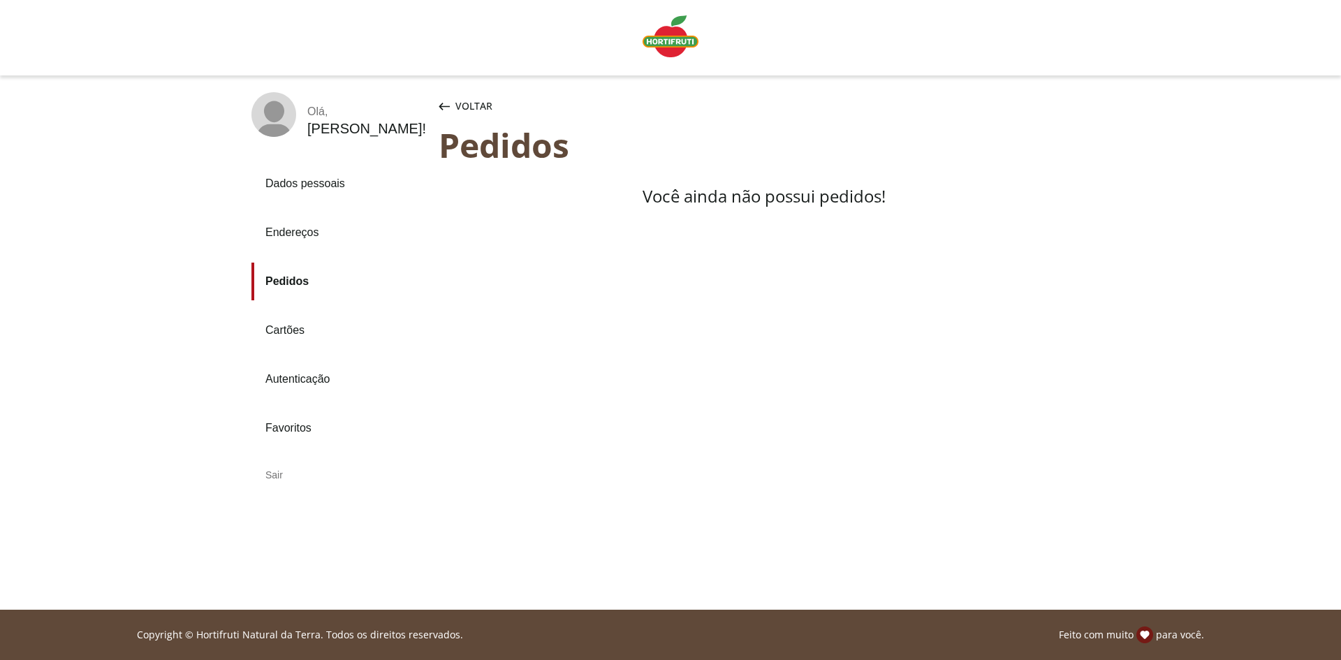
click at [319, 189] on link "Dados pessoais" at bounding box center [339, 184] width 176 height 38
drag, startPoint x: 682, startPoint y: 158, endPoint x: 680, endPoint y: 149, distance: 8.6
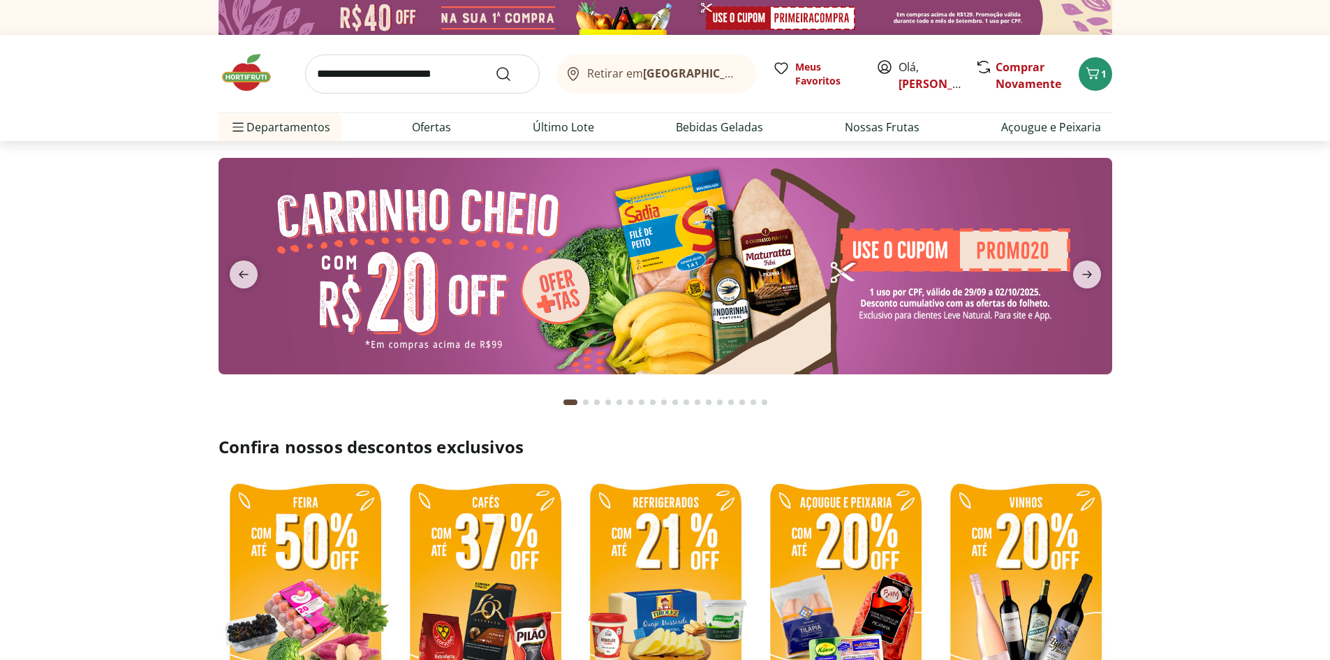
click at [701, 71] on b "[GEOGRAPHIC_DATA]/[GEOGRAPHIC_DATA]" at bounding box center [760, 73] width 235 height 15
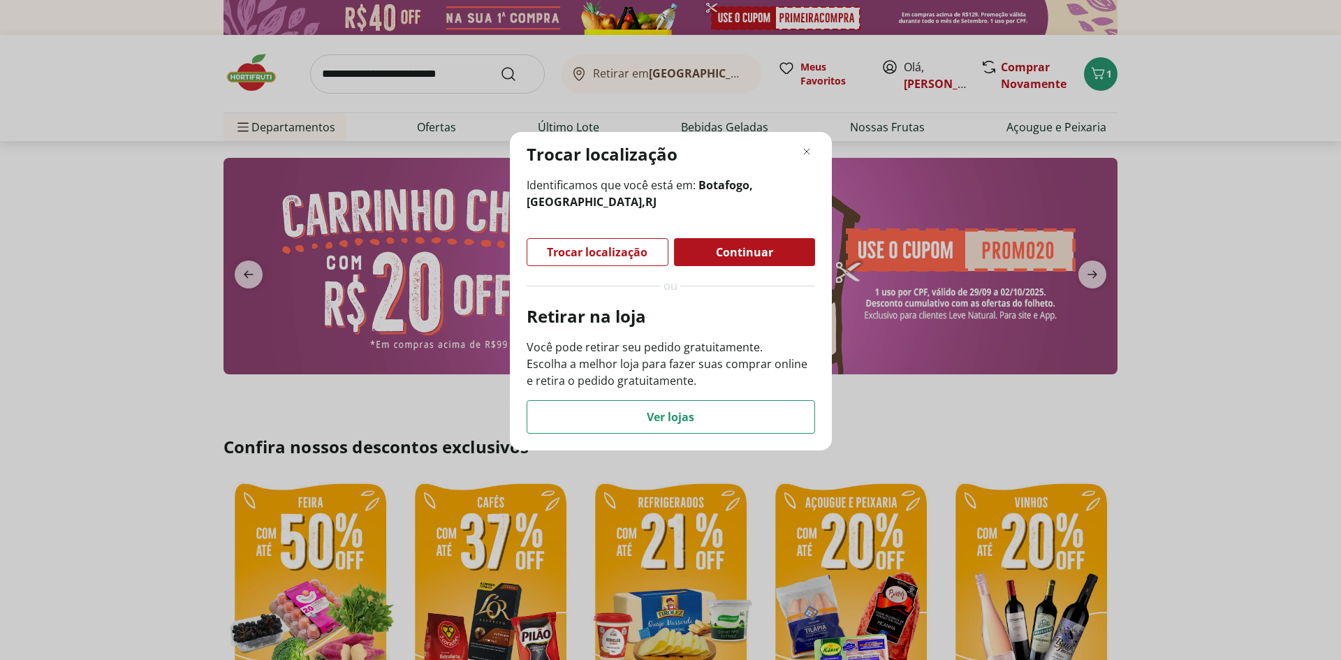
click at [732, 255] on span "Continuar" at bounding box center [744, 251] width 57 height 11
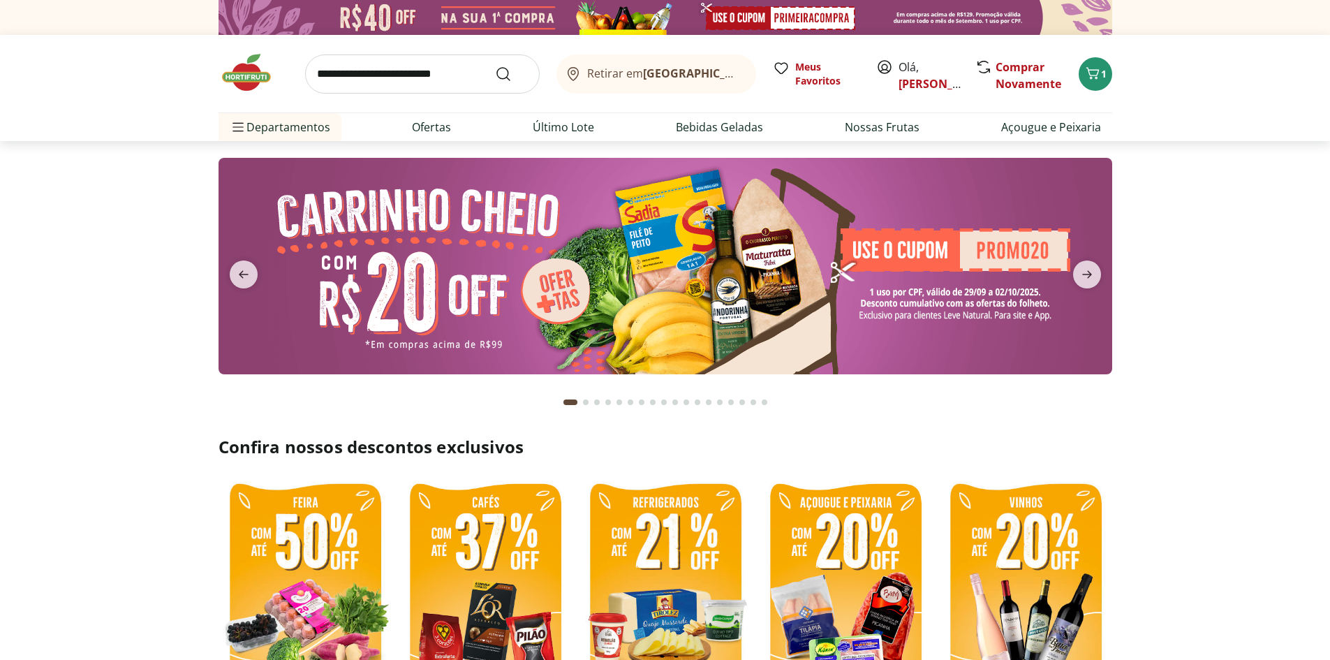
click at [677, 70] on b "[GEOGRAPHIC_DATA]/[GEOGRAPHIC_DATA]" at bounding box center [760, 73] width 235 height 15
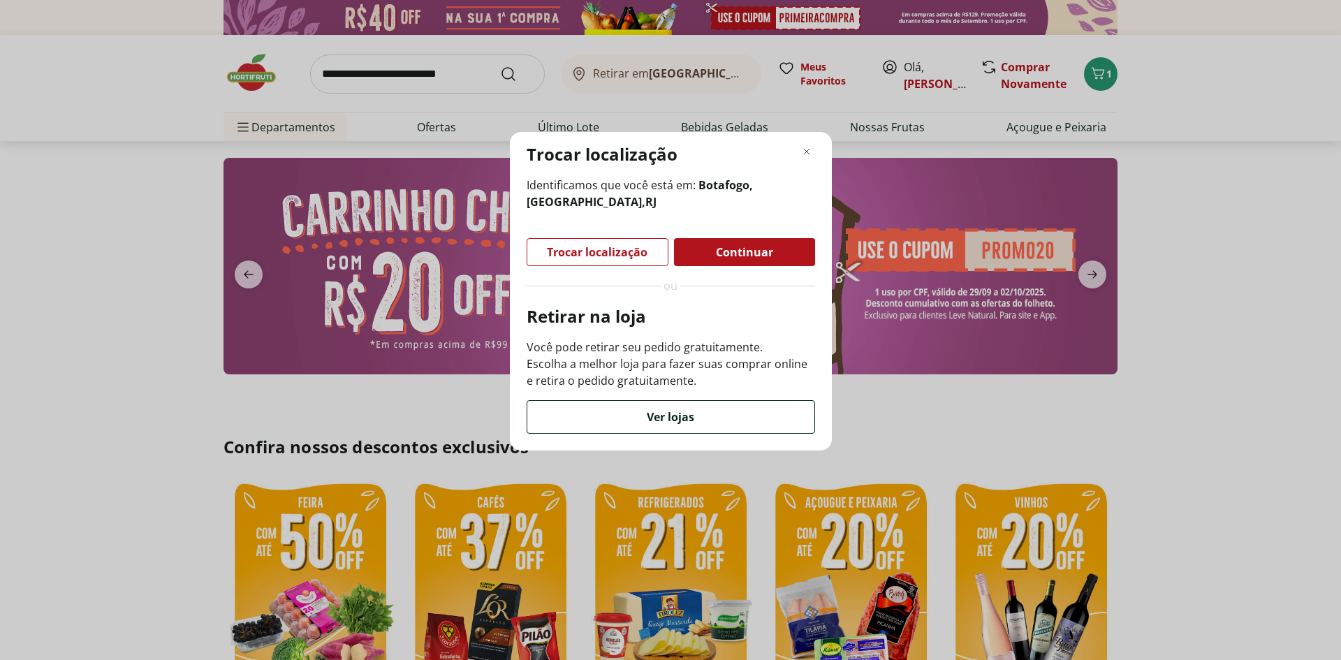
click at [645, 417] on div "Ver lojas" at bounding box center [670, 417] width 287 height 32
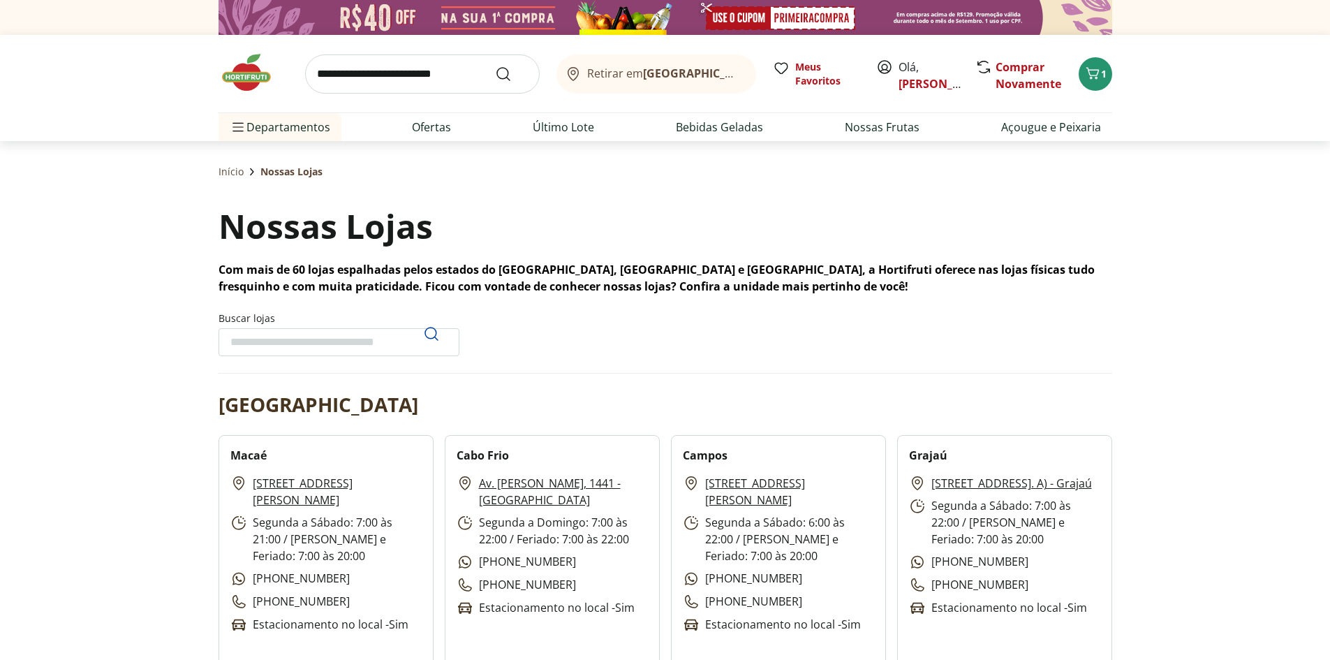
click at [305, 339] on input "Buscar lojas" at bounding box center [339, 342] width 241 height 28
type input "********"
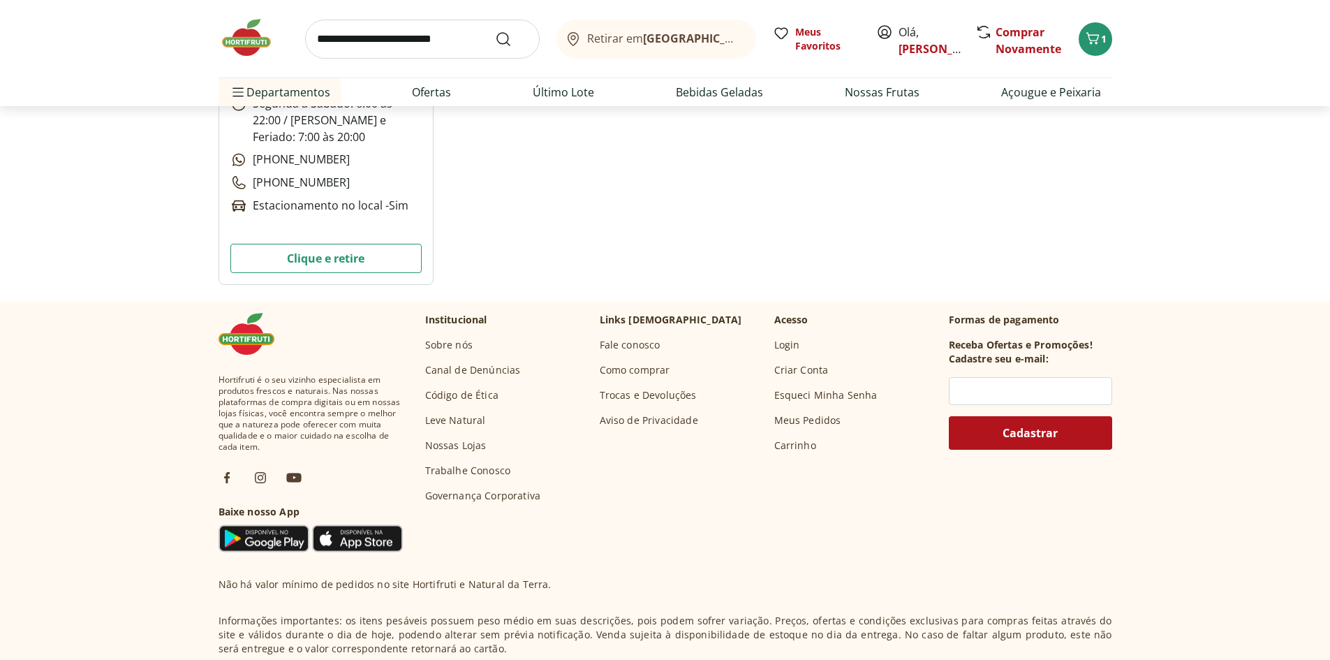
scroll to position [279, 0]
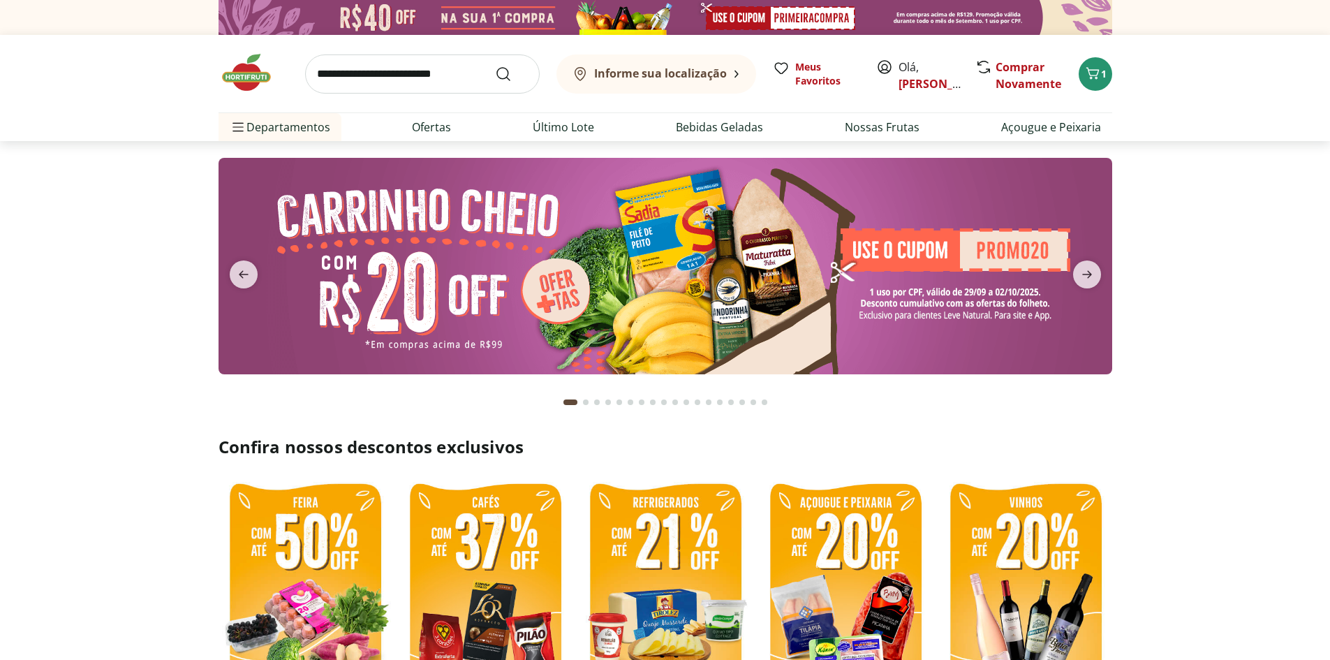
click at [653, 75] on b "Informe sua localização" at bounding box center [660, 73] width 133 height 15
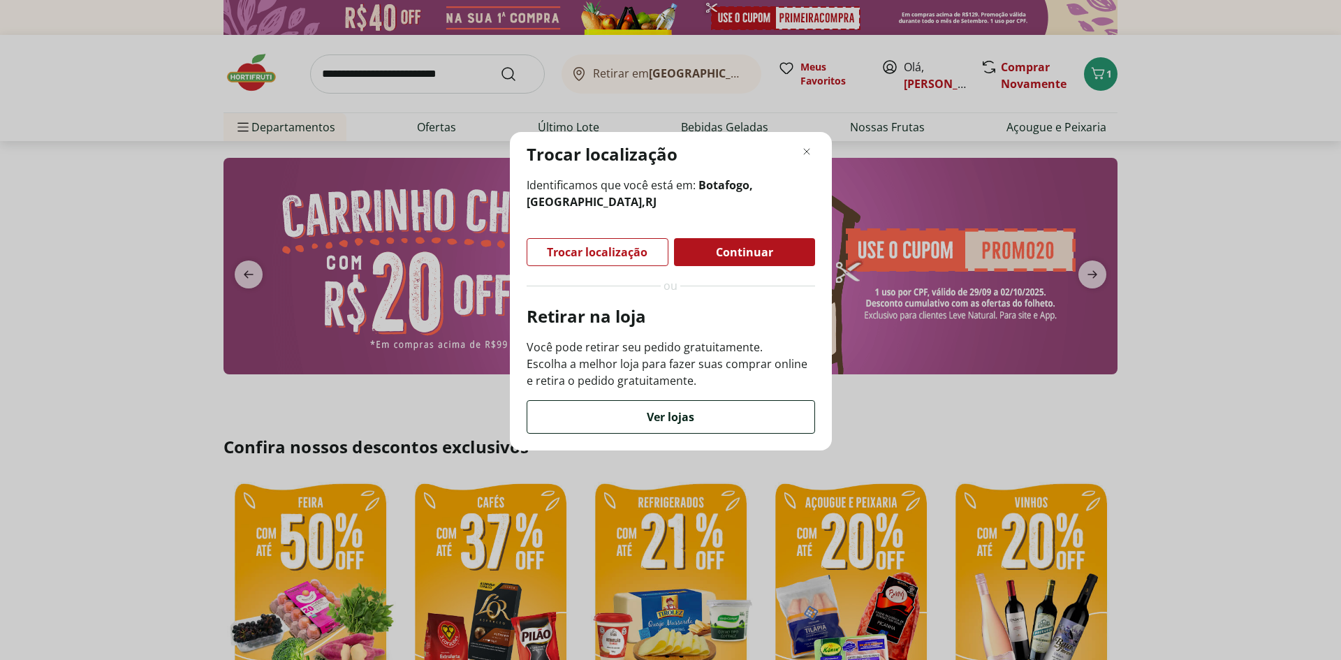
click at [634, 406] on div "Ver lojas" at bounding box center [670, 417] width 287 height 32
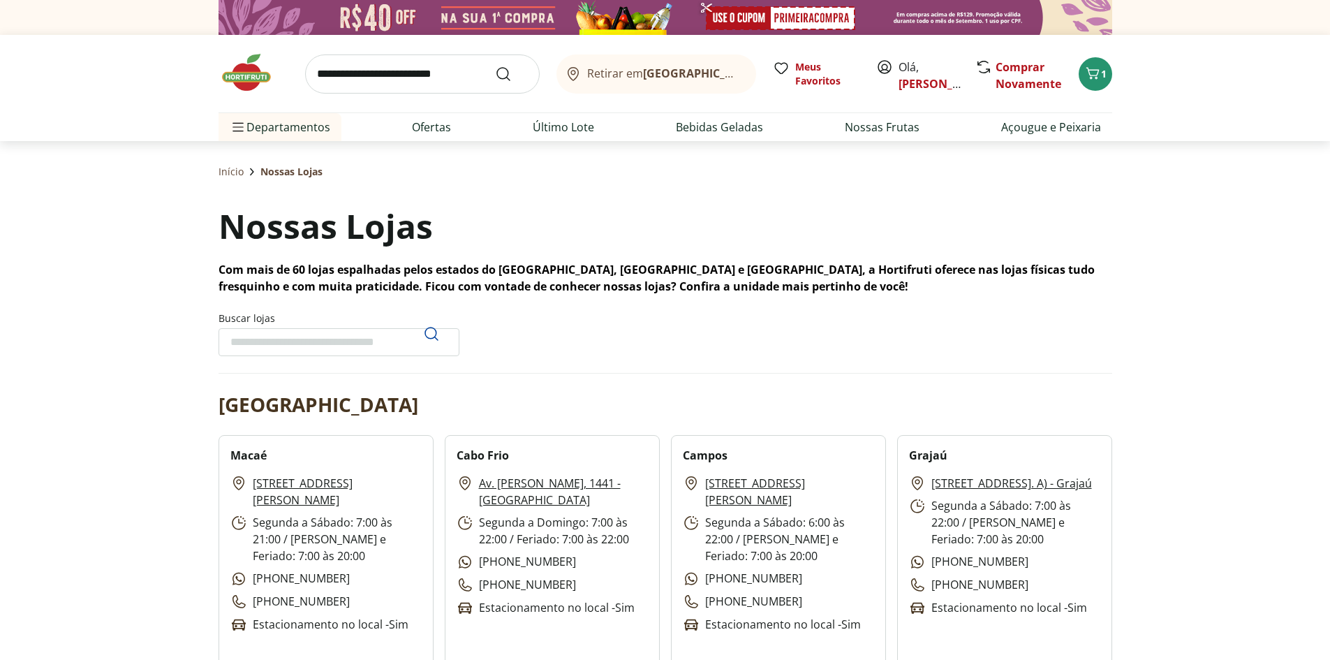
click at [290, 332] on input "Buscar lojas" at bounding box center [339, 342] width 241 height 28
type input "****"
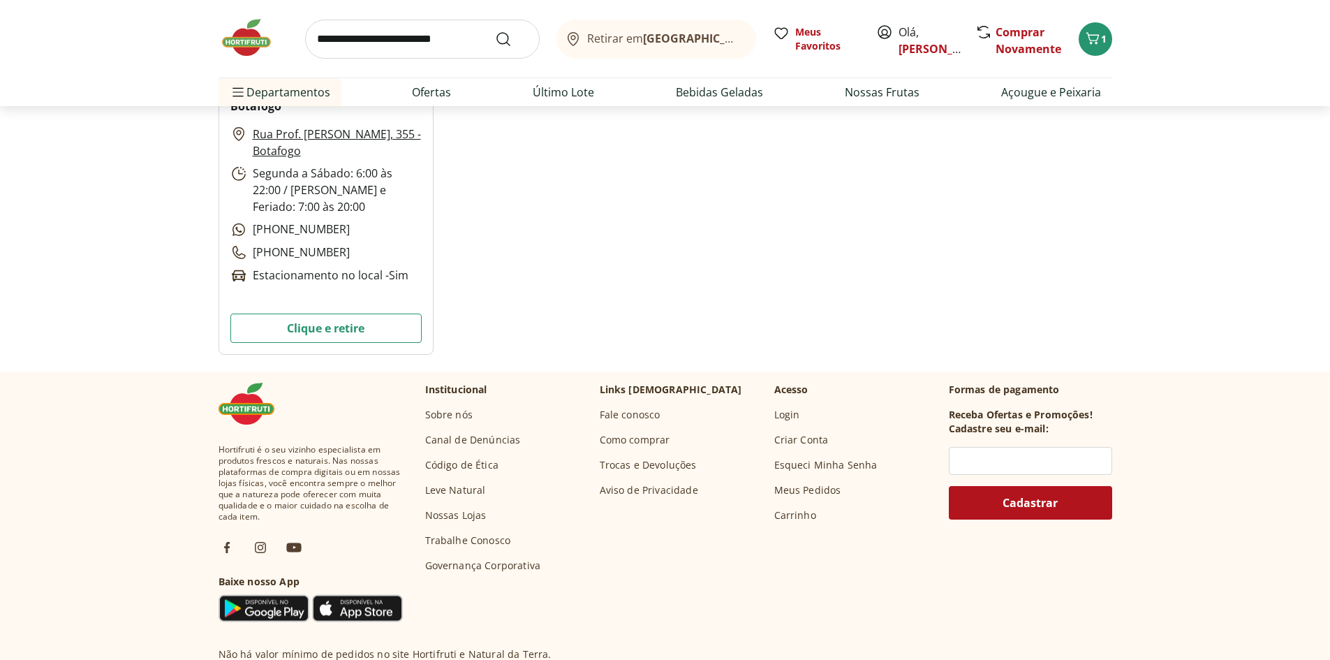
scroll to position [70, 0]
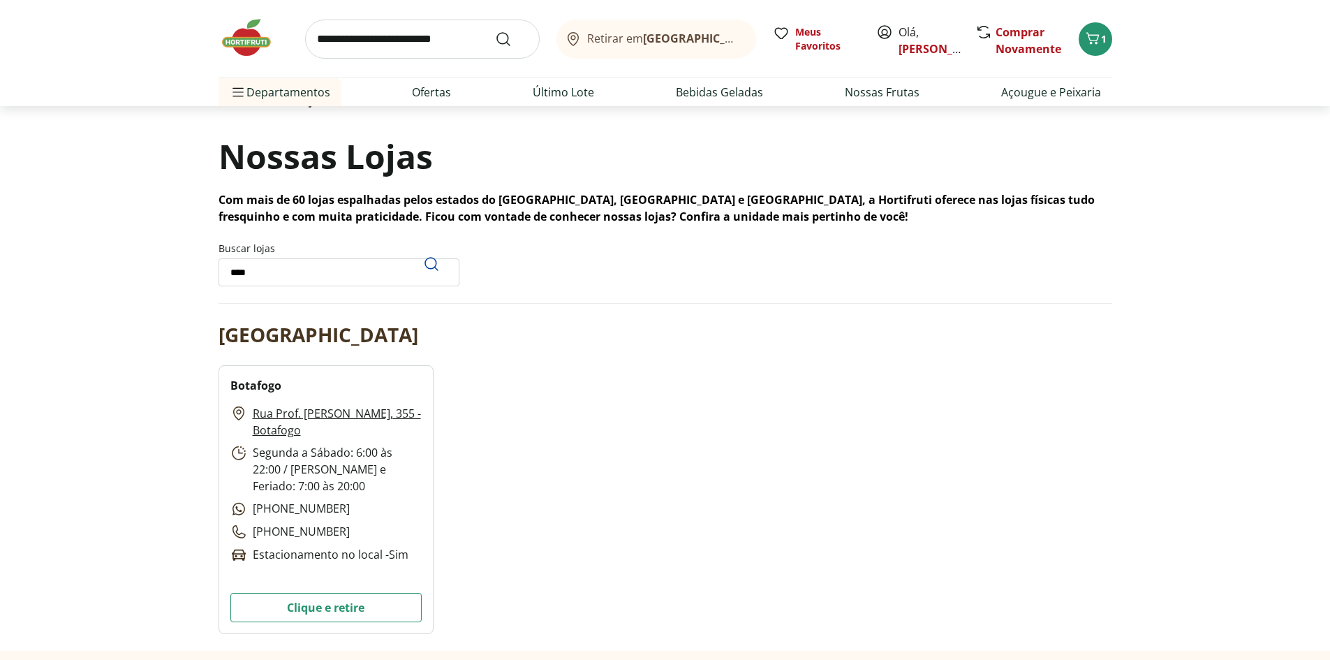
drag, startPoint x: 208, startPoint y: 249, endPoint x: 166, endPoint y: 253, distance: 42.1
type input "***"
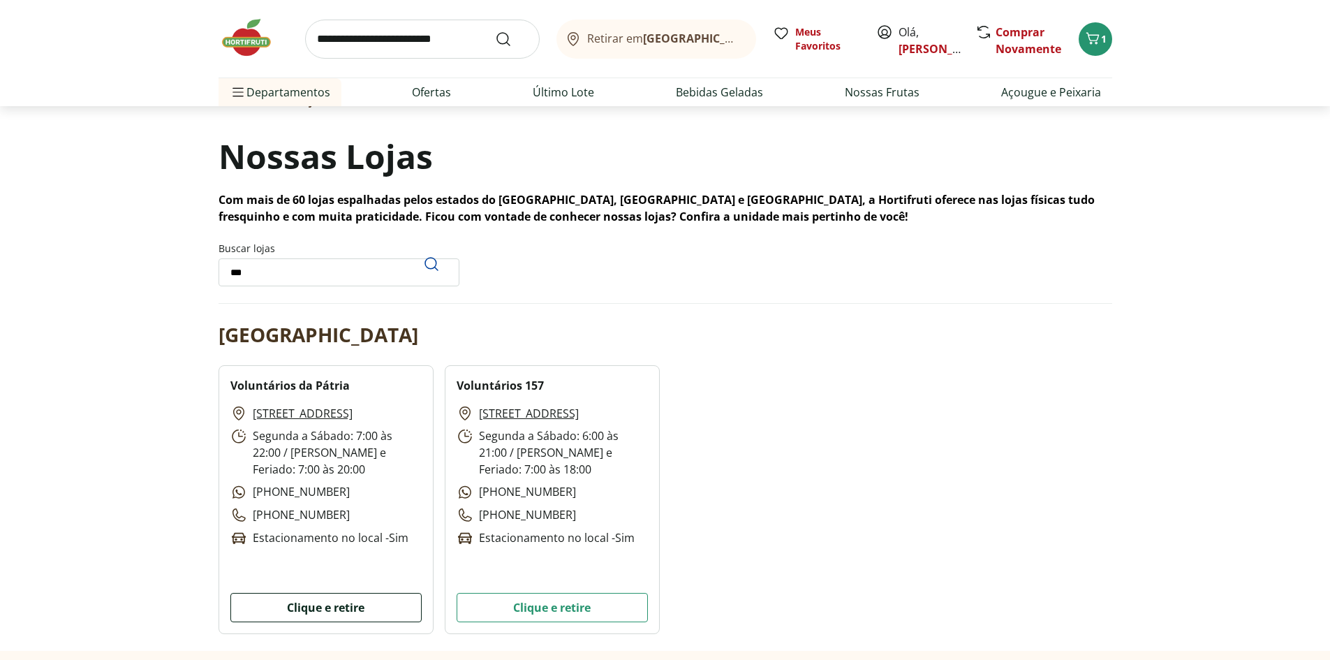
click at [361, 611] on button "Clique e retire" at bounding box center [325, 607] width 191 height 29
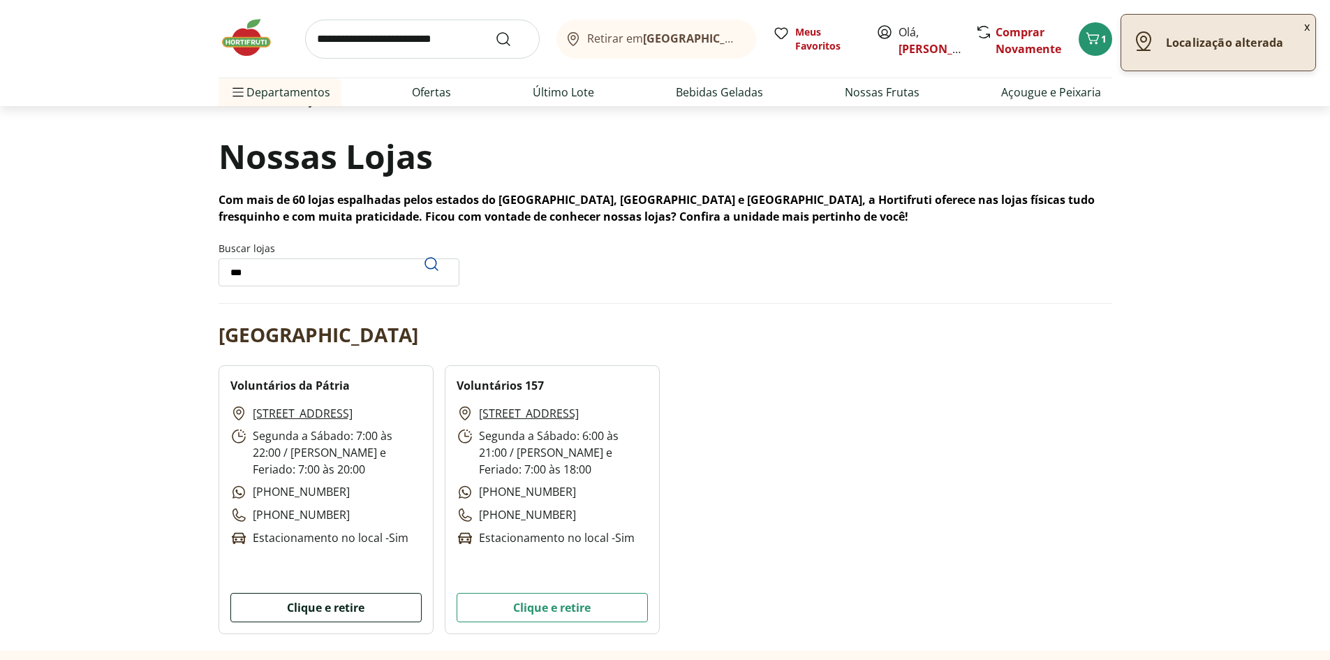
click at [361, 611] on button "Clique e retire" at bounding box center [325, 607] width 191 height 29
drag, startPoint x: 331, startPoint y: 506, endPoint x: 270, endPoint y: 508, distance: 60.8
click at [270, 501] on p "[PHONE_NUMBER]" at bounding box center [289, 491] width 119 height 17
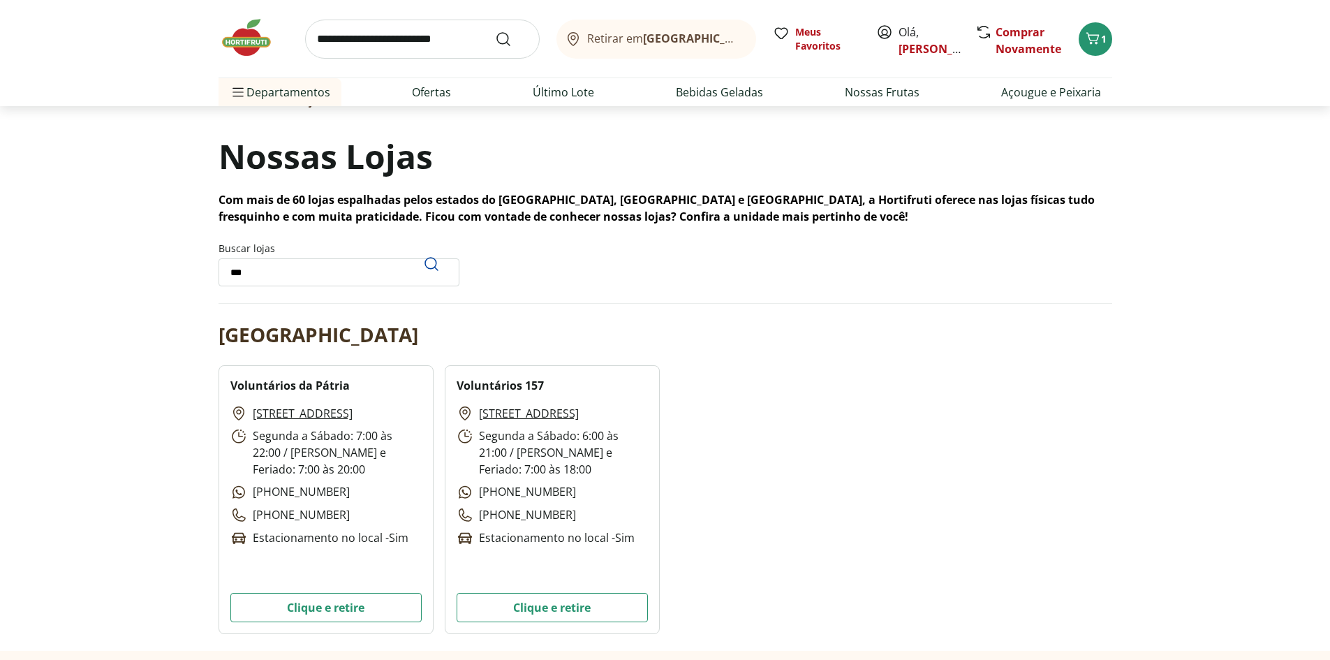
copy p "99922-2000"
